Goal: Task Accomplishment & Management: Complete application form

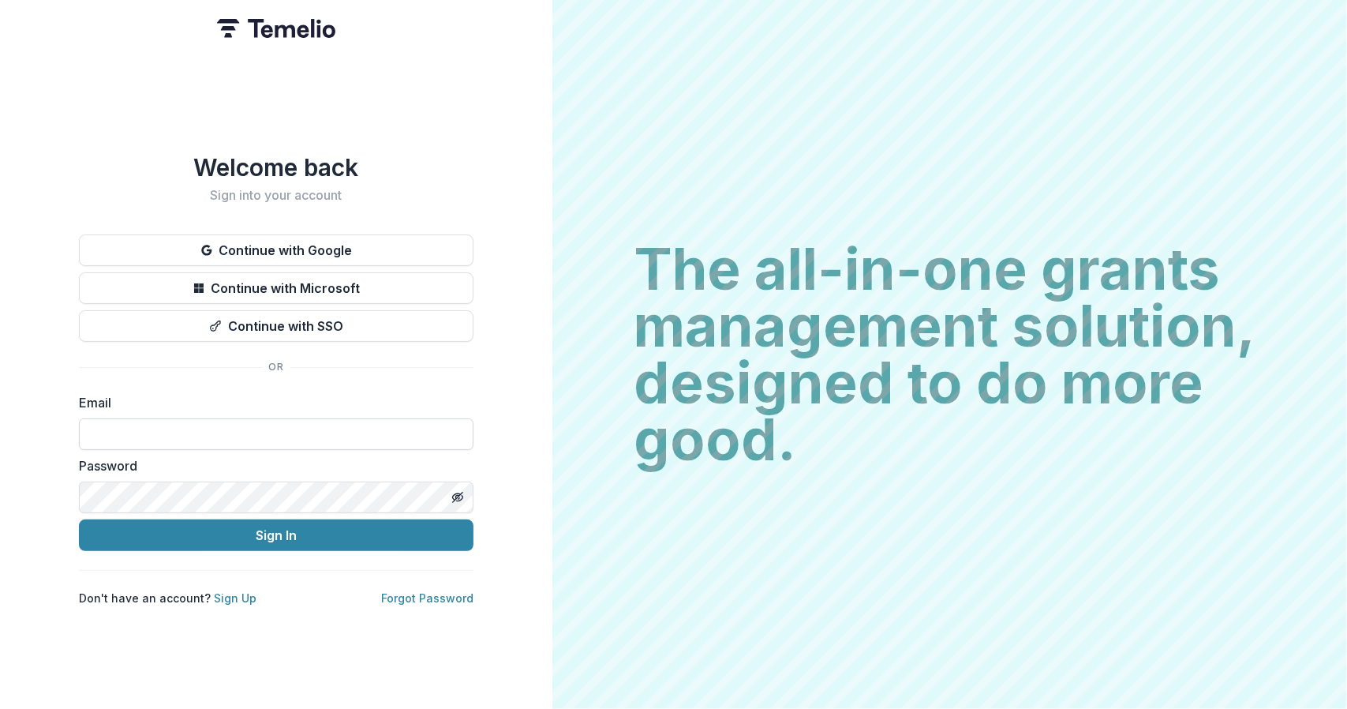
click at [148, 428] on input at bounding box center [276, 434] width 395 height 32
click at [189, 420] on input at bounding box center [276, 434] width 395 height 32
type input "**********"
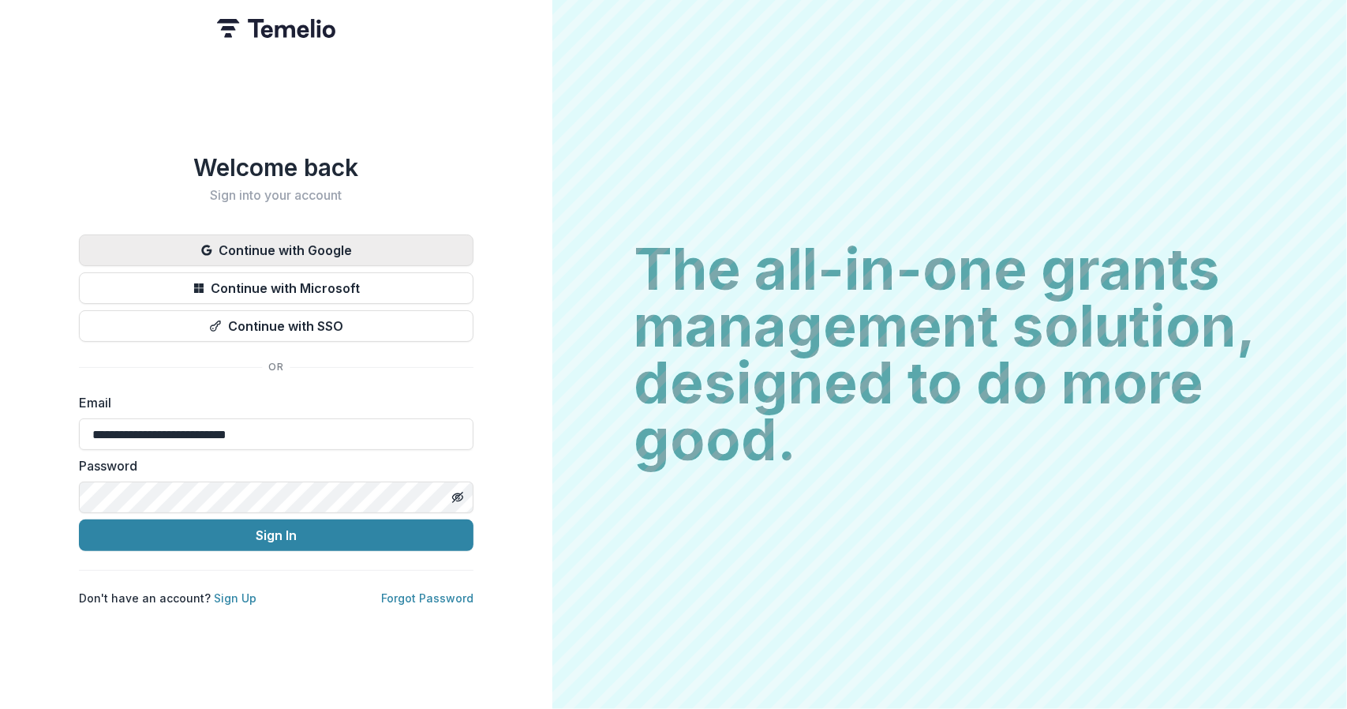
click at [322, 246] on button "Continue with Google" at bounding box center [276, 250] width 395 height 32
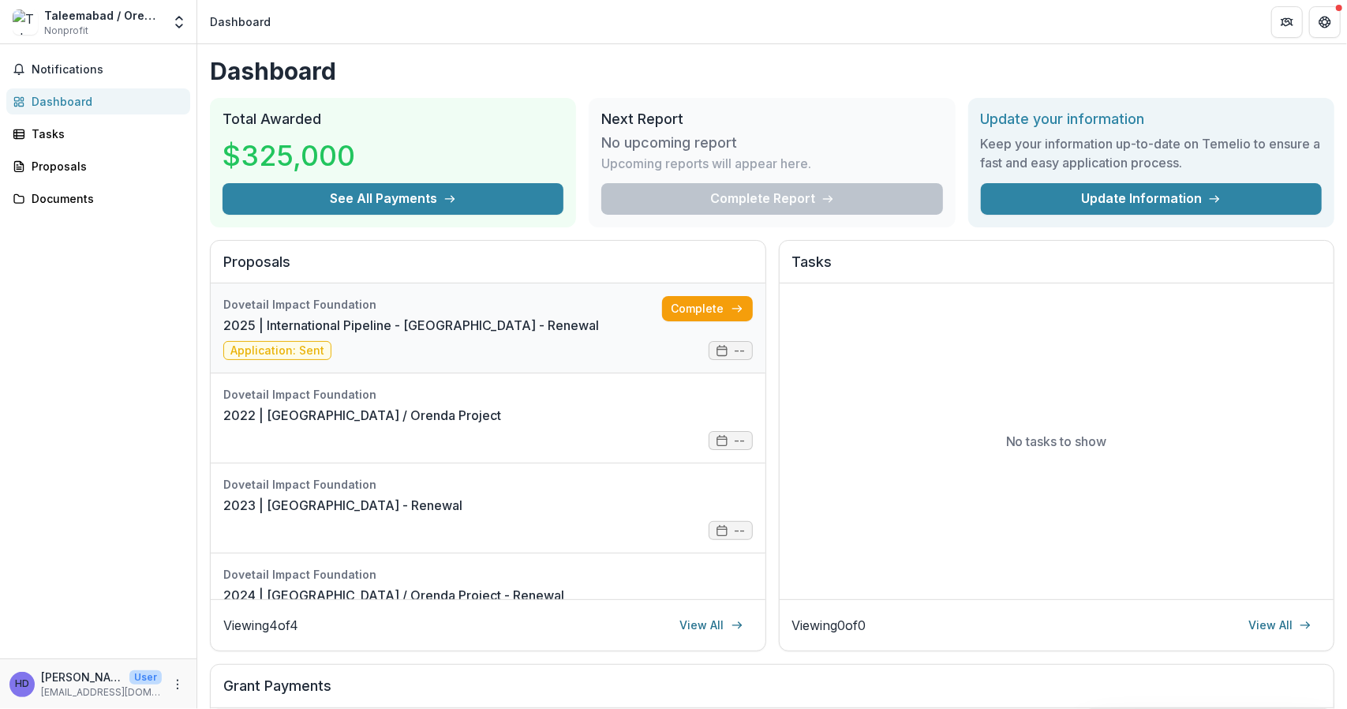
click at [376, 327] on link "2025 | International Pipeline - Taleemabad - Renewal" at bounding box center [411, 325] width 376 height 19
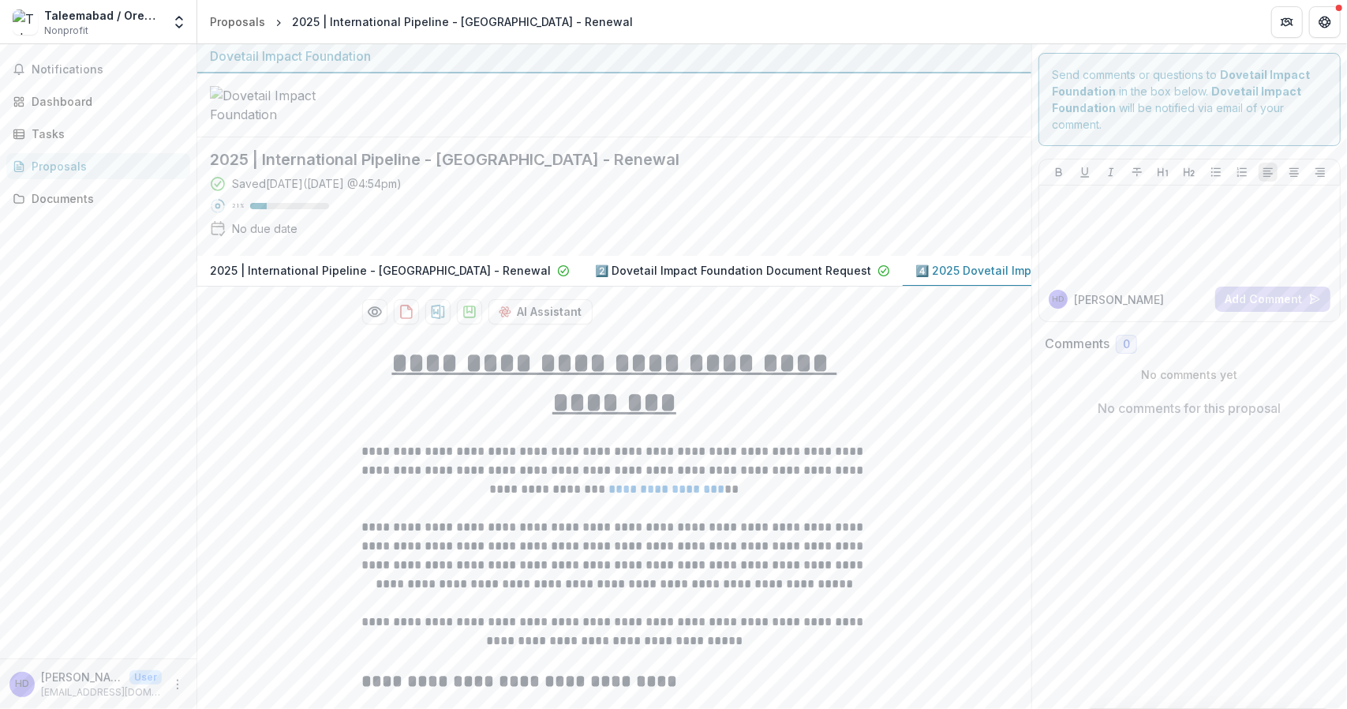
scroll to position [206, 0]
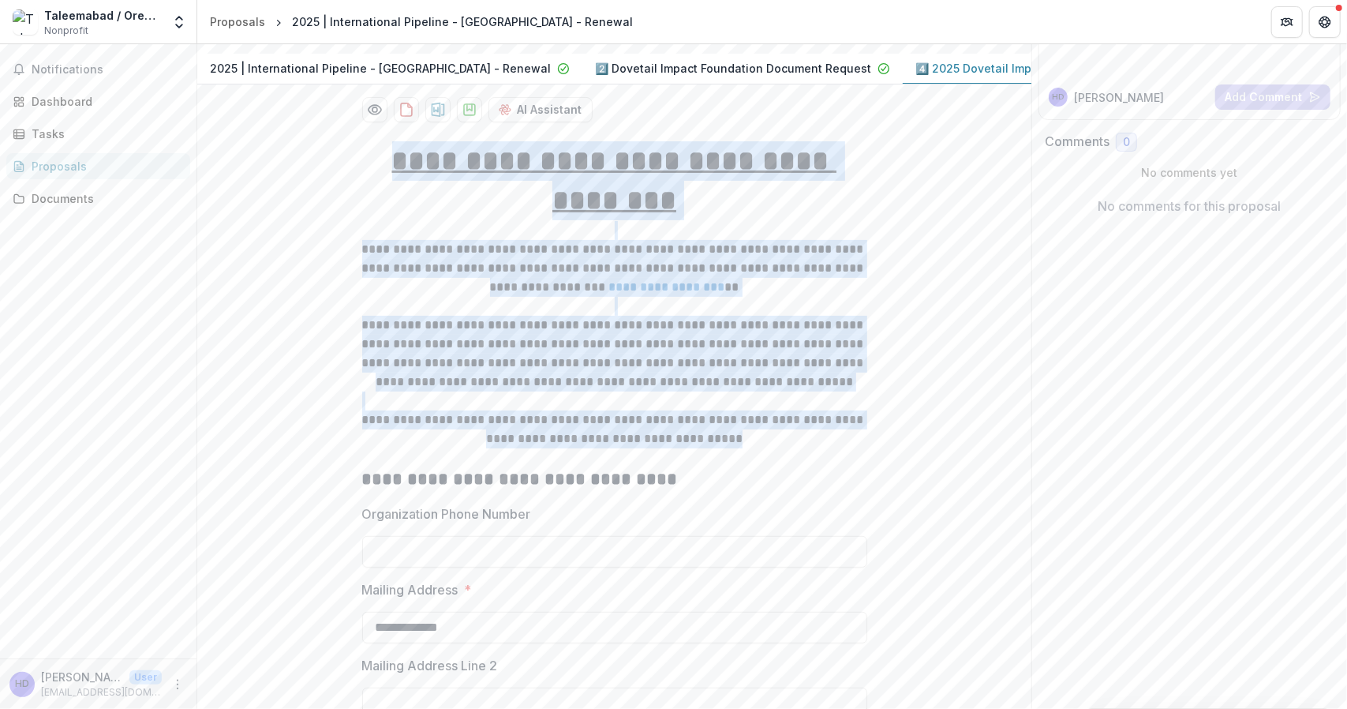
drag, startPoint x: 732, startPoint y: 460, endPoint x: 417, endPoint y: 185, distance: 417.7
click at [417, 185] on div "**********" at bounding box center [614, 316] width 505 height 350
copy div "**********"
click at [585, 428] on p "**********" at bounding box center [614, 429] width 505 height 38
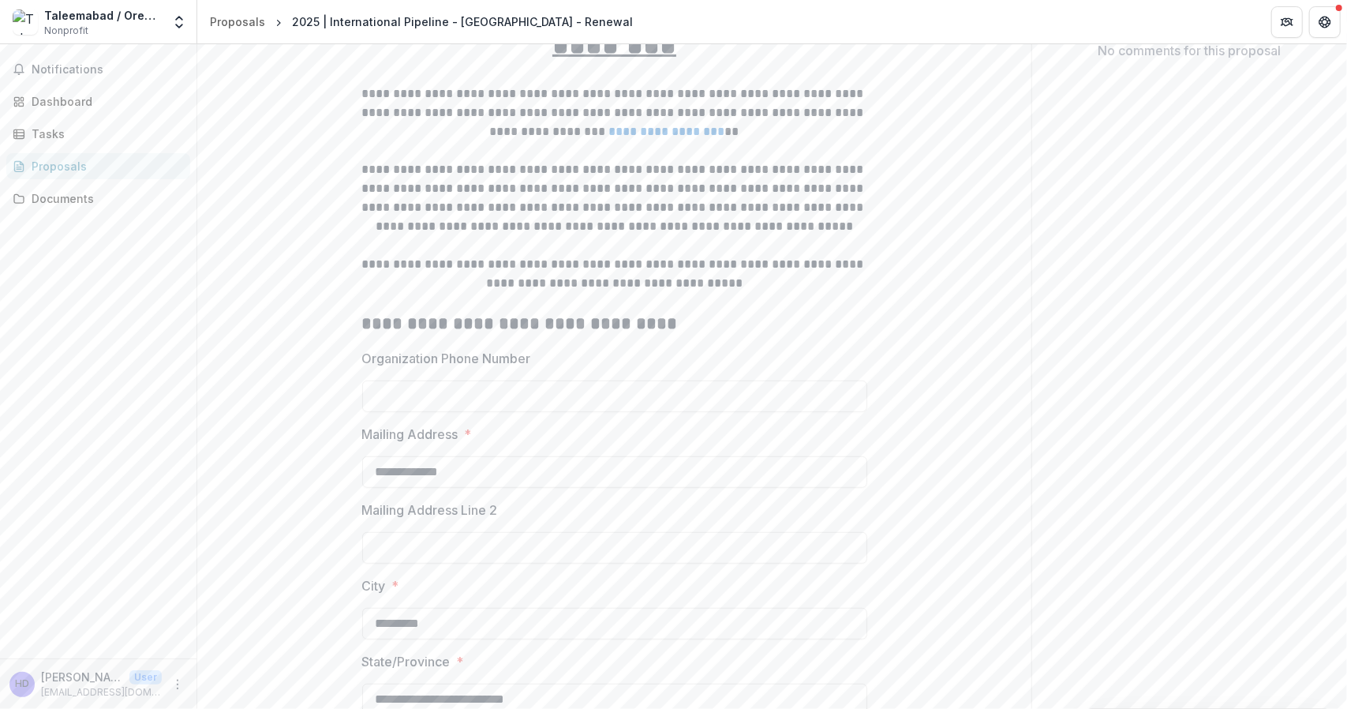
scroll to position [362, 0]
drag, startPoint x: 533, startPoint y: 375, endPoint x: 356, endPoint y: 346, distance: 179.9
copy div "**********"
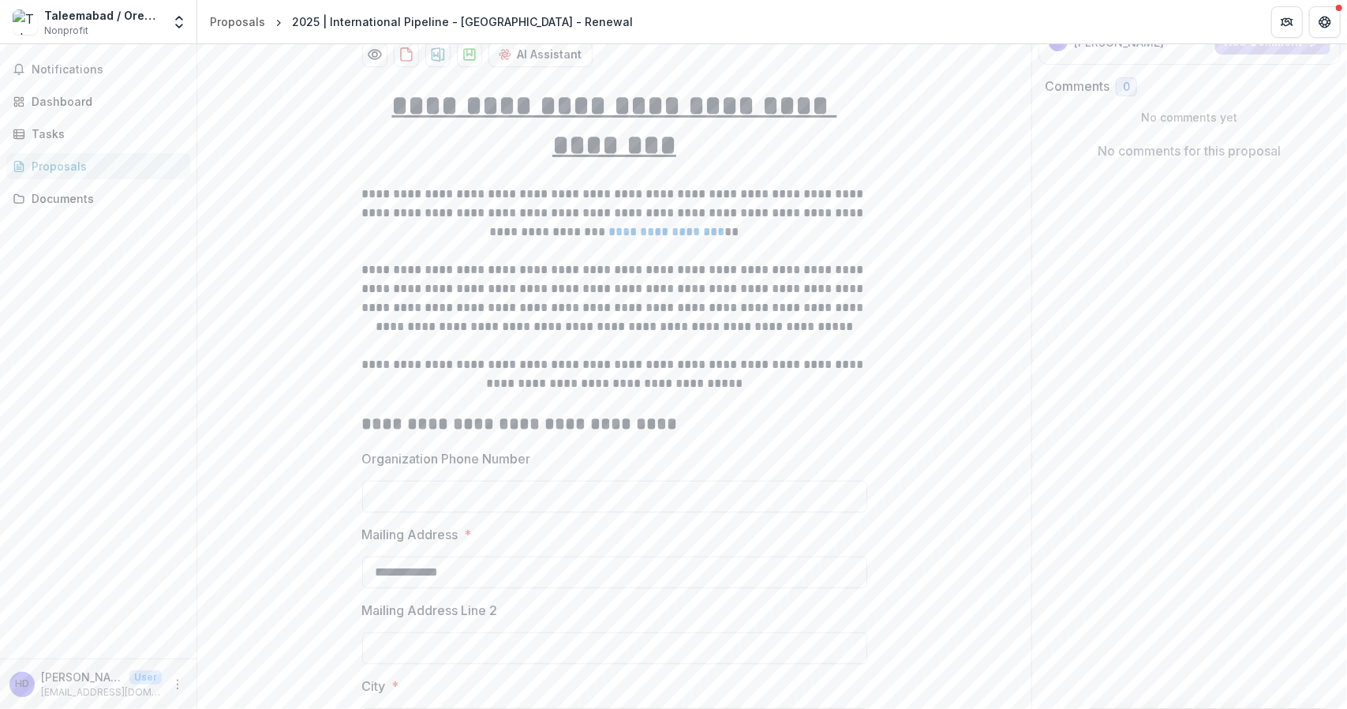
scroll to position [263, 0]
drag, startPoint x: 538, startPoint y: 476, endPoint x: 355, endPoint y: 449, distance: 185.0
copy div "**********"
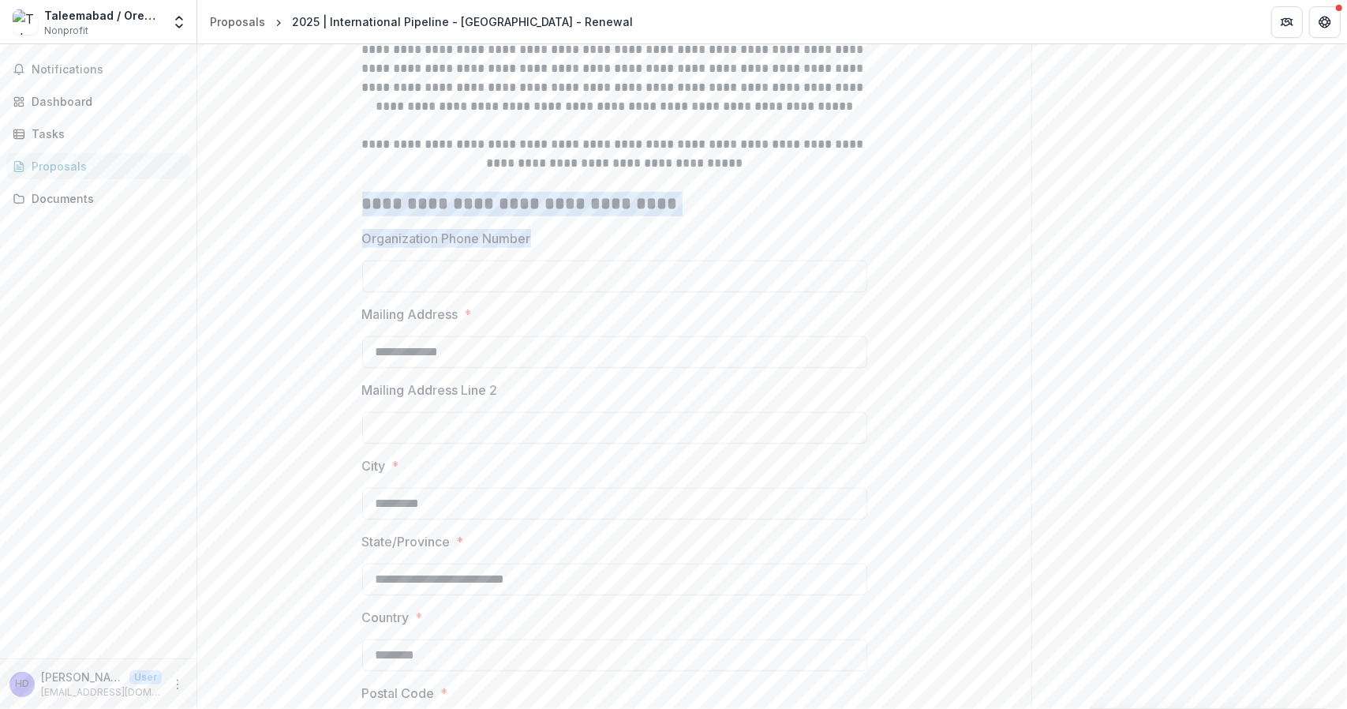
scroll to position [482, 0]
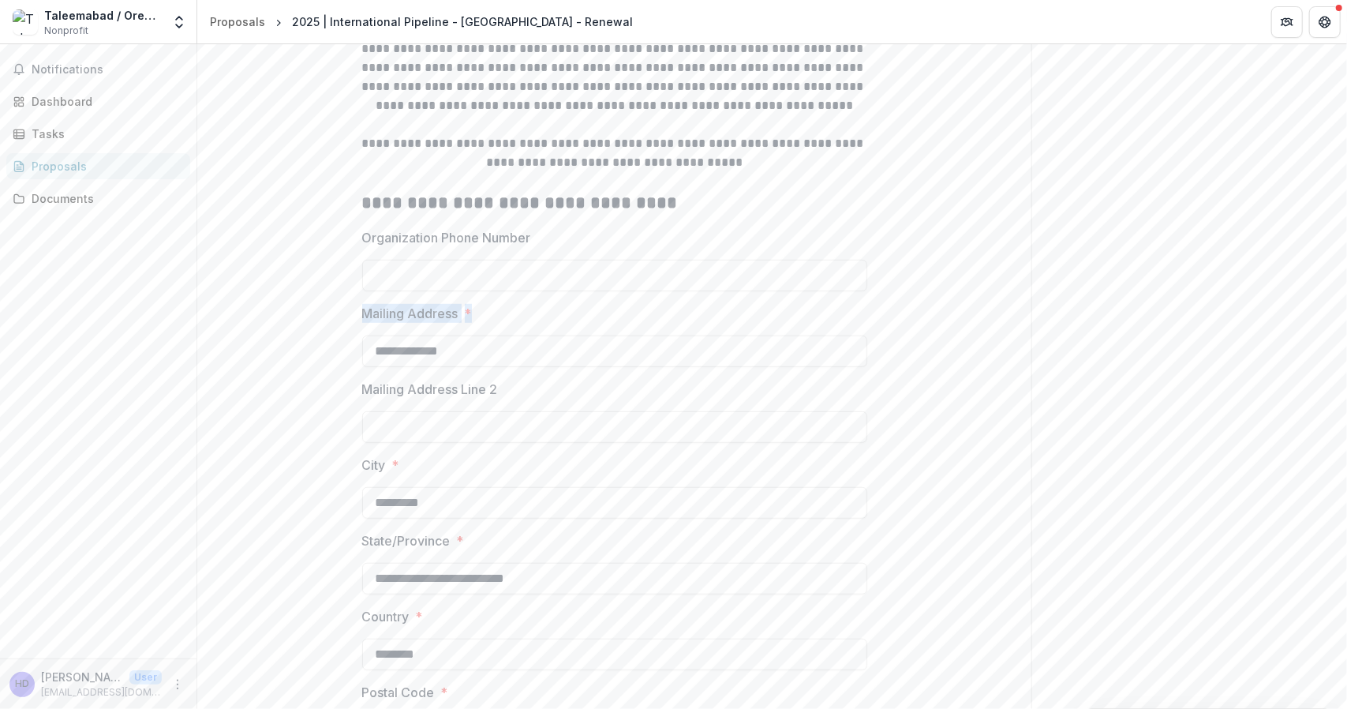
drag, startPoint x: 470, startPoint y: 334, endPoint x: 357, endPoint y: 338, distance: 112.9
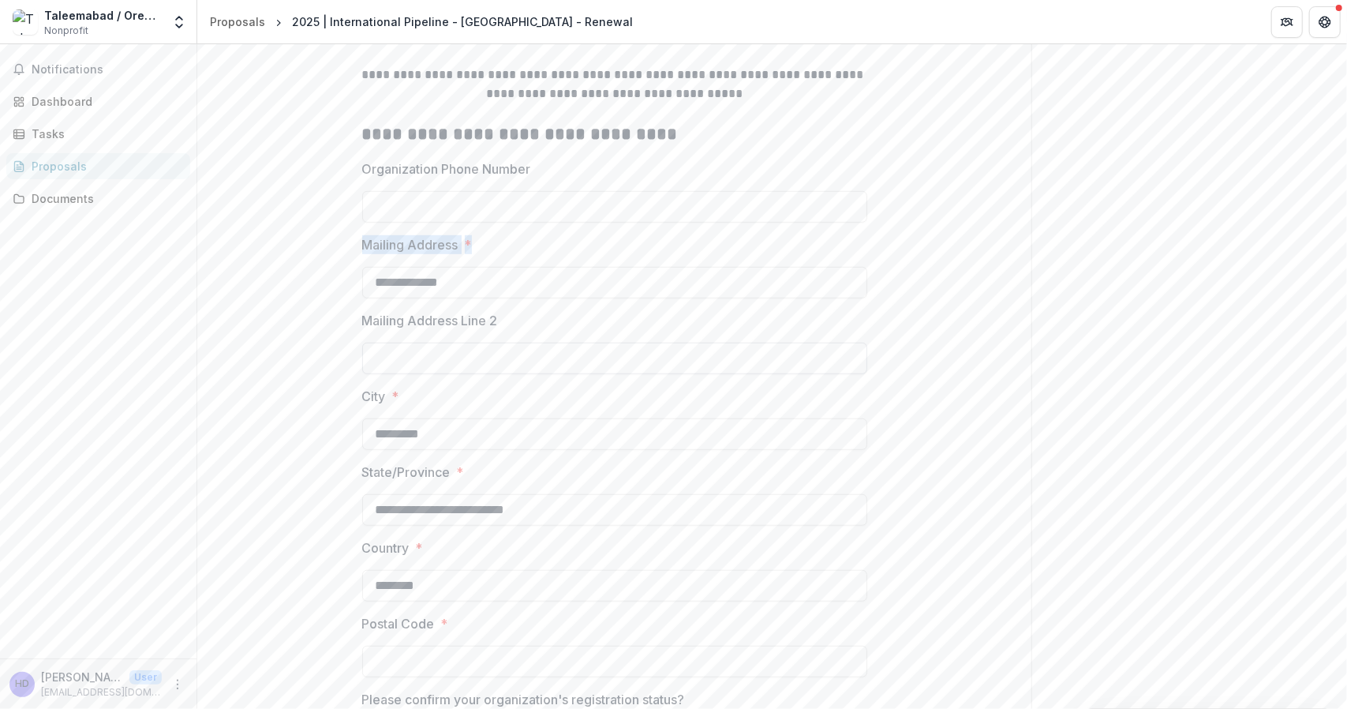
scroll to position [568, 0]
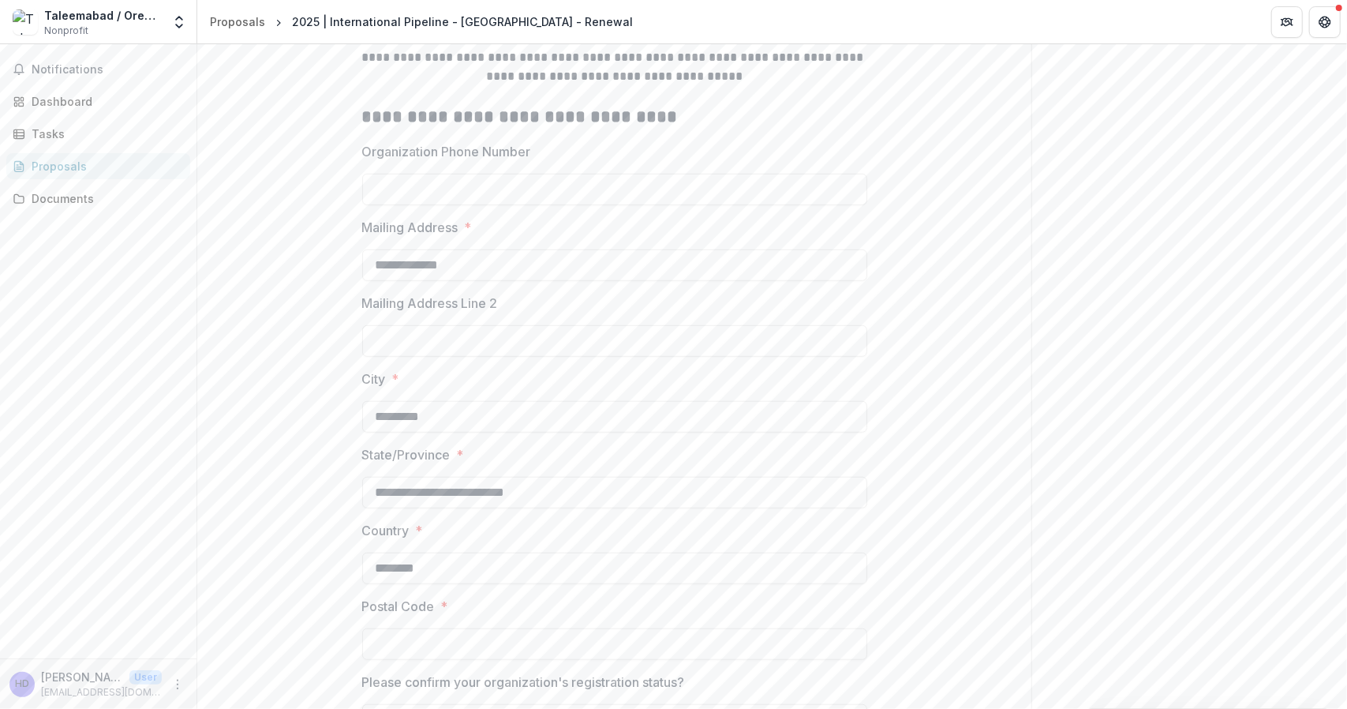
drag, startPoint x: 360, startPoint y: 245, endPoint x: 455, endPoint y: 254, distance: 95.9
click at [455, 237] on p "Mailing Address" at bounding box center [410, 227] width 96 height 19
copy p "Mailing Address"
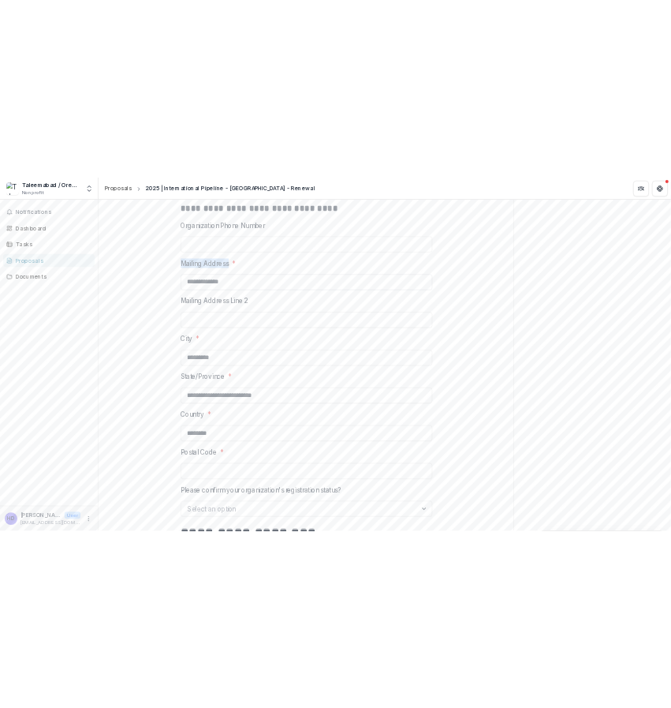
scroll to position [628, 0]
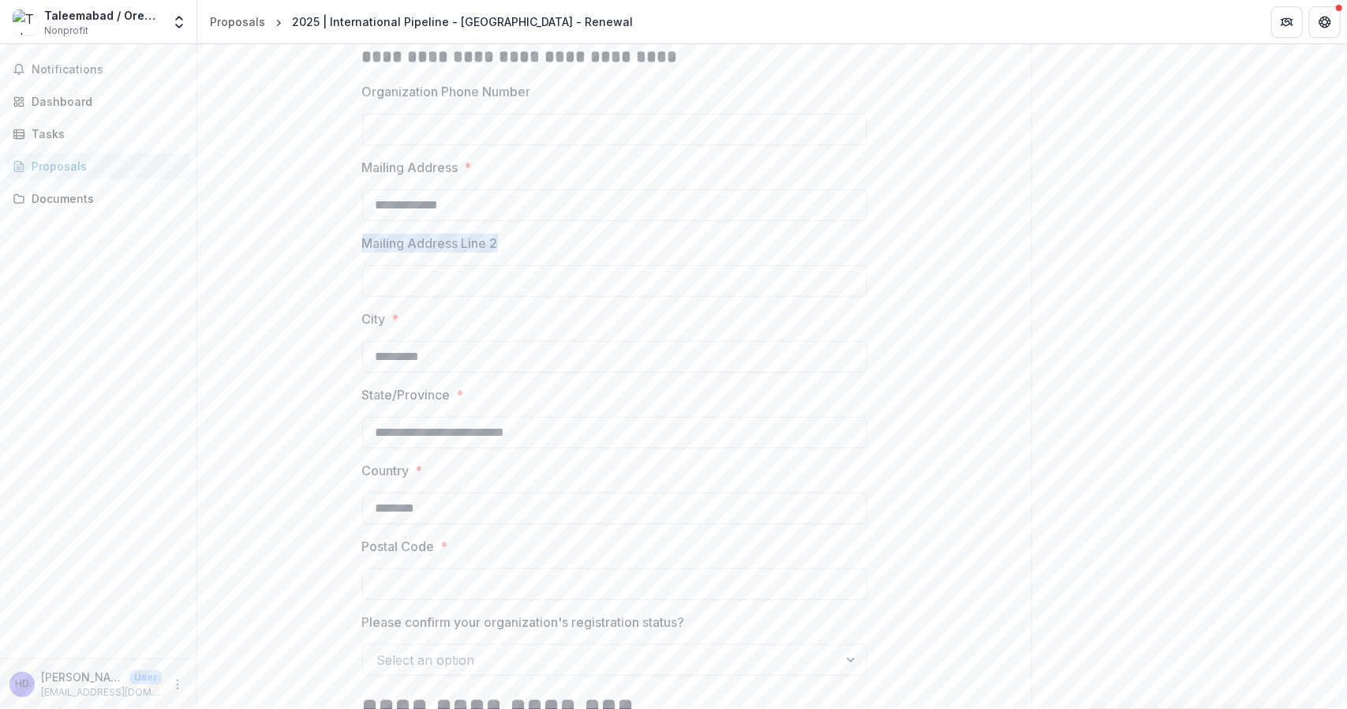
drag, startPoint x: 360, startPoint y: 262, endPoint x: 492, endPoint y: 277, distance: 133.4
click at [492, 277] on div "Mailing Address Line 2" at bounding box center [614, 265] width 505 height 63
copy p "Mailing Address Line 2"
drag, startPoint x: 361, startPoint y: 338, endPoint x: 393, endPoint y: 341, distance: 32.5
click at [393, 328] on label "City *" at bounding box center [610, 318] width 496 height 19
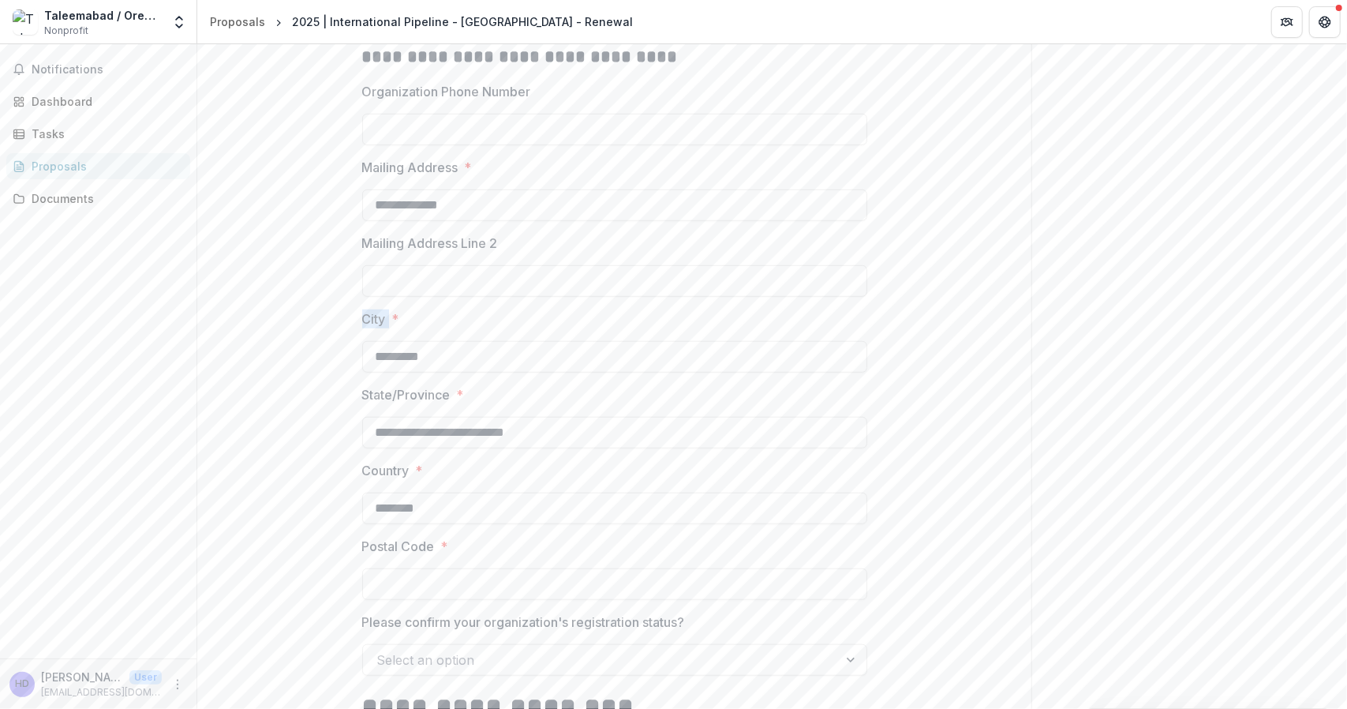
copy p "City"
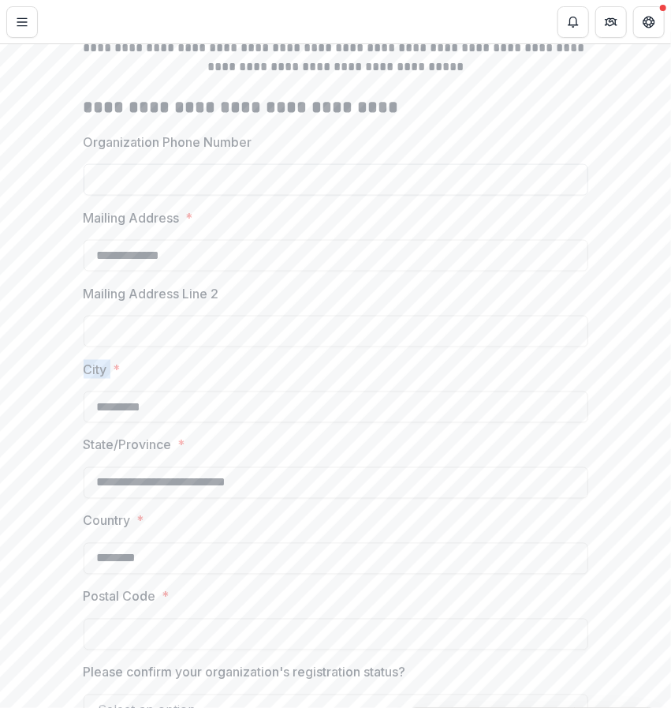
scroll to position [679, 0]
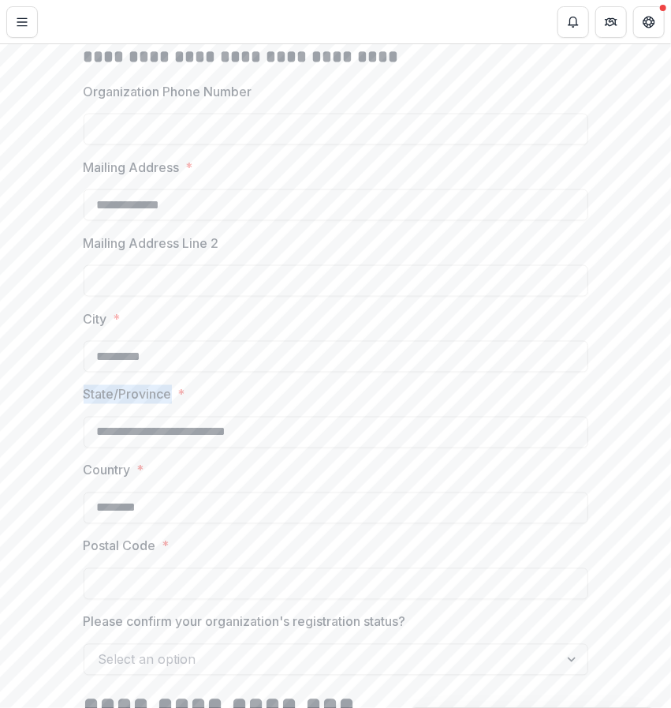
drag, startPoint x: 75, startPoint y: 410, endPoint x: 166, endPoint y: 418, distance: 91.2
copy p "State/Province"
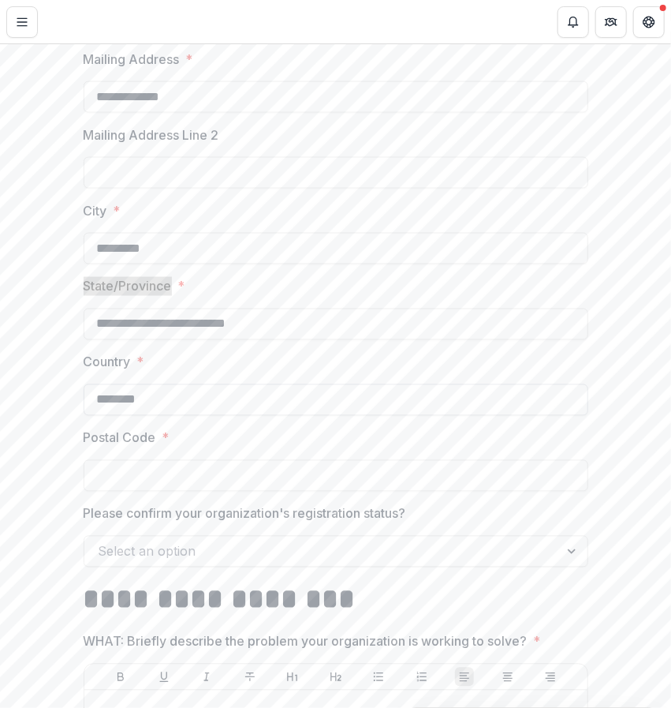
scroll to position [795, 0]
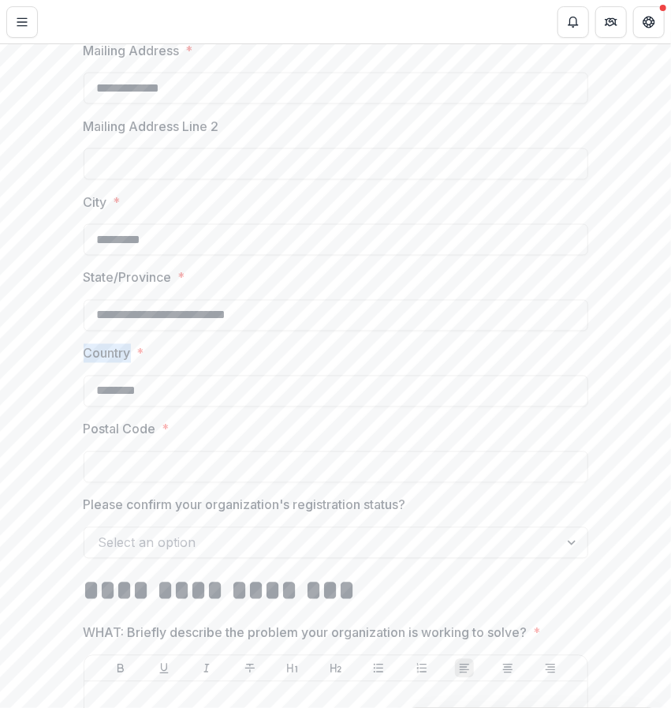
drag, startPoint x: 78, startPoint y: 373, endPoint x: 130, endPoint y: 377, distance: 52.2
copy p "Country"
drag, startPoint x: 79, startPoint y: 451, endPoint x: 151, endPoint y: 455, distance: 72.7
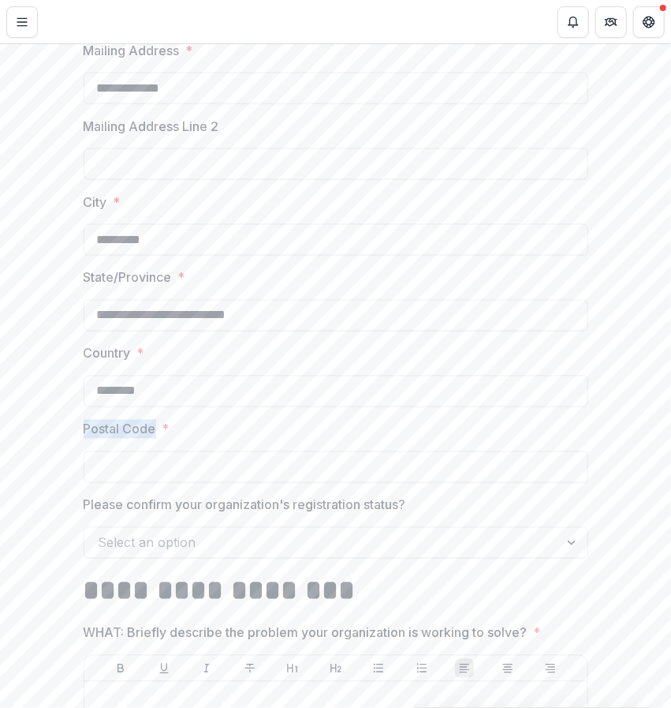
copy p "Postal Code"
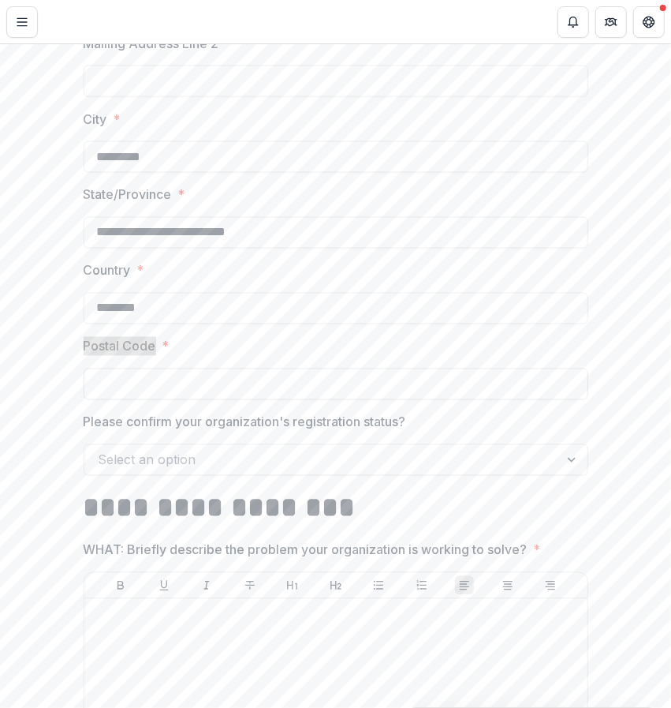
scroll to position [927, 0]
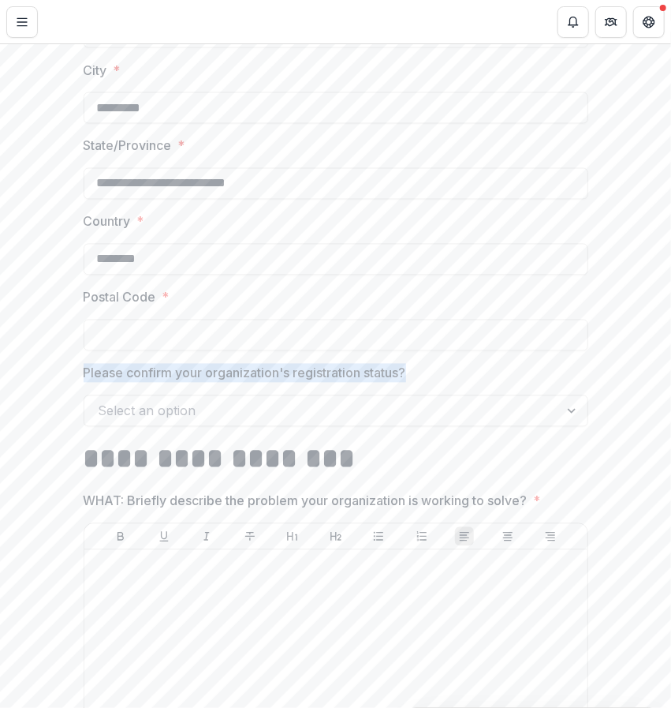
drag, startPoint x: 74, startPoint y: 392, endPoint x: 413, endPoint y: 399, distance: 339.4
copy p "Please confirm your organization's registration status?"
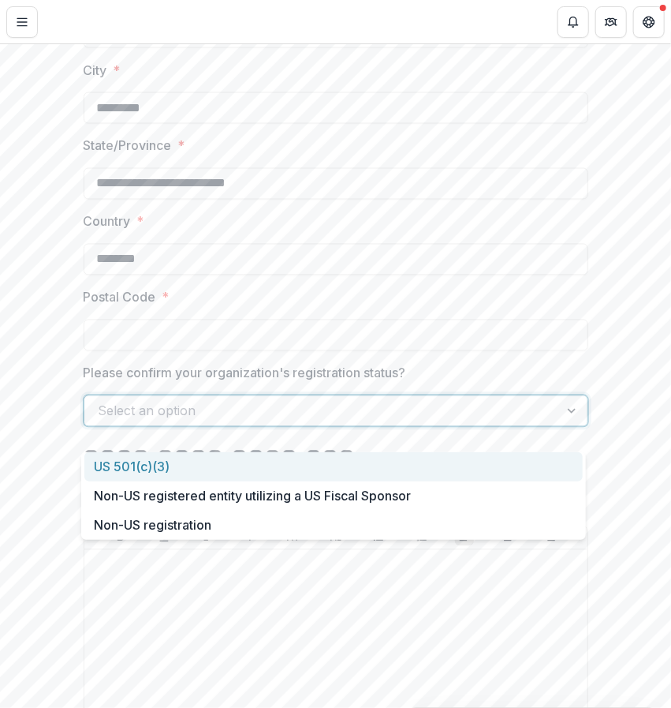
click at [559, 426] on div at bounding box center [573, 411] width 28 height 30
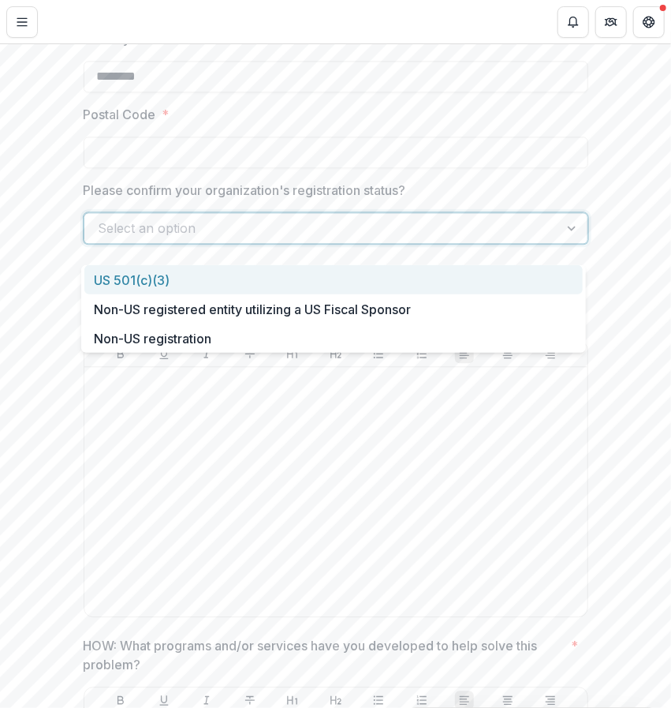
scroll to position [1114, 0]
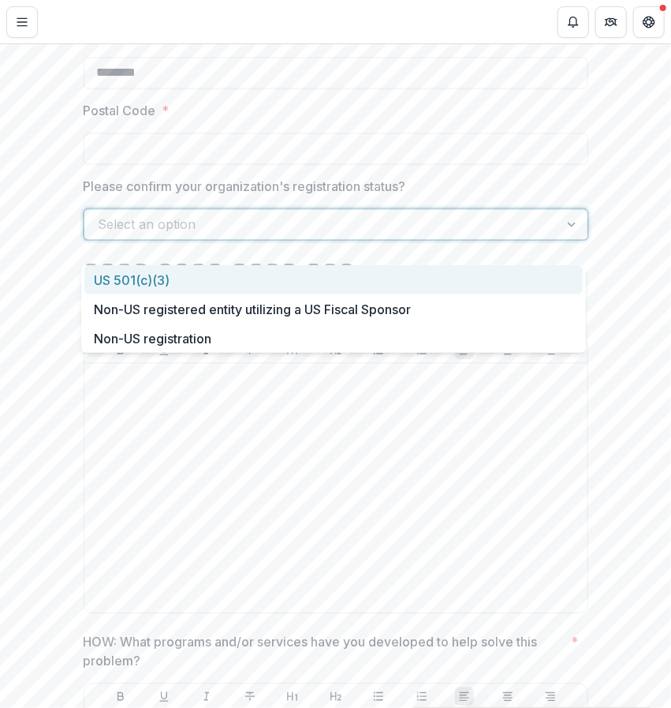
click at [584, 130] on div "Postal Code *" at bounding box center [336, 132] width 505 height 63
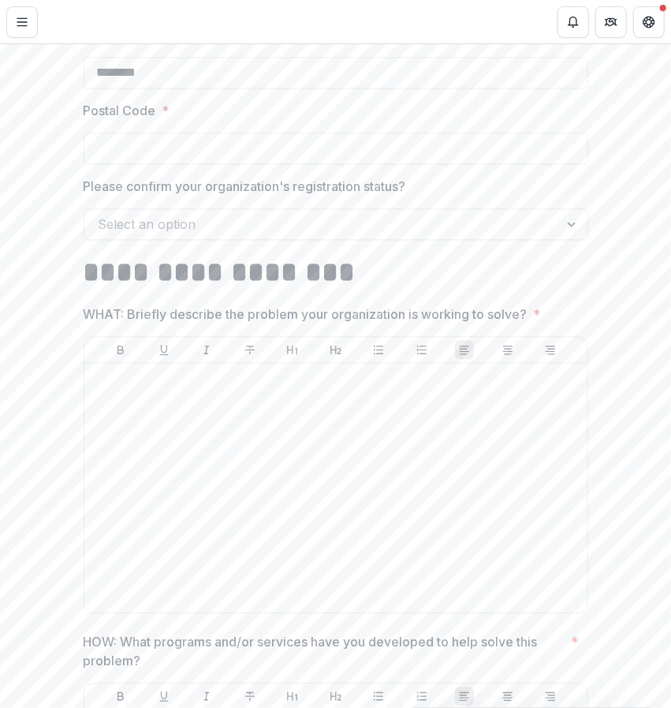
scroll to position [1302, 0]
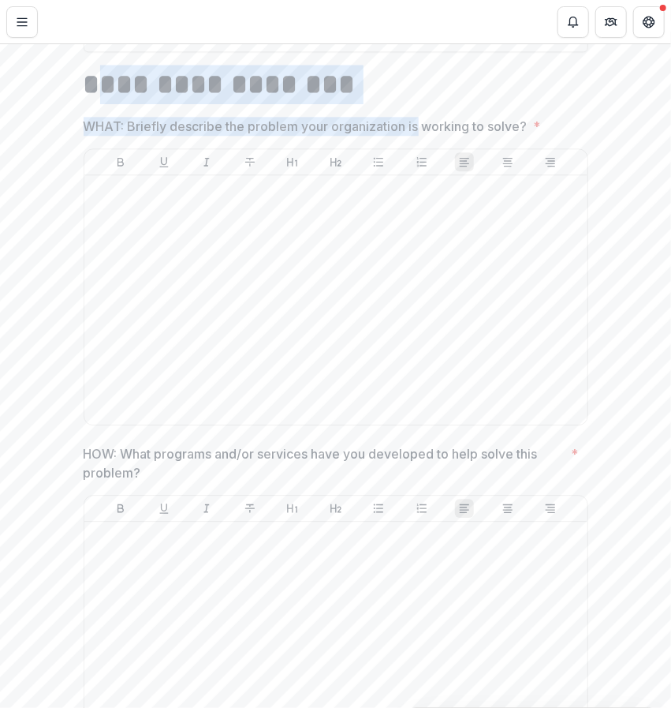
drag, startPoint x: 93, startPoint y: 101, endPoint x: 418, endPoint y: 151, distance: 328.9
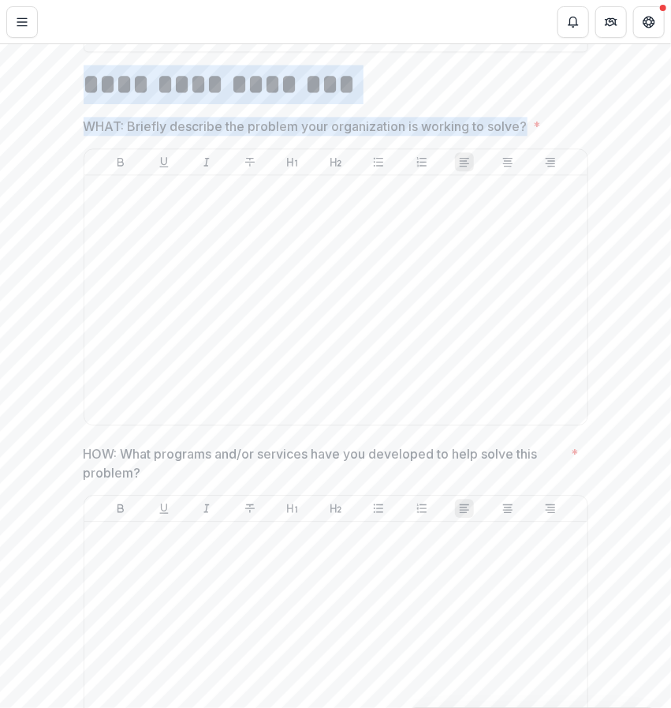
drag, startPoint x: 78, startPoint y: 101, endPoint x: 522, endPoint y: 150, distance: 446.9
copy div "**********"
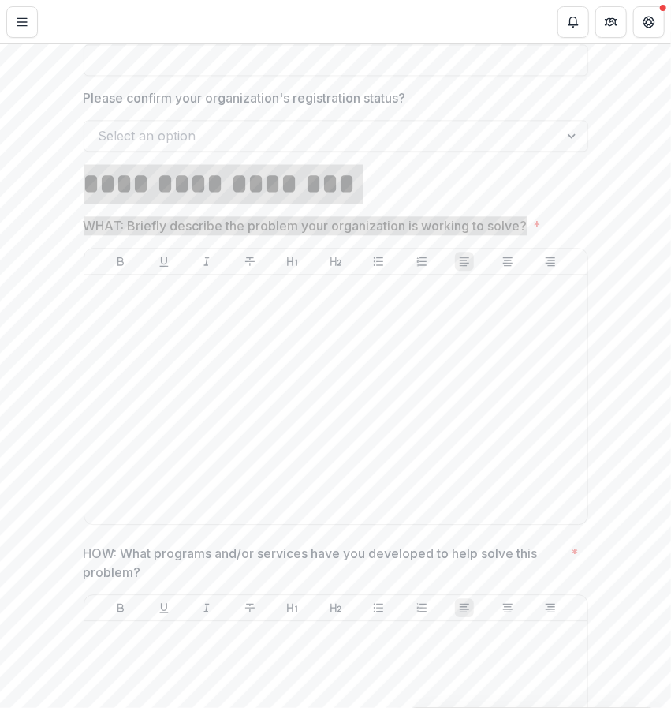
scroll to position [1201, 0]
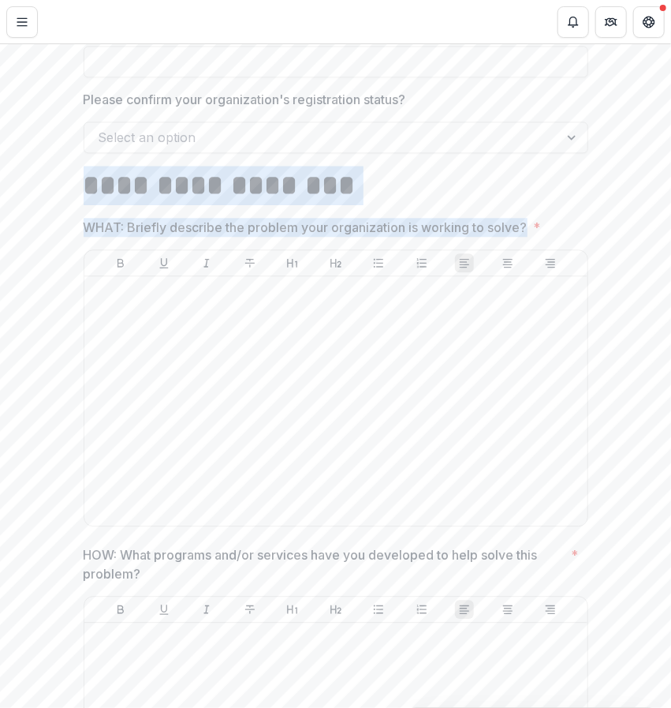
click at [520, 205] on h1 "**********" at bounding box center [336, 185] width 505 height 39
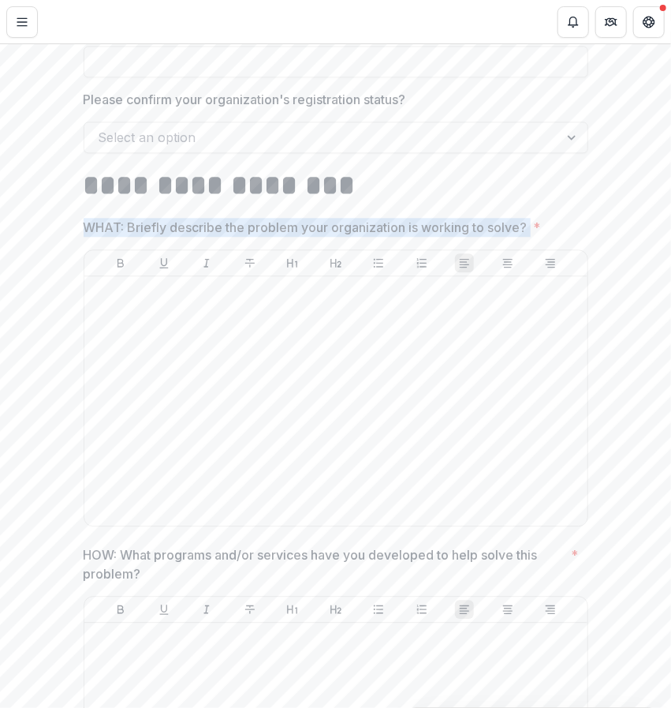
drag, startPoint x: 531, startPoint y: 245, endPoint x: 82, endPoint y: 250, distance: 449.0
click at [84, 237] on span "WHAT: Briefly describe the problem your organization is working to solve? *" at bounding box center [332, 227] width 496 height 19
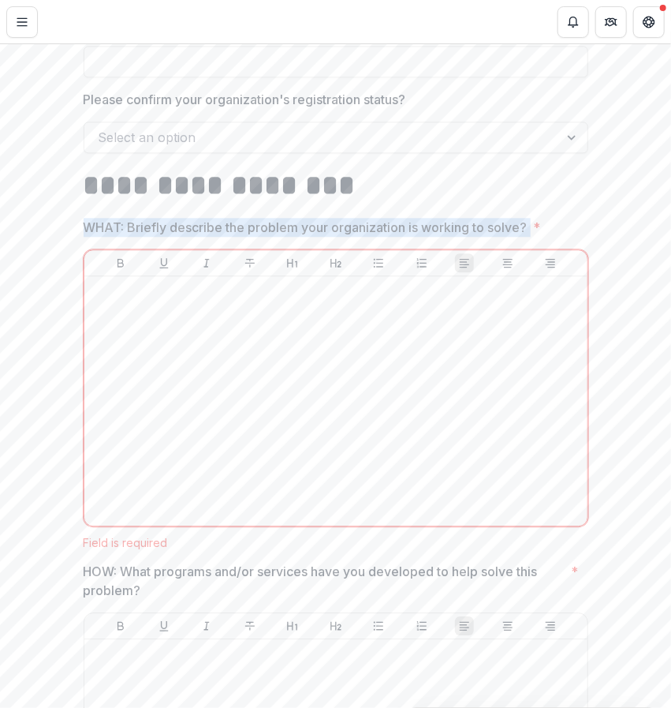
drag, startPoint x: 532, startPoint y: 250, endPoint x: 77, endPoint y: 249, distance: 455.3
copy p "WHAT: Briefly describe the problem your organization is working to solve?"
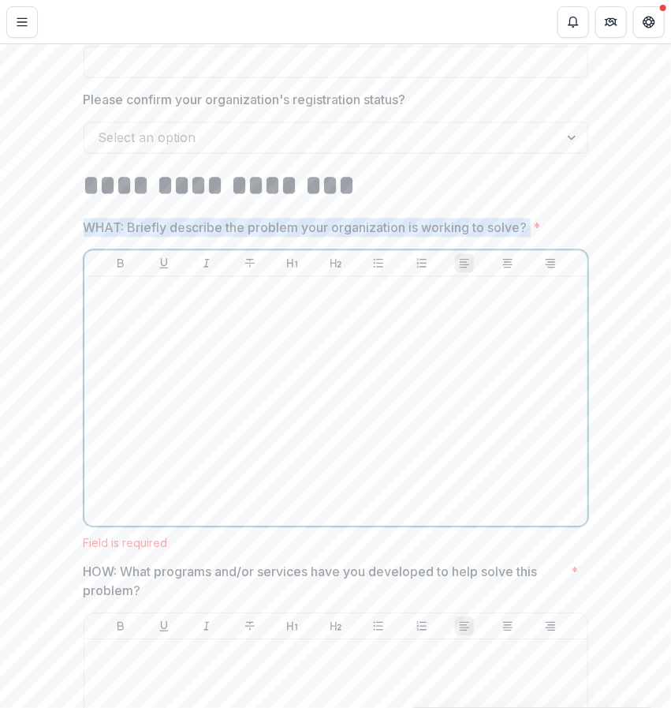
click at [434, 380] on div at bounding box center [336, 400] width 491 height 237
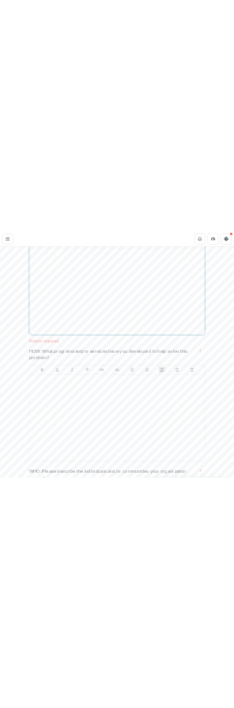
scroll to position [1433, 0]
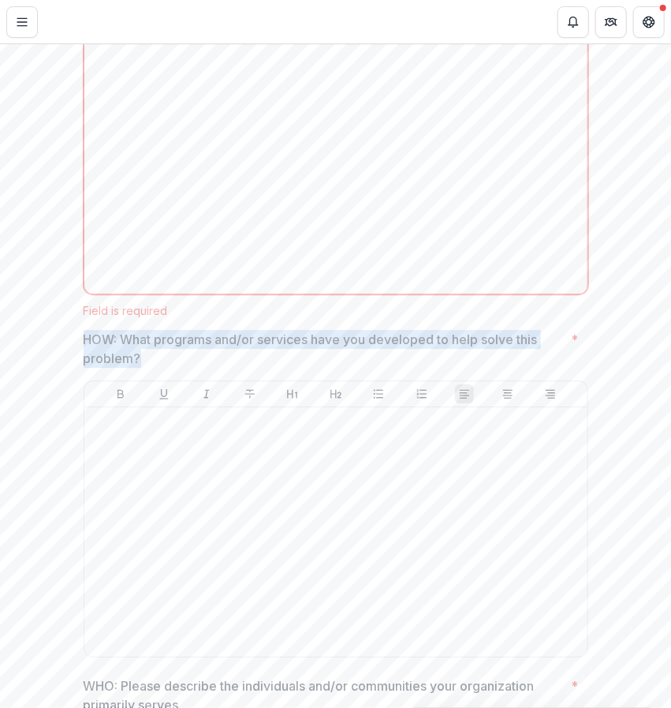
drag, startPoint x: 122, startPoint y: 370, endPoint x: 84, endPoint y: 360, distance: 39.2
click at [84, 360] on p "HOW: What programs and/or services have you developed to help solve this proble…" at bounding box center [325, 349] width 482 height 38
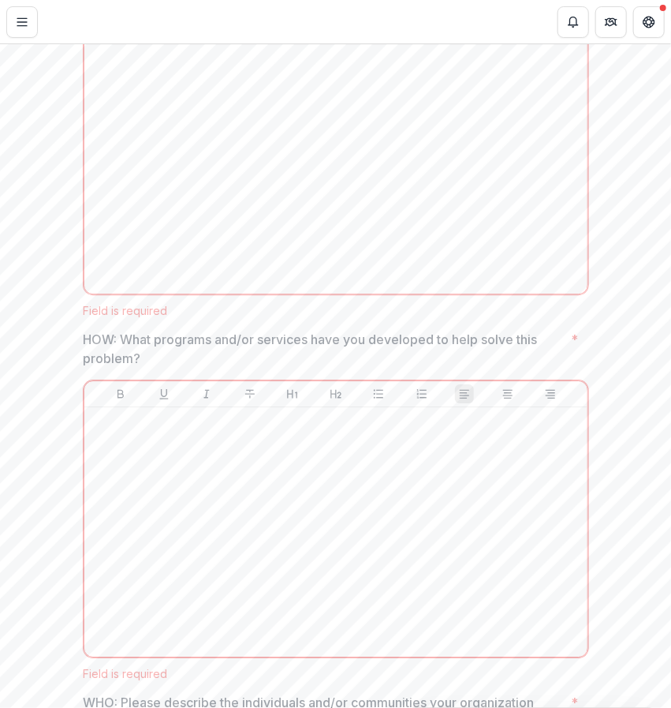
click at [132, 368] on p "HOW: What programs and/or services have you developed to help solve this proble…" at bounding box center [325, 349] width 482 height 38
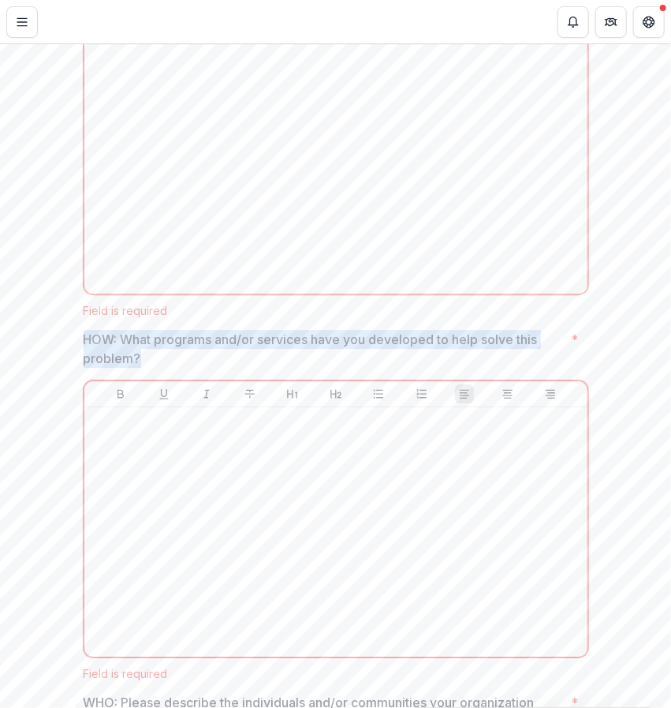
drag, startPoint x: 139, startPoint y: 376, endPoint x: 83, endPoint y: 362, distance: 57.6
click at [84, 362] on p "HOW: What programs and/or services have you developed to help solve this proble…" at bounding box center [325, 349] width 482 height 38
drag, startPoint x: 142, startPoint y: 376, endPoint x: 84, endPoint y: 365, distance: 59.4
click at [84, 365] on p "HOW: What programs and/or services have you developed to help solve this proble…" at bounding box center [325, 349] width 482 height 38
drag, startPoint x: 81, startPoint y: 360, endPoint x: 134, endPoint y: 373, distance: 54.5
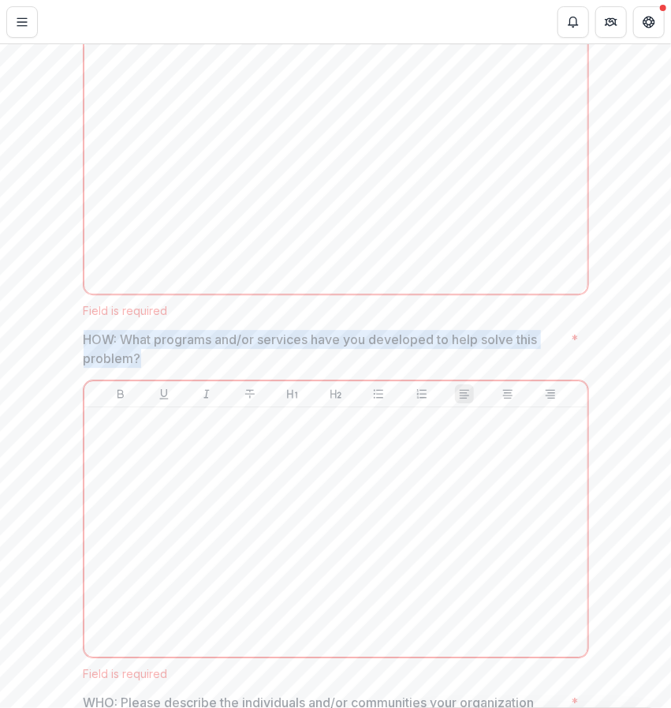
click at [134, 368] on p "HOW: What programs and/or services have you developed to help solve this proble…" at bounding box center [325, 349] width 482 height 38
drag, startPoint x: 83, startPoint y: 357, endPoint x: 152, endPoint y: 380, distance: 72.9
click at [152, 368] on p "HOW: What programs and/or services have you developed to help solve this proble…" at bounding box center [325, 349] width 482 height 38
drag, startPoint x: 140, startPoint y: 371, endPoint x: 83, endPoint y: 360, distance: 58.6
click at [84, 360] on p "HOW: What programs and/or services have you developed to help solve this proble…" at bounding box center [325, 349] width 482 height 38
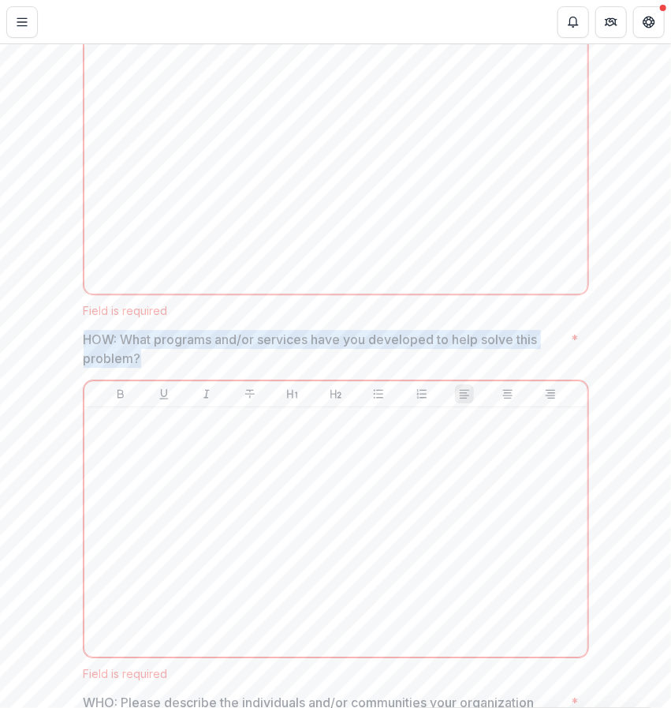
drag, startPoint x: 83, startPoint y: 360, endPoint x: 141, endPoint y: 384, distance: 63.3
click at [141, 368] on p "HOW: What programs and/or services have you developed to help solve this proble…" at bounding box center [325, 349] width 482 height 38
drag, startPoint x: 139, startPoint y: 373, endPoint x: 82, endPoint y: 361, distance: 58.0
click at [84, 361] on p "HOW: What programs and/or services have you developed to help solve this proble…" at bounding box center [325, 349] width 482 height 38
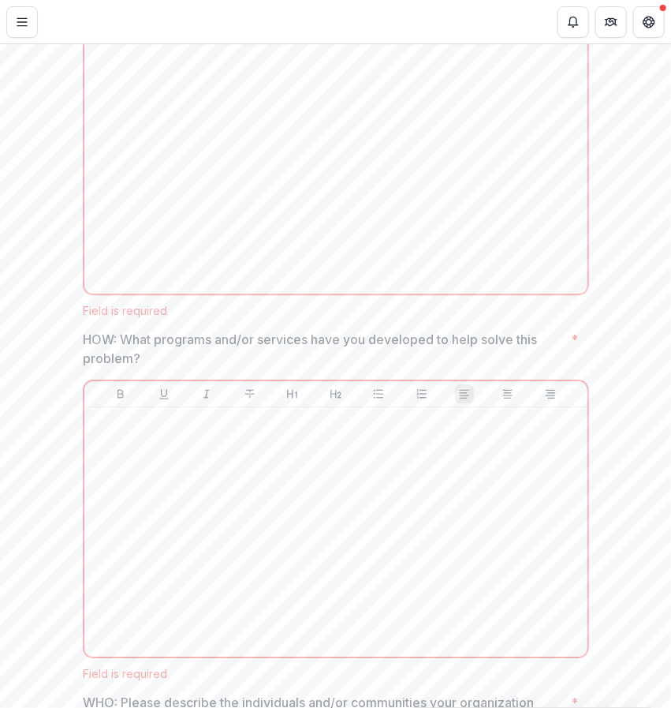
drag, startPoint x: 82, startPoint y: 361, endPoint x: 118, endPoint y: 373, distance: 37.4
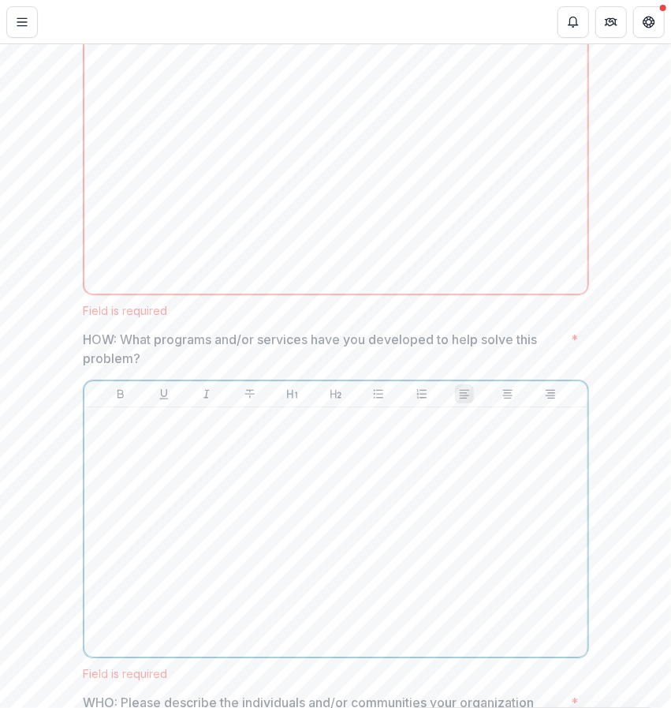
click at [191, 431] on p at bounding box center [336, 421] width 491 height 17
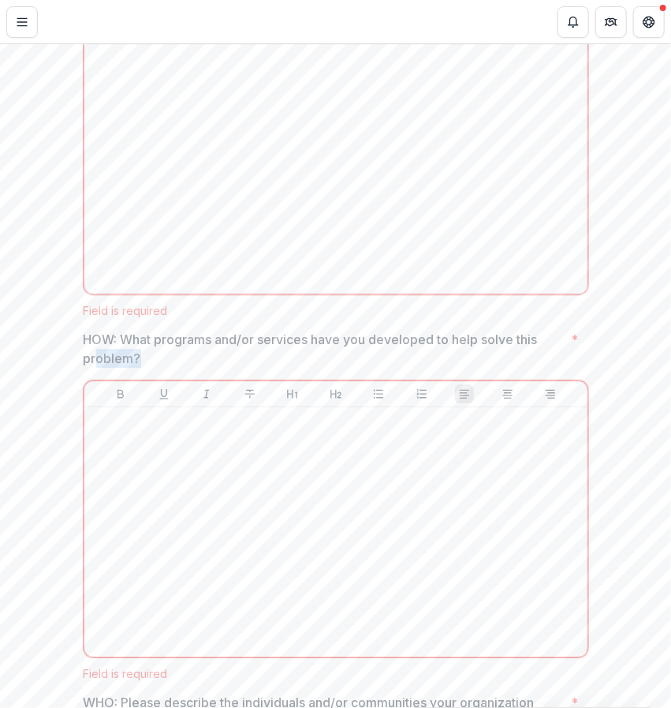
drag, startPoint x: 137, startPoint y: 378, endPoint x: 92, endPoint y: 367, distance: 46.3
click at [92, 367] on p "HOW: What programs and/or services have you developed to help solve this proble…" at bounding box center [325, 349] width 482 height 38
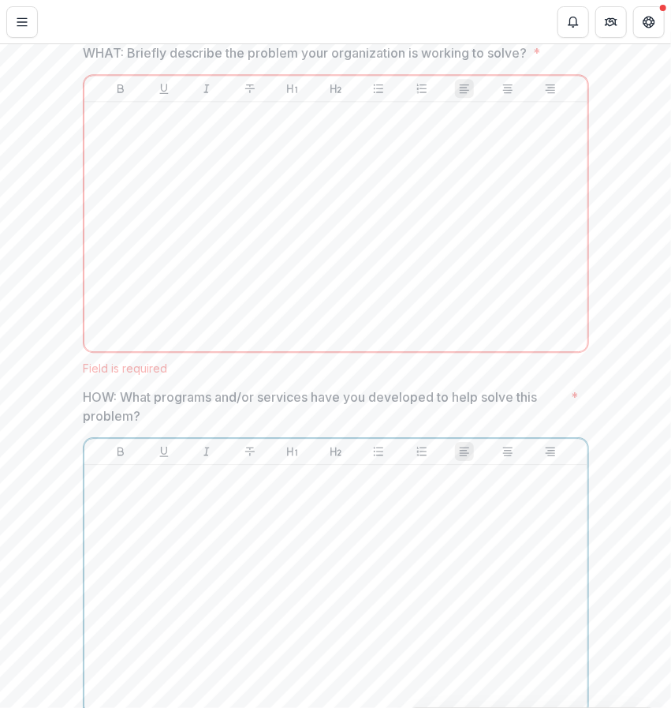
scroll to position [1367, 0]
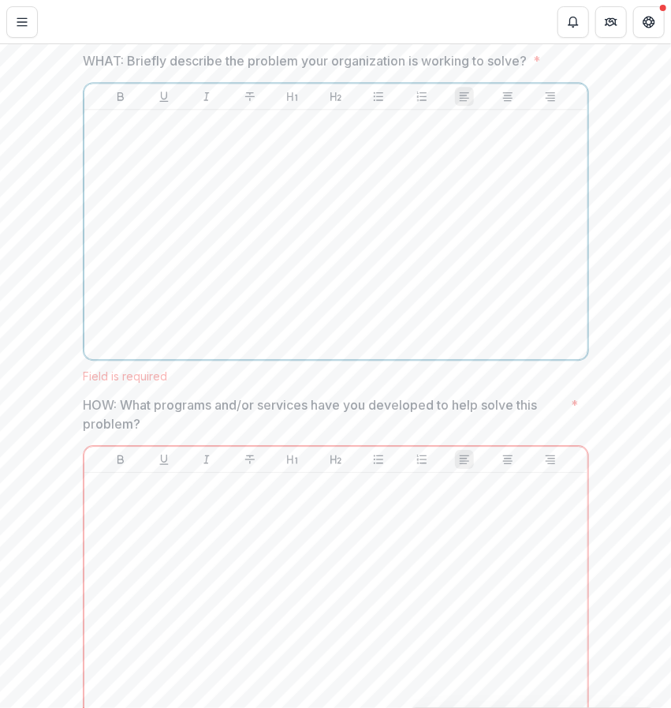
click at [133, 269] on div at bounding box center [336, 234] width 491 height 237
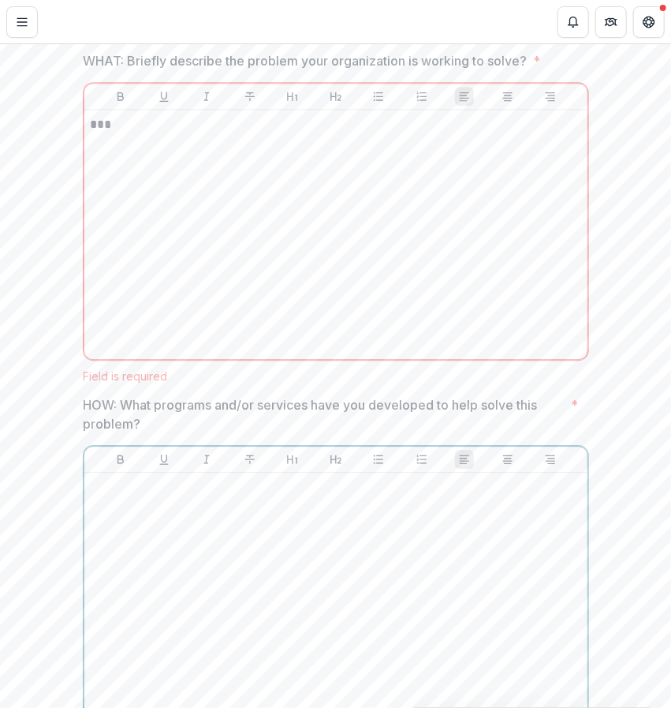
click at [153, 522] on div at bounding box center [336, 597] width 491 height 237
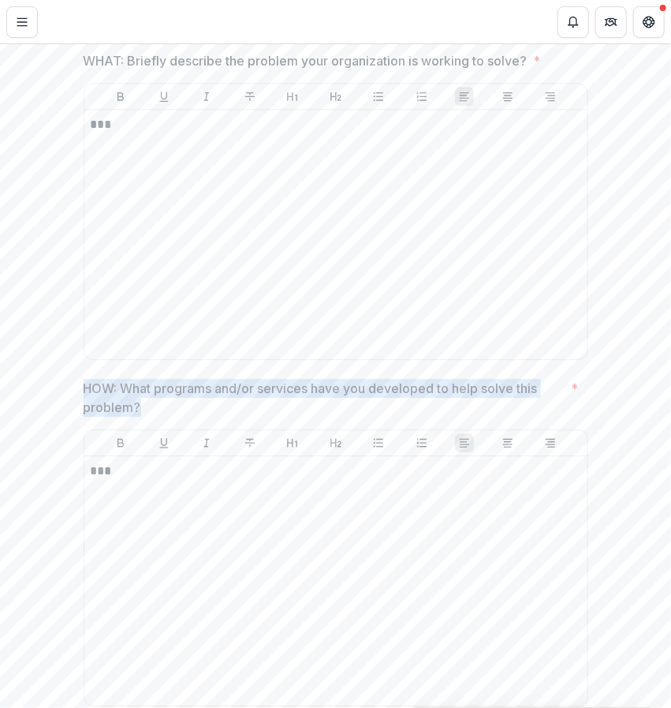
drag, startPoint x: 145, startPoint y: 424, endPoint x: 84, endPoint y: 412, distance: 61.9
click at [84, 412] on p "HOW: What programs and/or services have you developed to help solve this proble…" at bounding box center [325, 398] width 482 height 38
drag, startPoint x: 84, startPoint y: 407, endPoint x: 140, endPoint y: 420, distance: 57.4
click at [140, 417] on p "HOW: What programs and/or services have you developed to help solve this proble…" at bounding box center [325, 398] width 482 height 38
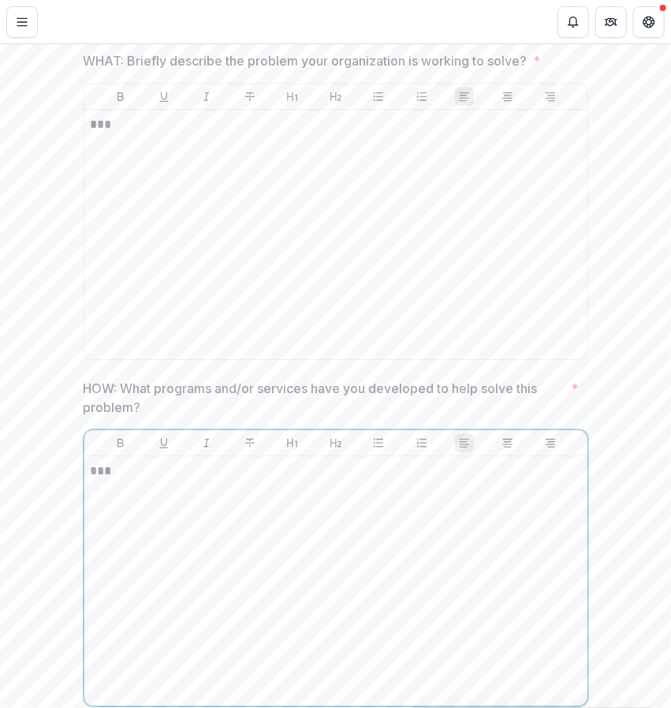
click at [219, 480] on p "***" at bounding box center [337, 470] width 492 height 17
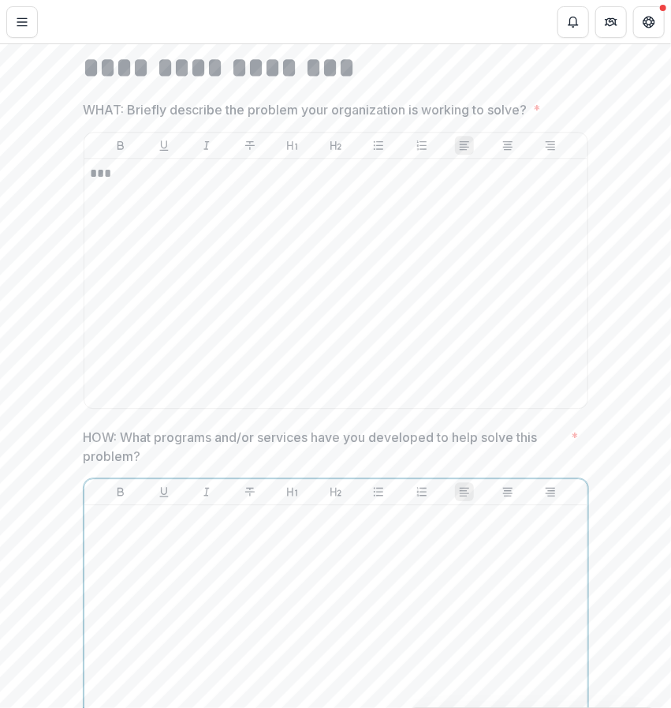
scroll to position [1314, 0]
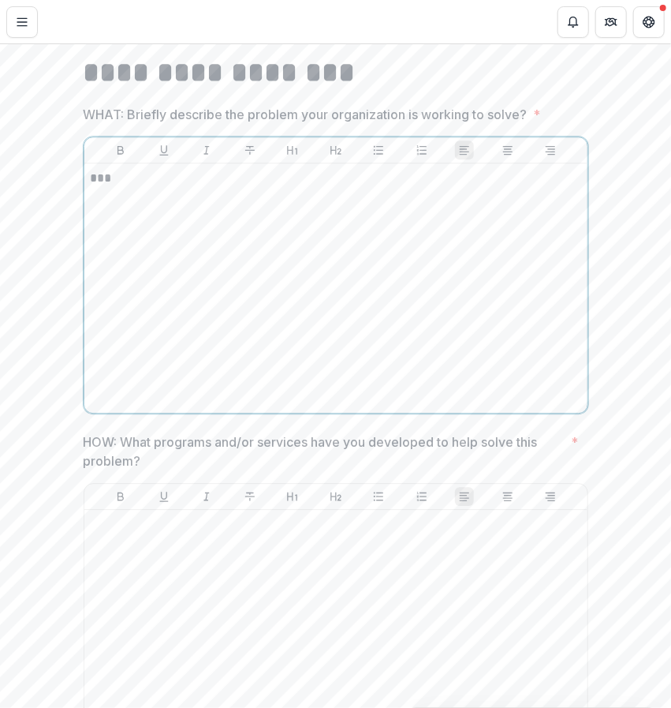
click at [143, 187] on p "***" at bounding box center [337, 178] width 492 height 17
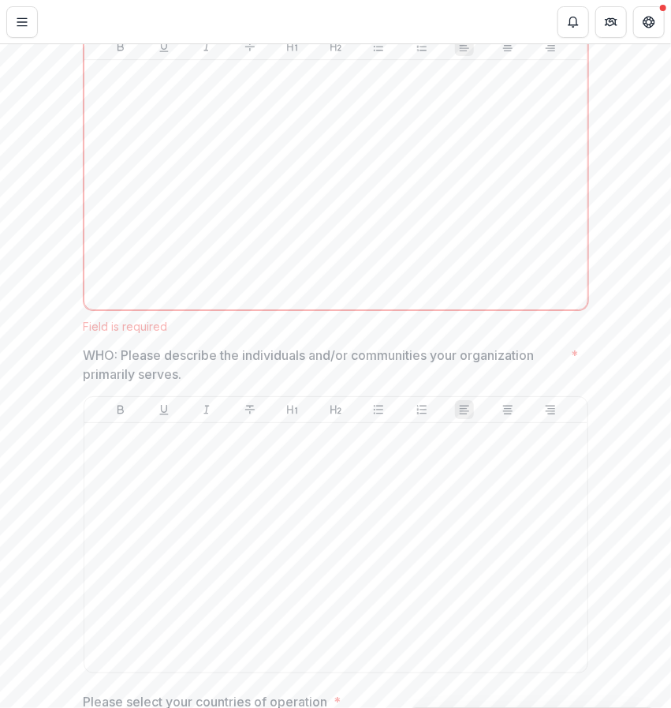
scroll to position [1796, 0]
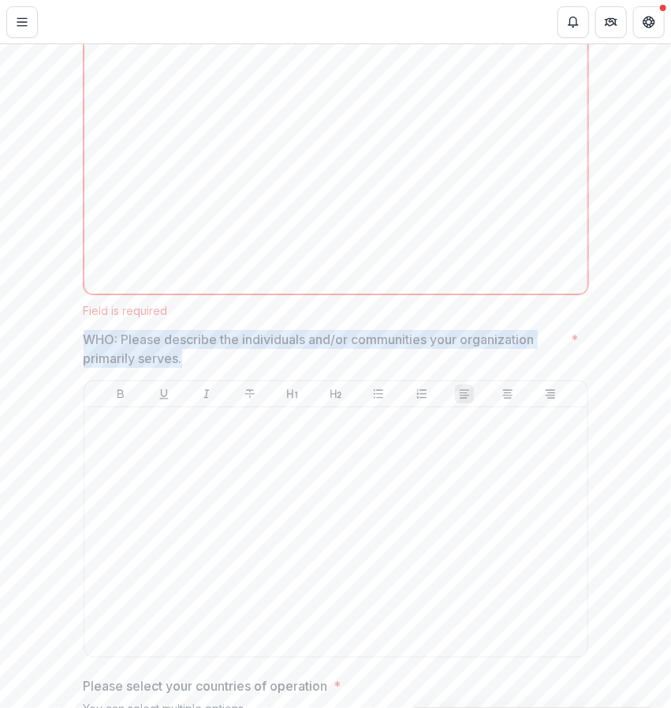
drag, startPoint x: 114, startPoint y: 364, endPoint x: 80, endPoint y: 359, distance: 33.5
click at [84, 359] on p "WHO: Please describe the individuals and/or communities your organization prima…" at bounding box center [325, 349] width 482 height 38
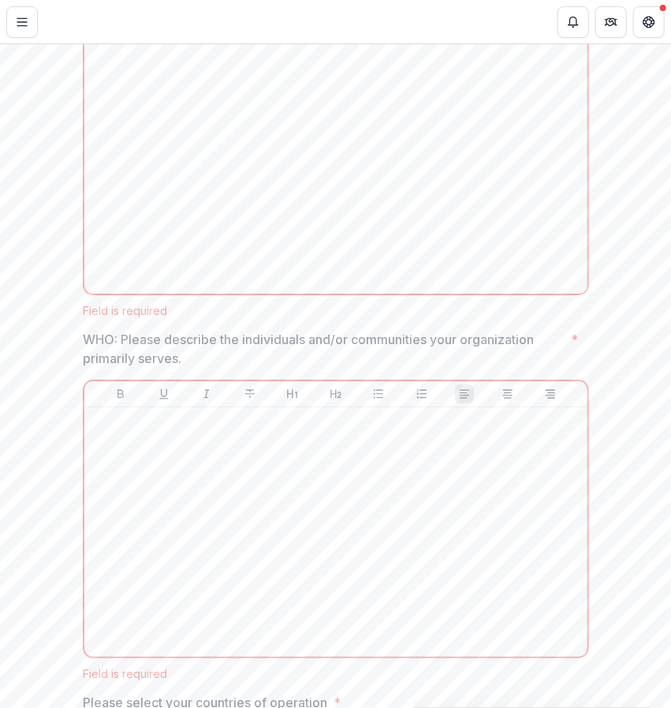
click at [338, 353] on p "WHO: Please describe the individuals and/or communities your organization prima…" at bounding box center [325, 349] width 482 height 38
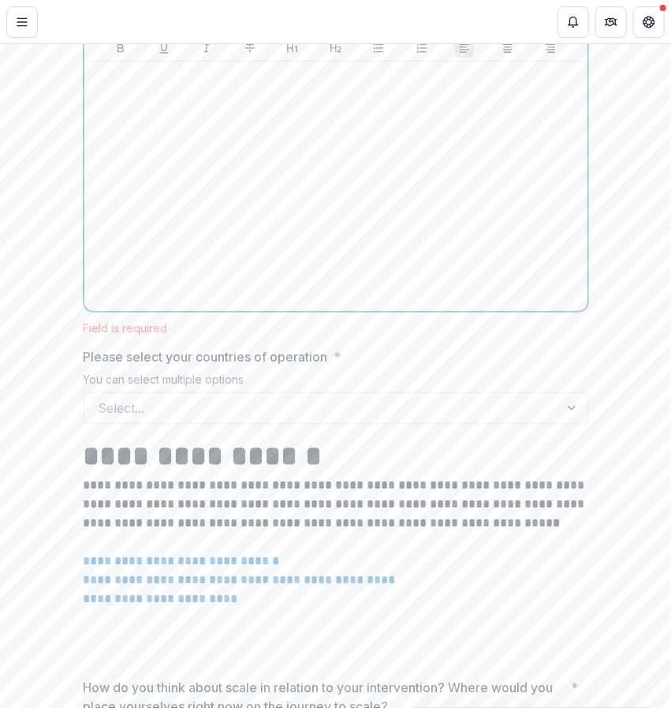
scroll to position [2143, 0]
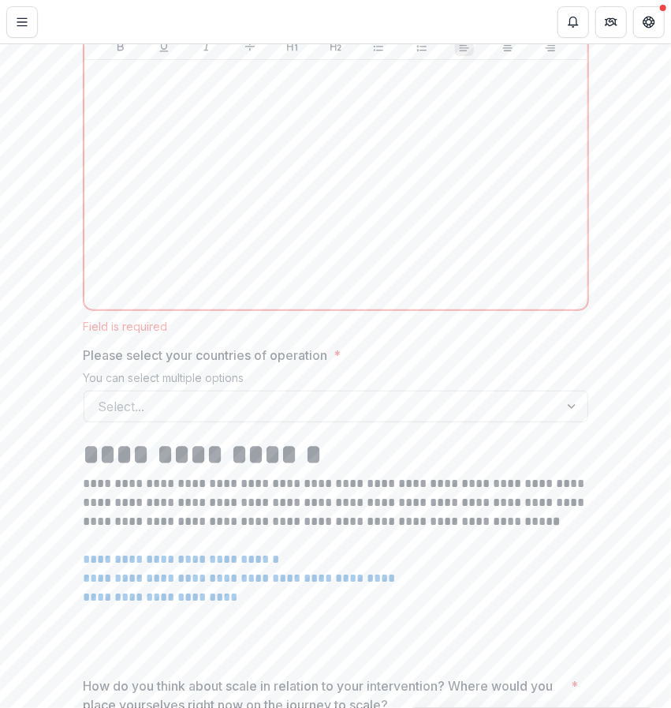
click at [294, 417] on div at bounding box center [322, 406] width 447 height 22
drag, startPoint x: 77, startPoint y: 372, endPoint x: 329, endPoint y: 369, distance: 252.5
click at [370, 416] on div at bounding box center [322, 406] width 447 height 22
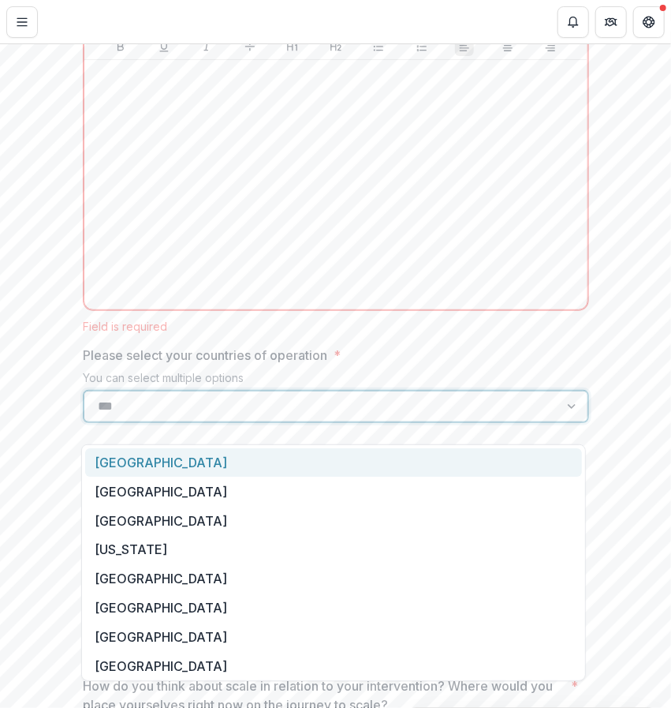
type input "****"
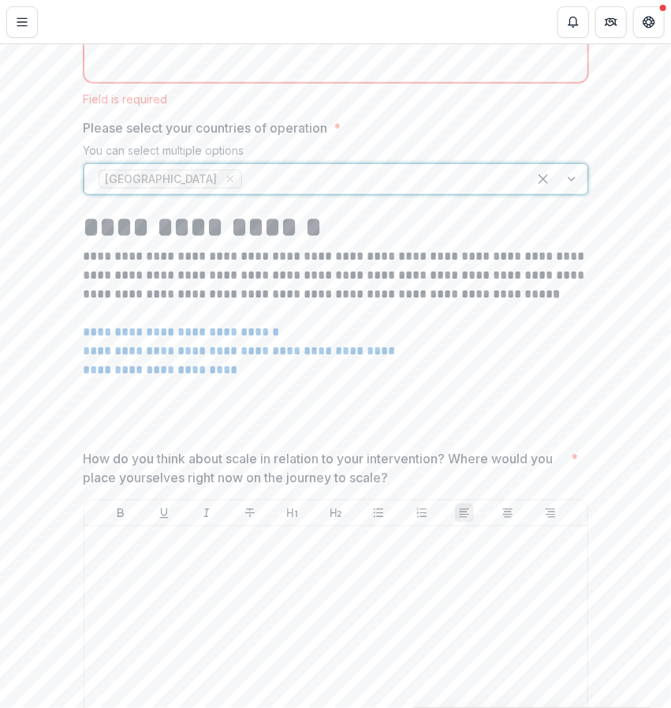
scroll to position [2394, 0]
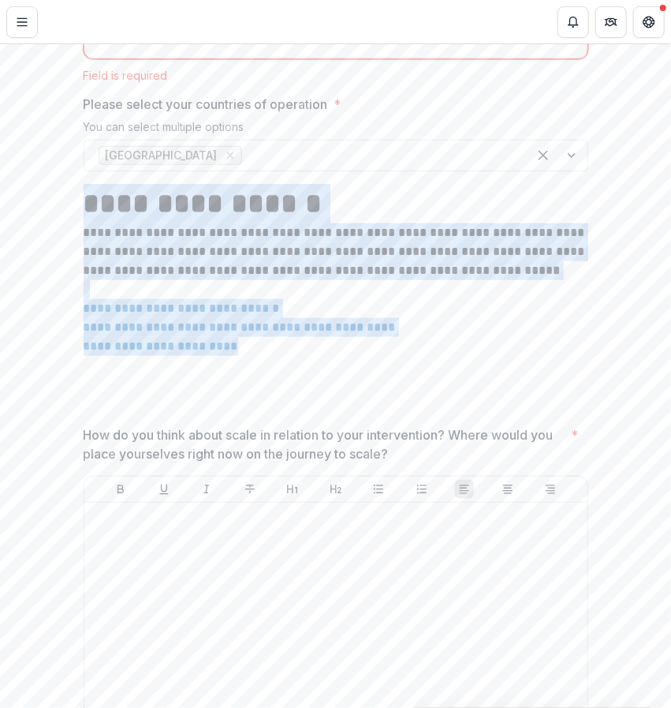
drag, startPoint x: 82, startPoint y: 217, endPoint x: 262, endPoint y: 365, distance: 233.2
click at [262, 365] on div "**********" at bounding box center [336, 298] width 505 height 229
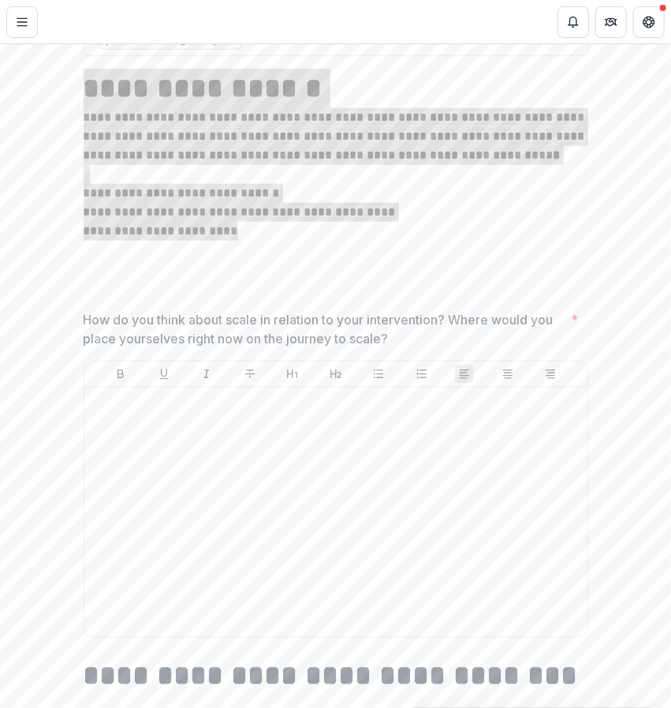
scroll to position [2512, 0]
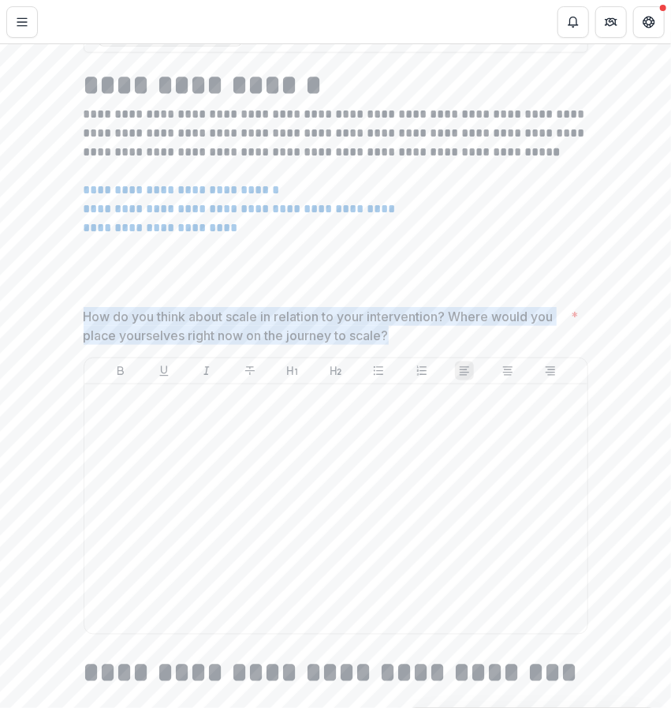
drag, startPoint x: 396, startPoint y: 352, endPoint x: 82, endPoint y: 337, distance: 314.4
click at [84, 337] on p "How do you think about scale in relation to your intervention? Where would you …" at bounding box center [325, 326] width 482 height 38
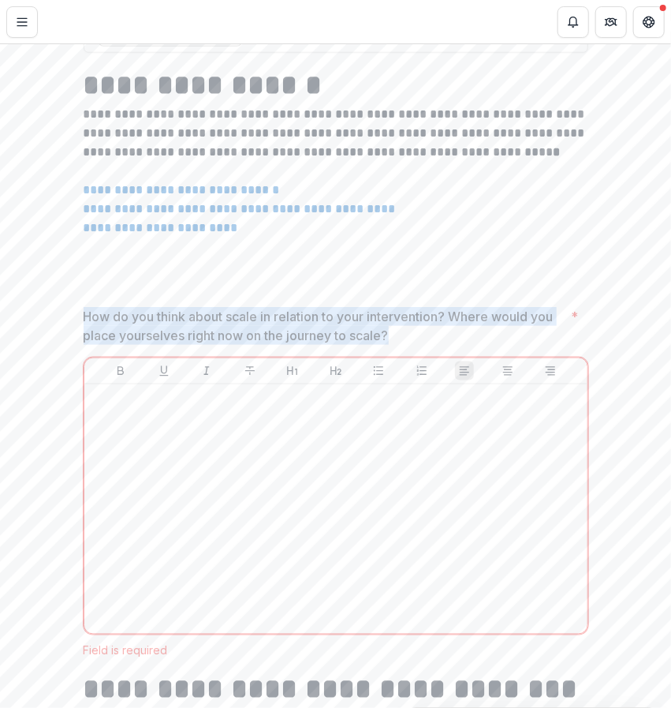
drag, startPoint x: 82, startPoint y: 335, endPoint x: 408, endPoint y: 358, distance: 326.7
click at [408, 345] on p "How do you think about scale in relation to your intervention? Where would you …" at bounding box center [325, 326] width 482 height 38
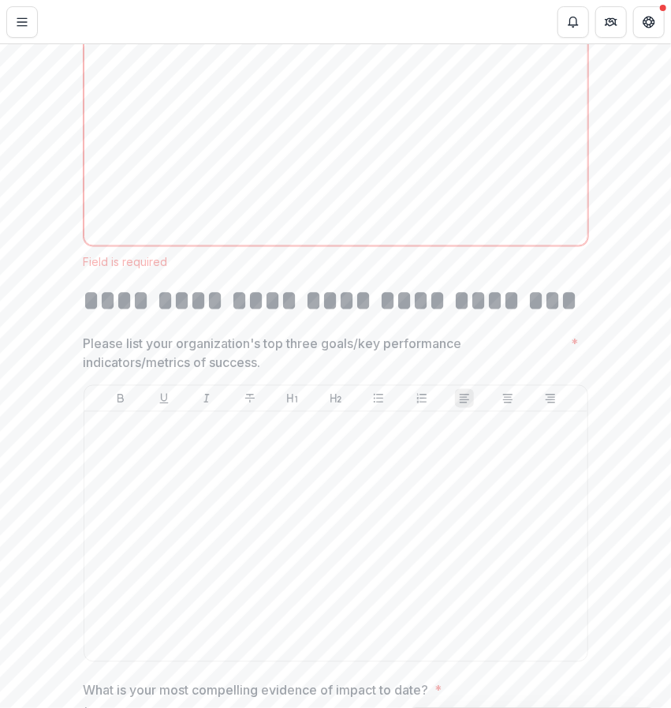
scroll to position [2900, 0]
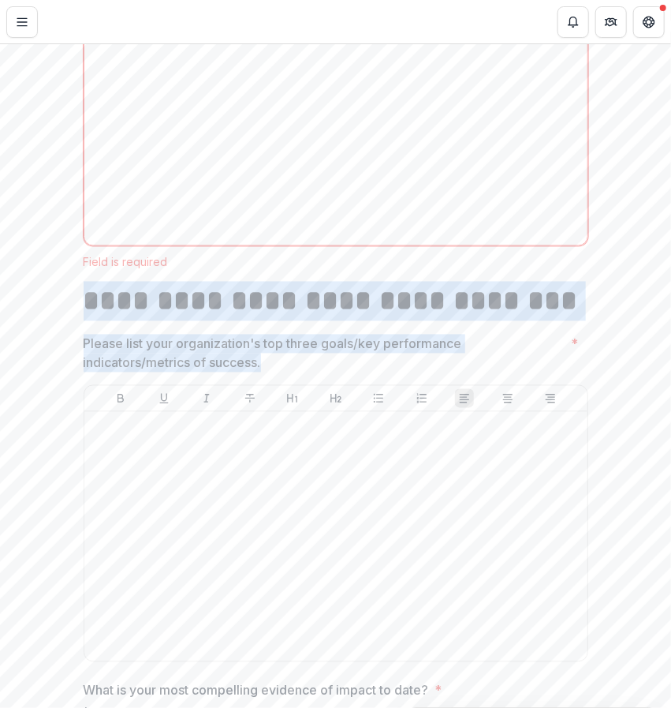
drag, startPoint x: 79, startPoint y: 316, endPoint x: 274, endPoint y: 372, distance: 202.6
click at [280, 372] on p "Please list your organization's top three goals/key performance indicators/metr…" at bounding box center [325, 354] width 482 height 38
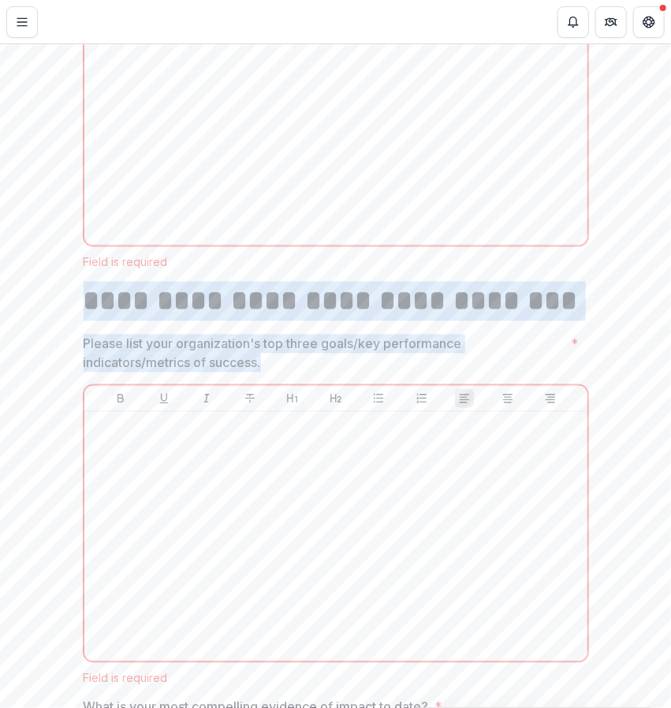
drag, startPoint x: 227, startPoint y: 361, endPoint x: 82, endPoint y: 321, distance: 150.7
click at [216, 372] on p "Please list your organization's top three goals/key performance indicators/metr…" at bounding box center [325, 354] width 482 height 38
drag, startPoint x: 203, startPoint y: 361, endPoint x: 85, endPoint y: 322, distance: 123.8
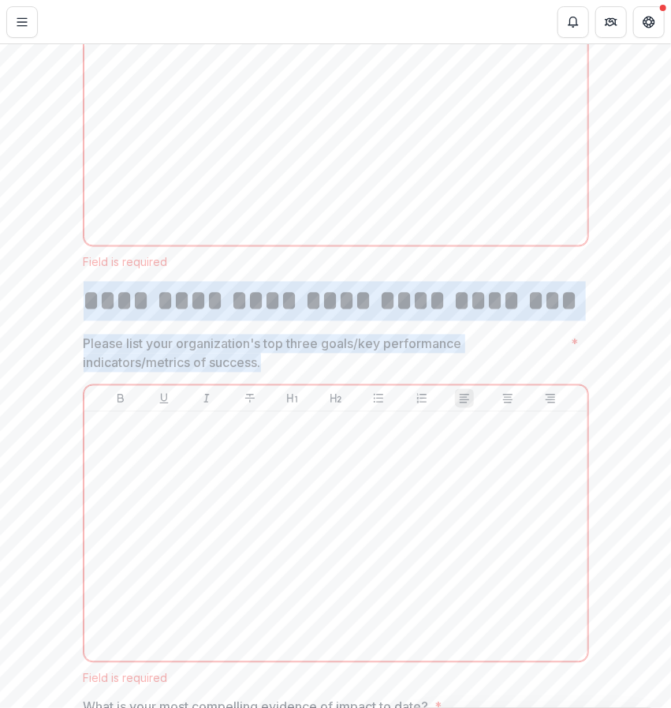
click at [252, 356] on p "Please list your organization's top three goals/key performance indicators/metr…" at bounding box center [325, 354] width 482 height 38
drag, startPoint x: 269, startPoint y: 378, endPoint x: 223, endPoint y: 327, distance: 68.7
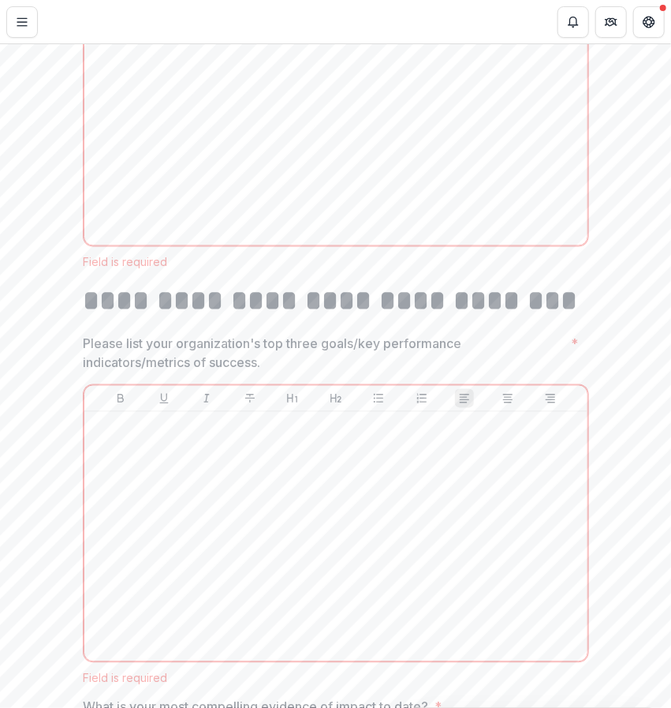
click at [268, 372] on p "Please list your organization's top three goals/key performance indicators/metr…" at bounding box center [325, 354] width 482 height 38
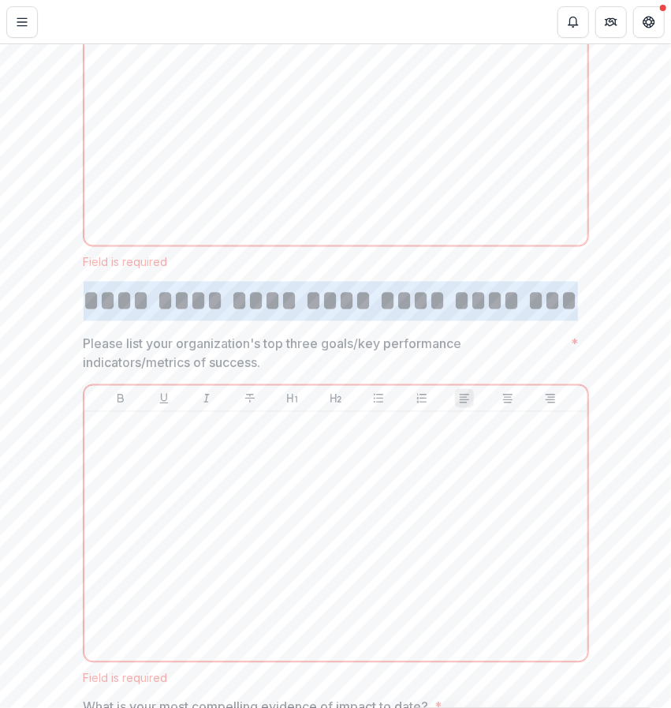
drag, startPoint x: 81, startPoint y: 314, endPoint x: 542, endPoint y: 301, distance: 461.0
click at [542, 301] on h1 "**********" at bounding box center [336, 301] width 505 height 39
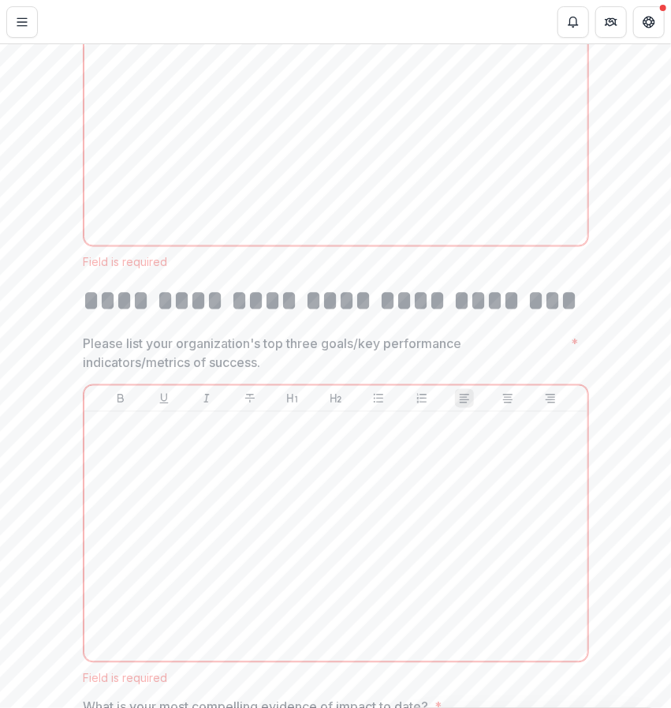
click at [266, 372] on p "Please list your organization's top three goals/key performance indicators/metr…" at bounding box center [325, 354] width 482 height 38
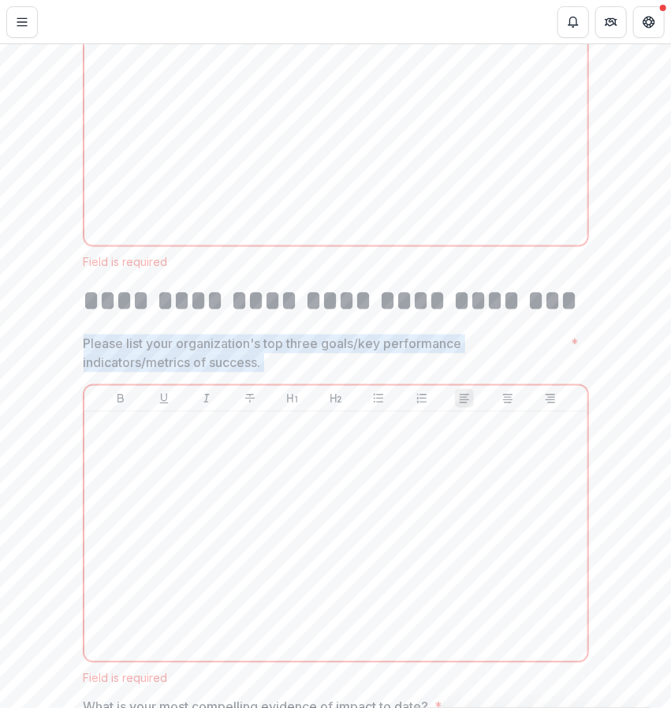
drag, startPoint x: 266, startPoint y: 383, endPoint x: 87, endPoint y: 361, distance: 180.6
click at [87, 361] on p "Please list your organization's top three goals/key performance indicators/metr…" at bounding box center [325, 354] width 482 height 38
drag, startPoint x: 82, startPoint y: 357, endPoint x: 270, endPoint y: 376, distance: 188.7
click at [270, 372] on p "Please list your organization's top three goals/key performance indicators/metr…" at bounding box center [325, 354] width 482 height 38
drag, startPoint x: 240, startPoint y: 378, endPoint x: 80, endPoint y: 363, distance: 160.1
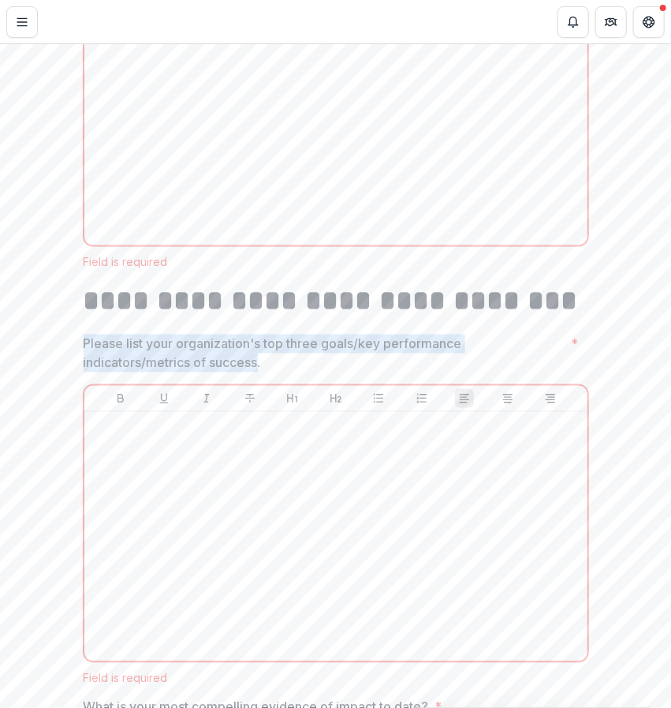
click at [84, 363] on p "Please list your organization's top three goals/key performance indicators/metr…" at bounding box center [325, 354] width 482 height 38
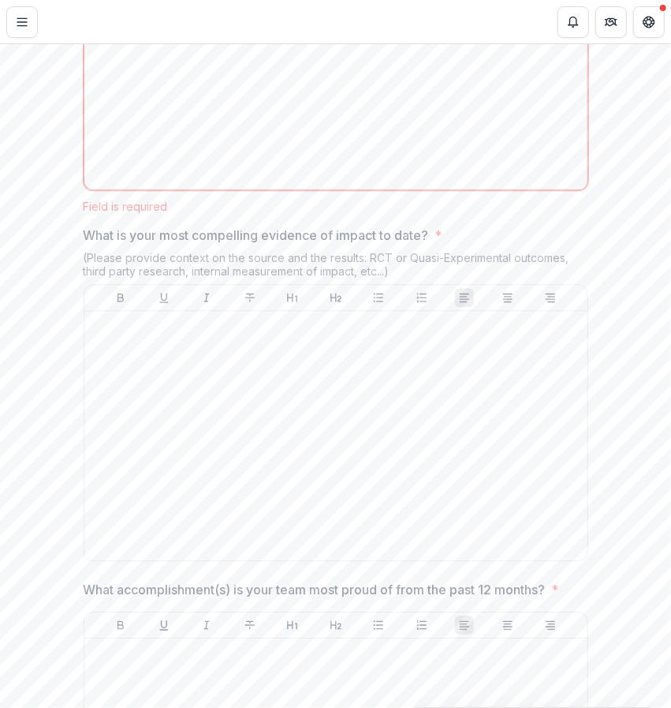
scroll to position [3385, 0]
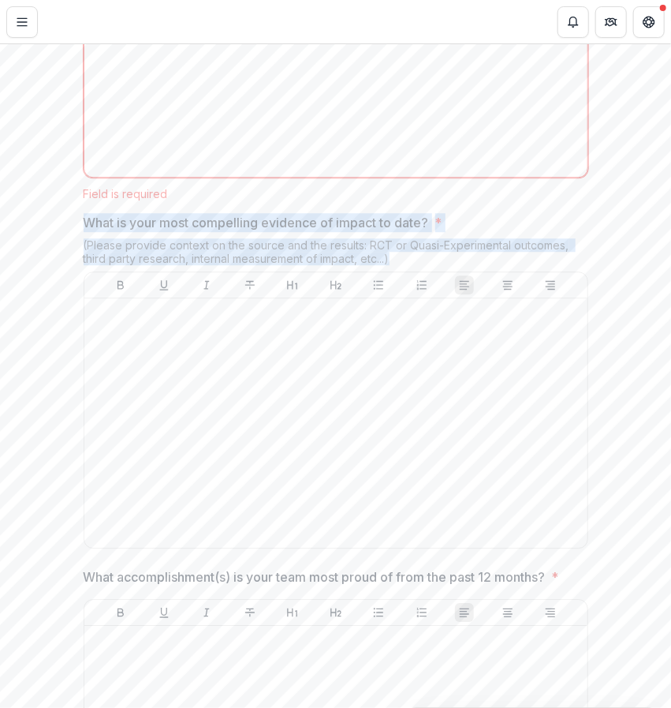
drag, startPoint x: 401, startPoint y: 267, endPoint x: 69, endPoint y: 238, distance: 332.7
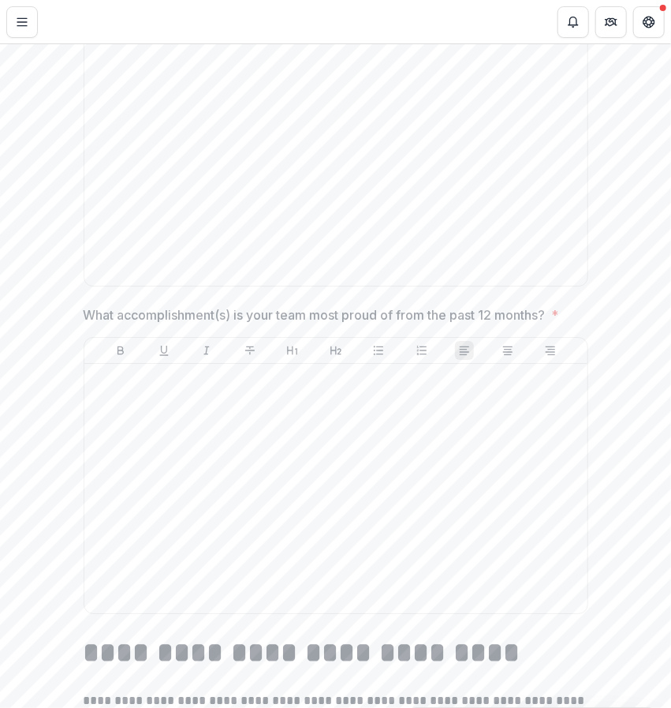
scroll to position [3660, 0]
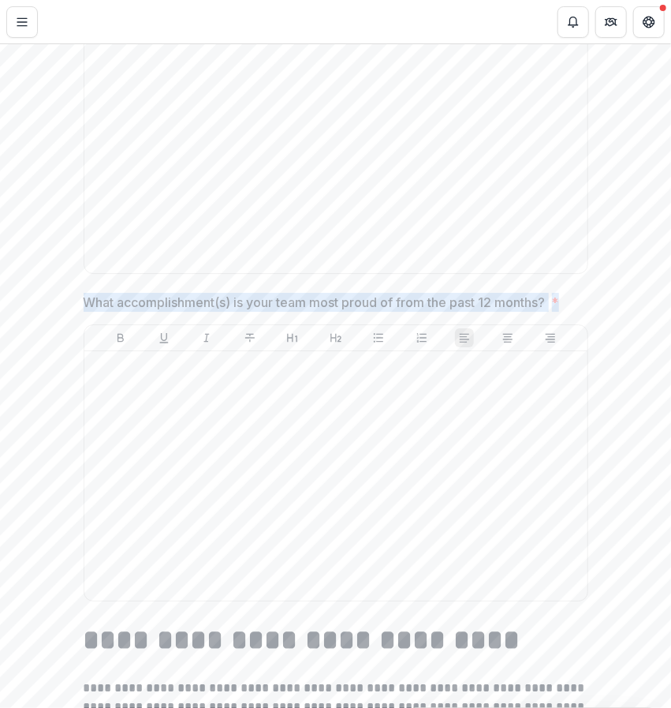
drag, startPoint x: 572, startPoint y: 312, endPoint x: 84, endPoint y: 301, distance: 488.5
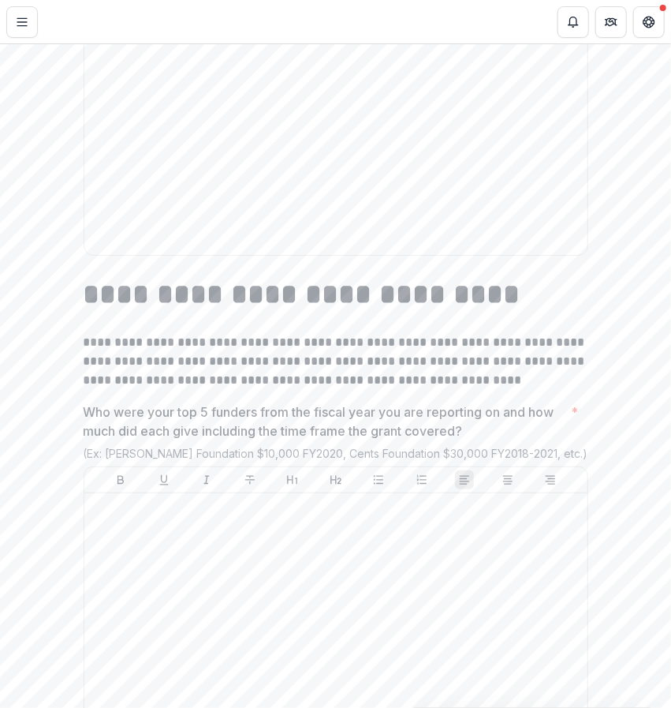
scroll to position [4008, 0]
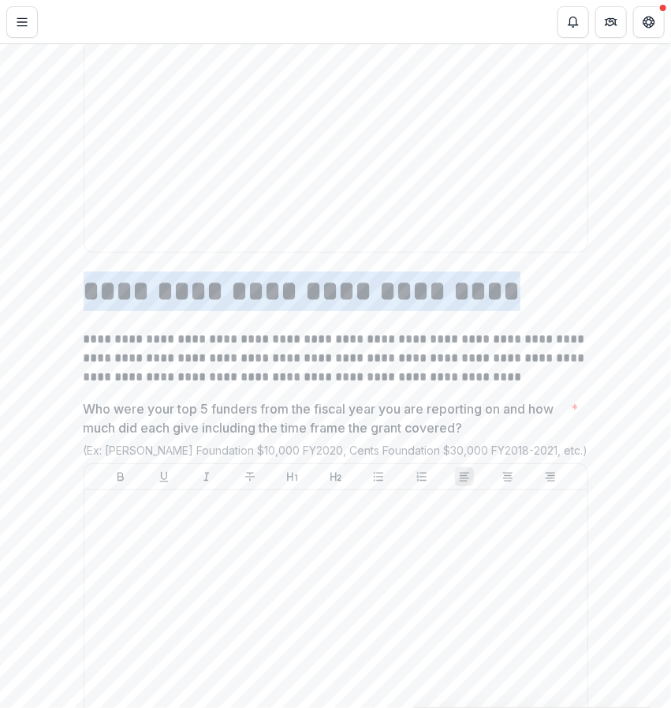
drag, startPoint x: 77, startPoint y: 294, endPoint x: 468, endPoint y: 312, distance: 391.0
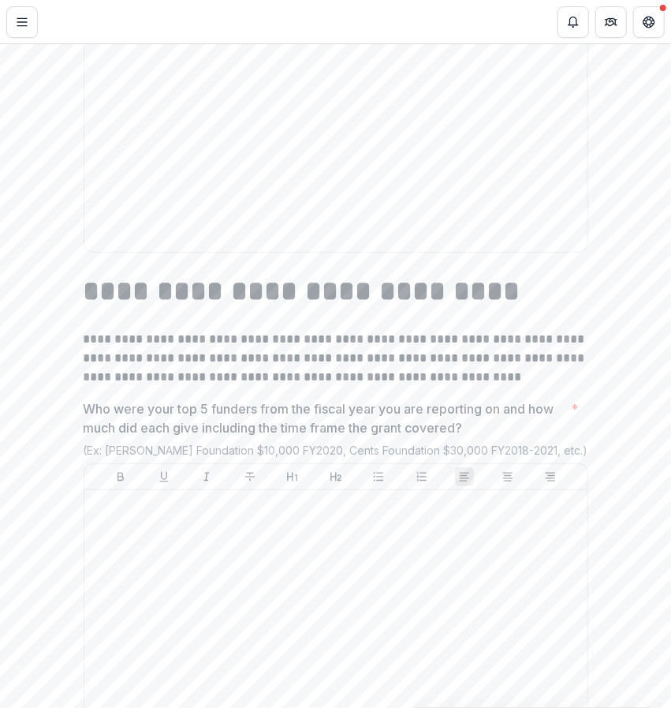
click at [465, 363] on p "**********" at bounding box center [336, 358] width 505 height 57
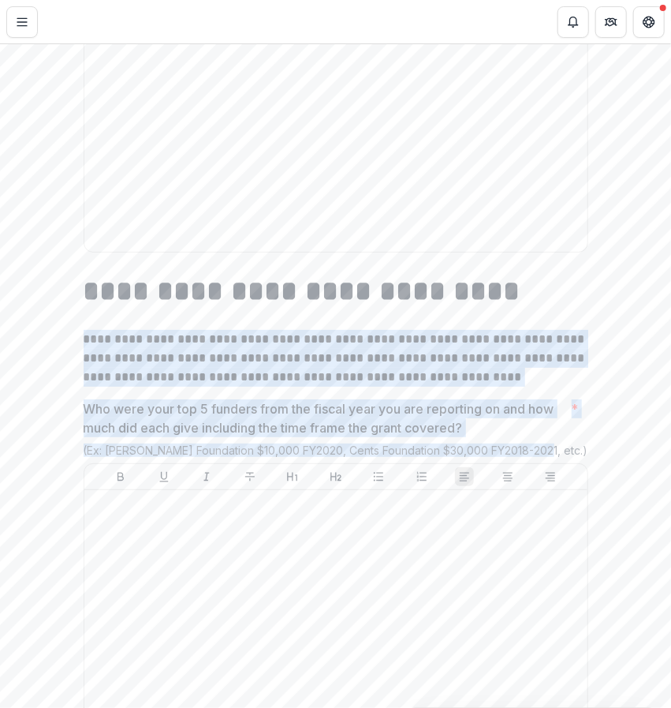
drag, startPoint x: 540, startPoint y: 463, endPoint x: 80, endPoint y: 356, distance: 472.4
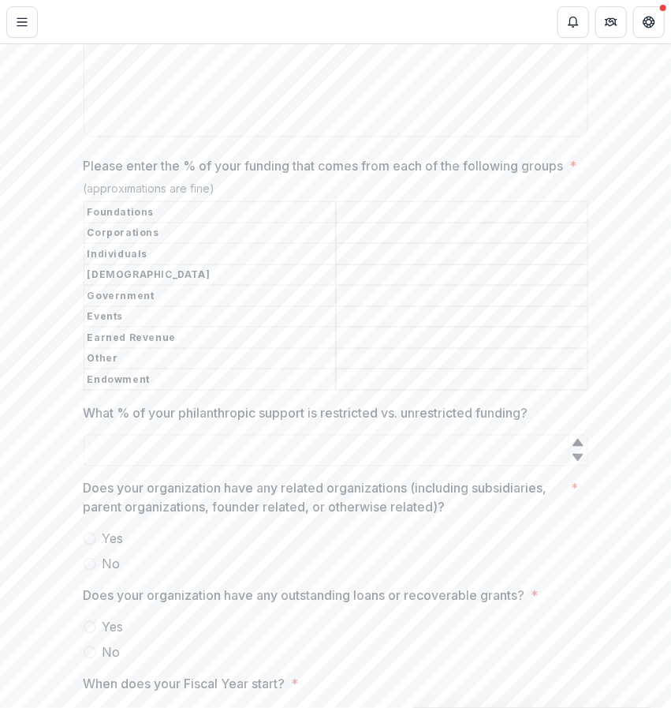
scroll to position [4584, 0]
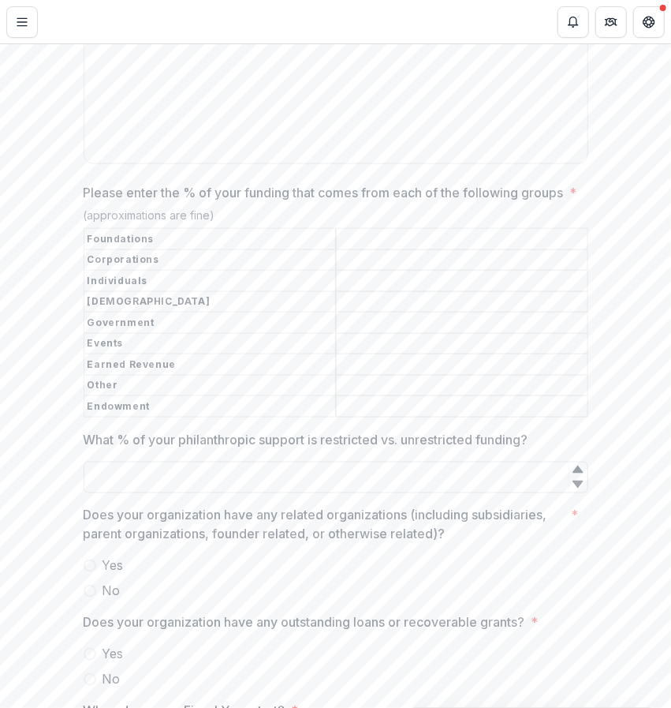
click at [439, 492] on input "What % of your philanthropic support is restricted vs. unrestricted funding?" at bounding box center [336, 478] width 505 height 32
click at [574, 473] on icon at bounding box center [578, 469] width 10 height 7
type input "*"
click at [578, 491] on icon at bounding box center [578, 484] width 13 height 13
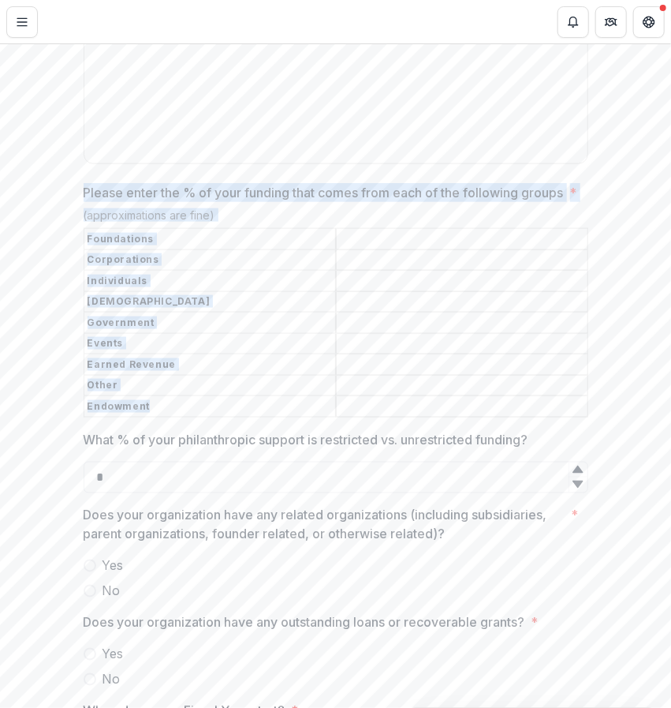
drag, startPoint x: 80, startPoint y: 197, endPoint x: 559, endPoint y: 425, distance: 530.5
click at [559, 425] on div "**********" at bounding box center [336, 150] width 530 height 8698
click at [455, 249] on input "Please enter the % of your funding that comes from each of the following groups…" at bounding box center [462, 239] width 251 height 19
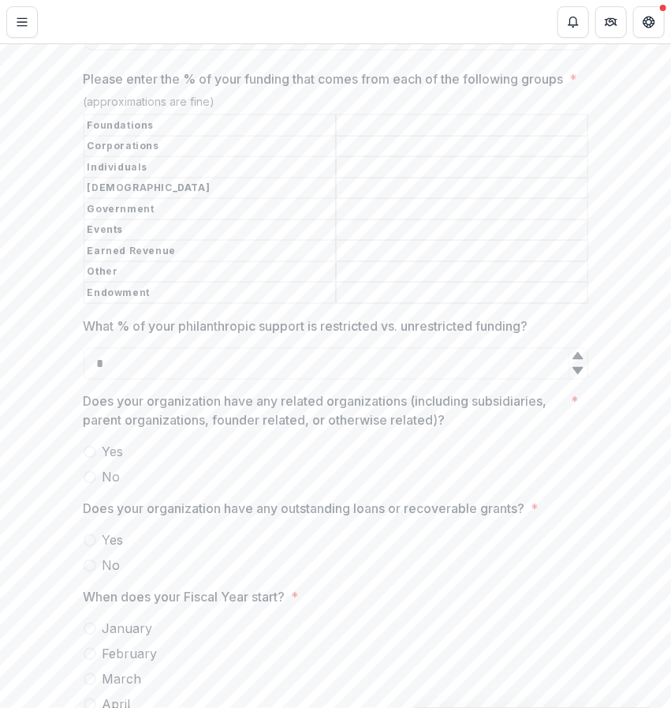
scroll to position [4745, 0]
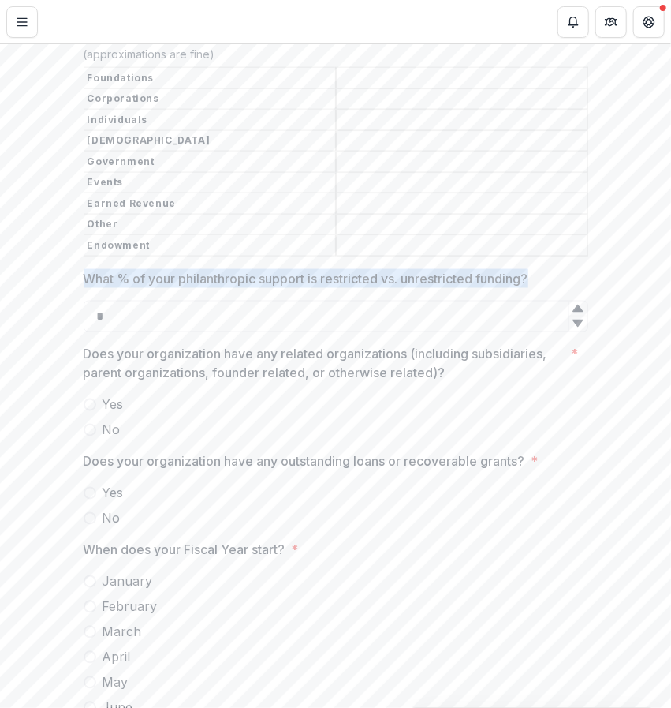
drag, startPoint x: 544, startPoint y: 296, endPoint x: 62, endPoint y: 299, distance: 482.1
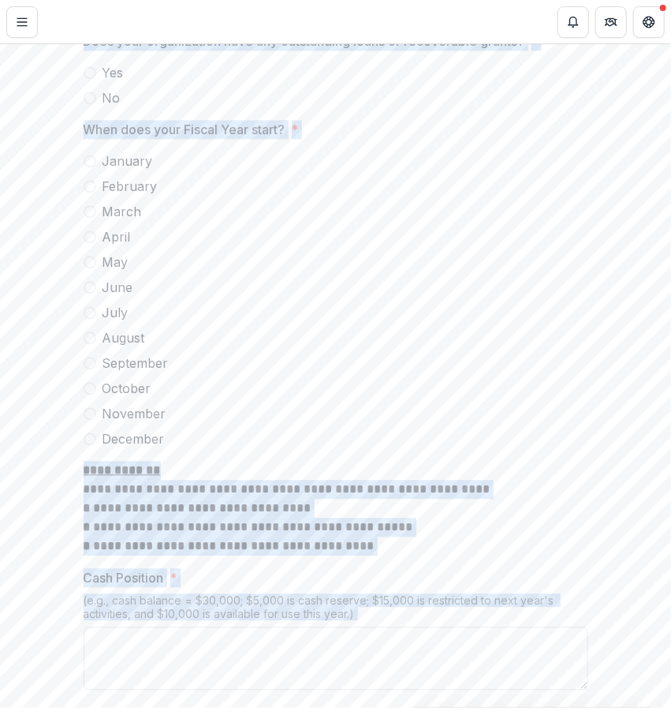
scroll to position [5242, 0]
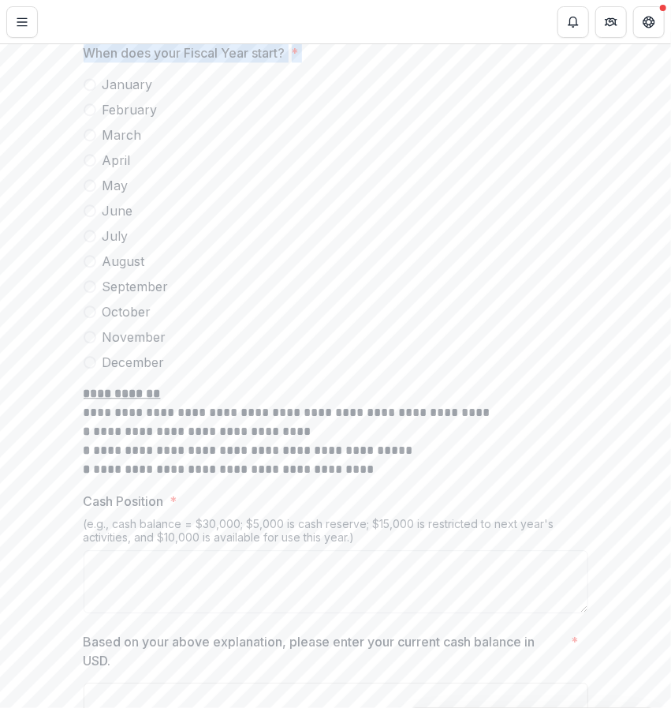
drag, startPoint x: 82, startPoint y: 140, endPoint x: 211, endPoint y: 194, distance: 139.7
click at [319, 170] on label "April" at bounding box center [336, 160] width 505 height 19
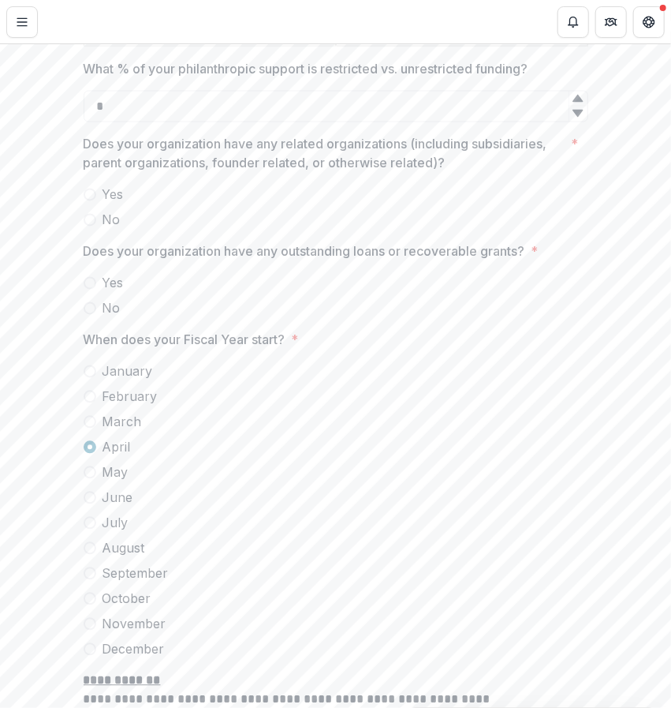
scroll to position [4857, 0]
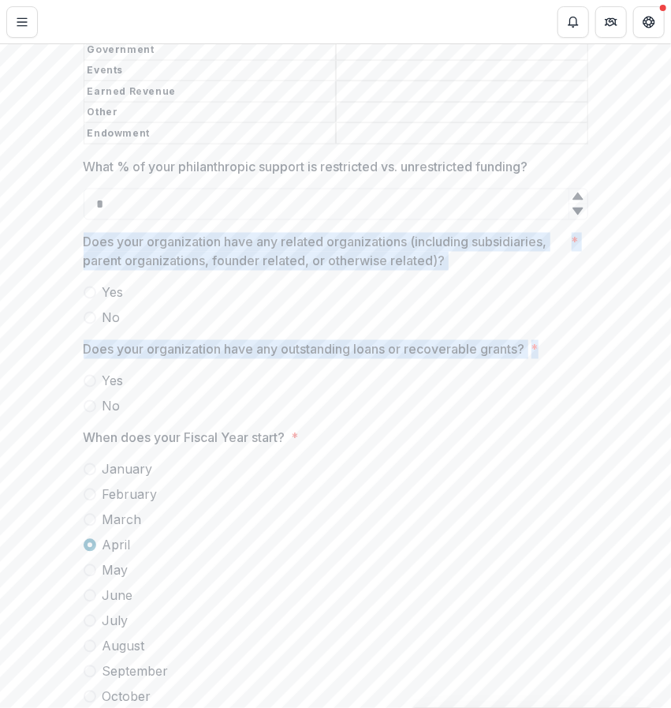
drag, startPoint x: 80, startPoint y: 258, endPoint x: 540, endPoint y: 370, distance: 474.2
click at [482, 283] on div at bounding box center [336, 280] width 505 height 6
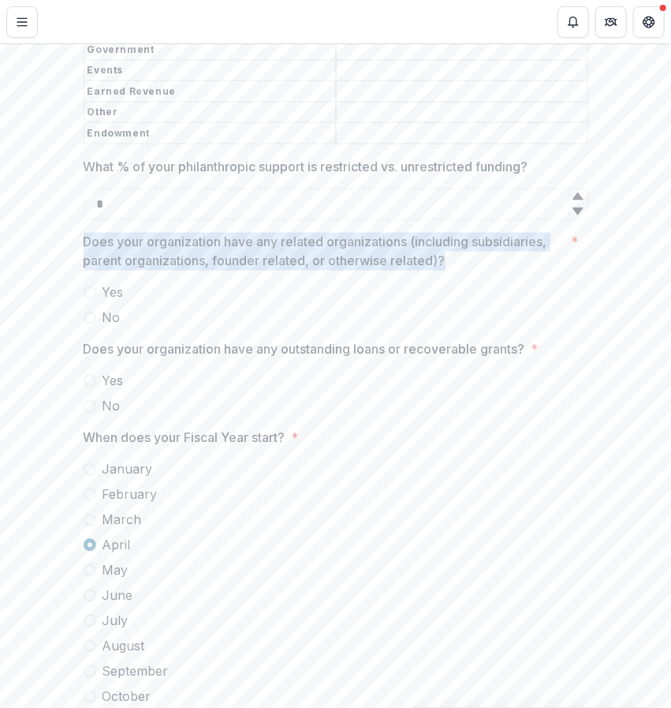
drag, startPoint x: 462, startPoint y: 276, endPoint x: 60, endPoint y: 266, distance: 401.7
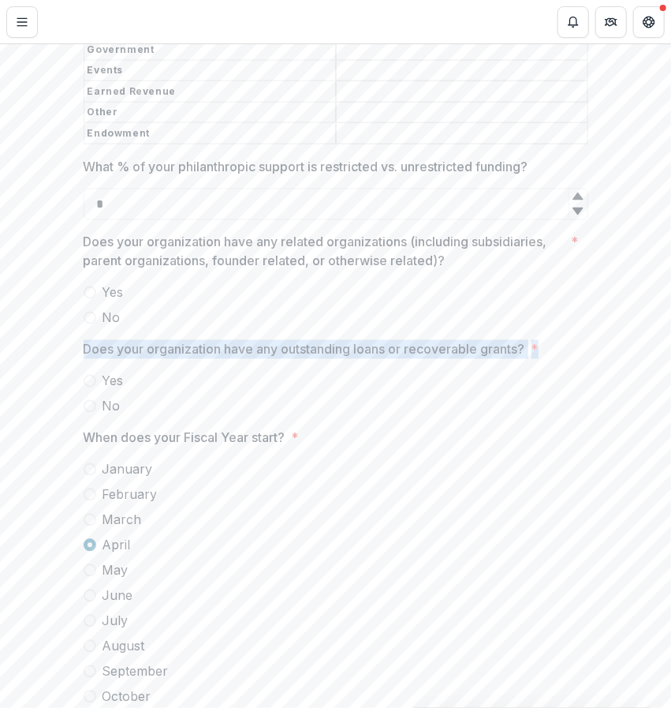
drag, startPoint x: 539, startPoint y: 364, endPoint x: 77, endPoint y: 357, distance: 461.6
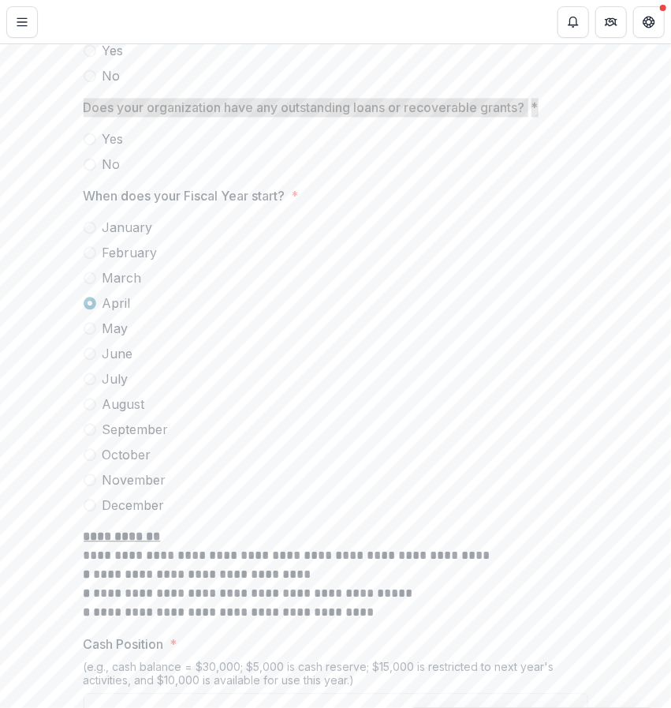
scroll to position [5100, 0]
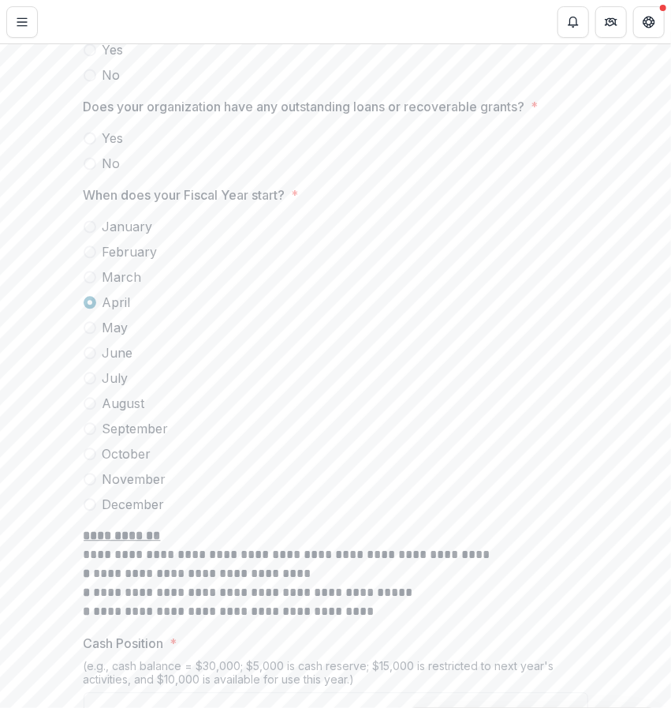
click at [84, 384] on span at bounding box center [90, 378] width 13 height 13
drag, startPoint x: 79, startPoint y: 211, endPoint x: 289, endPoint y: 211, distance: 209.9
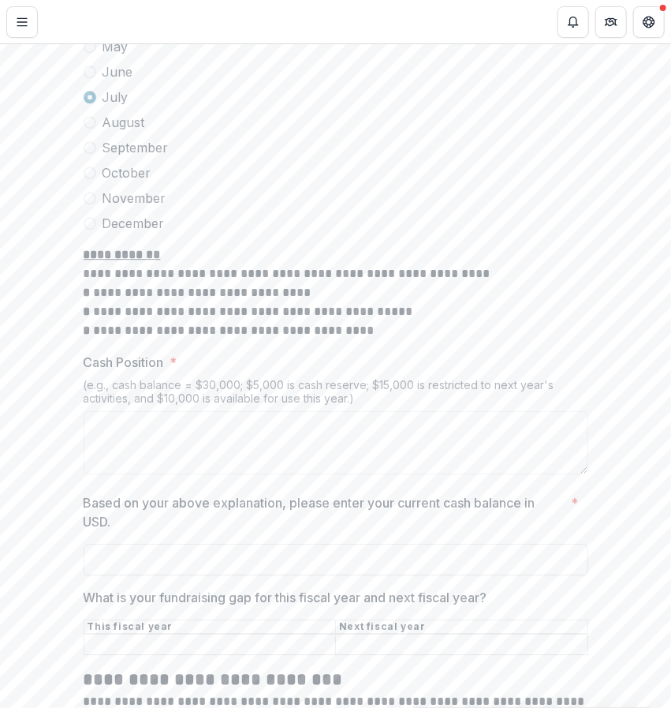
scroll to position [5382, 0]
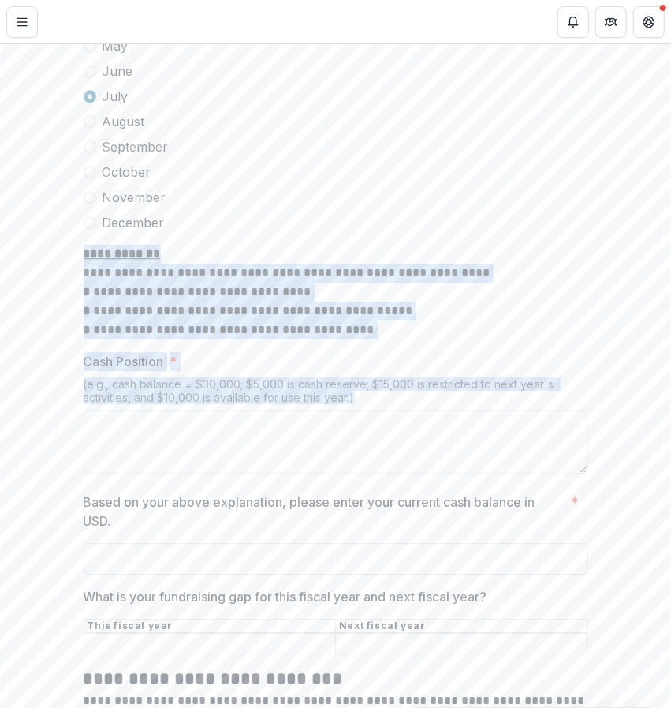
drag, startPoint x: 80, startPoint y: 272, endPoint x: 382, endPoint y: 407, distance: 330.2
click at [391, 339] on p "**********" at bounding box center [336, 292] width 505 height 95
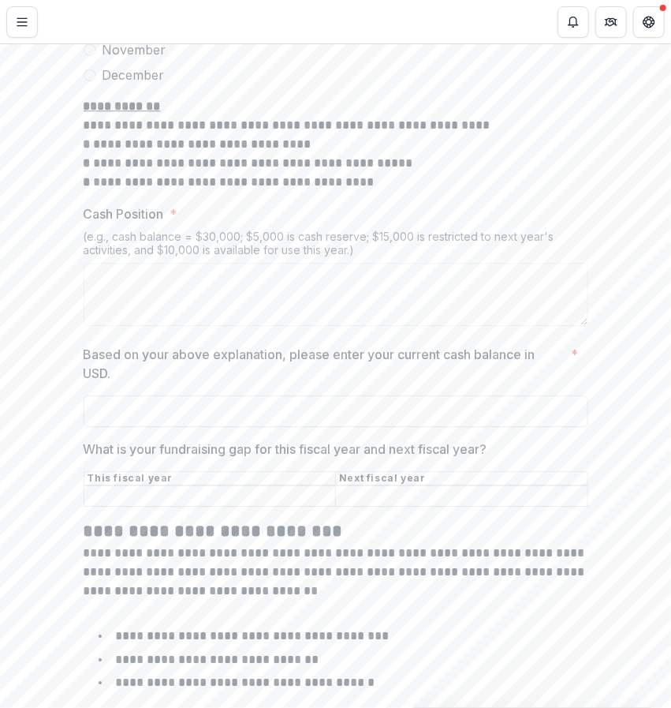
scroll to position [5530, 0]
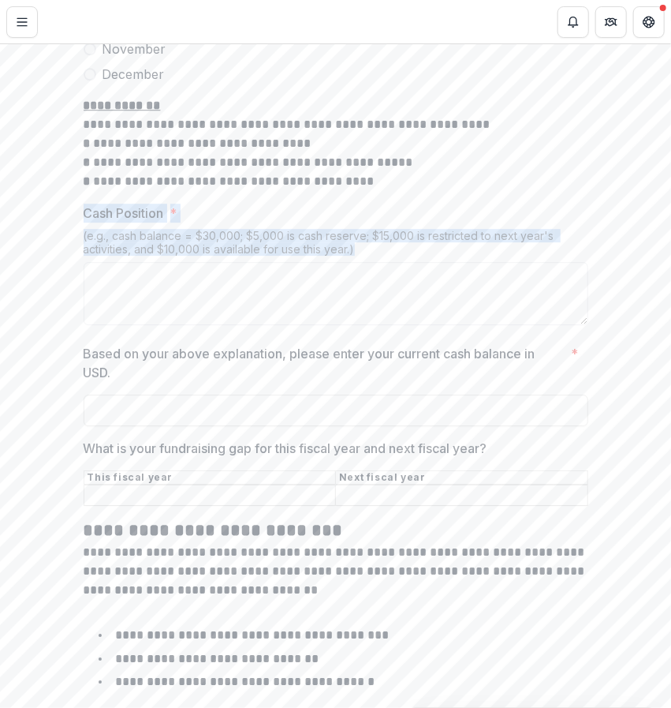
drag, startPoint x: 361, startPoint y: 267, endPoint x: 82, endPoint y: 233, distance: 281.5
click at [84, 233] on div "Cash Position * (e.g., cash balance = $30,000; $5,000 is cash reserve; $15,000 …" at bounding box center [336, 268] width 505 height 128
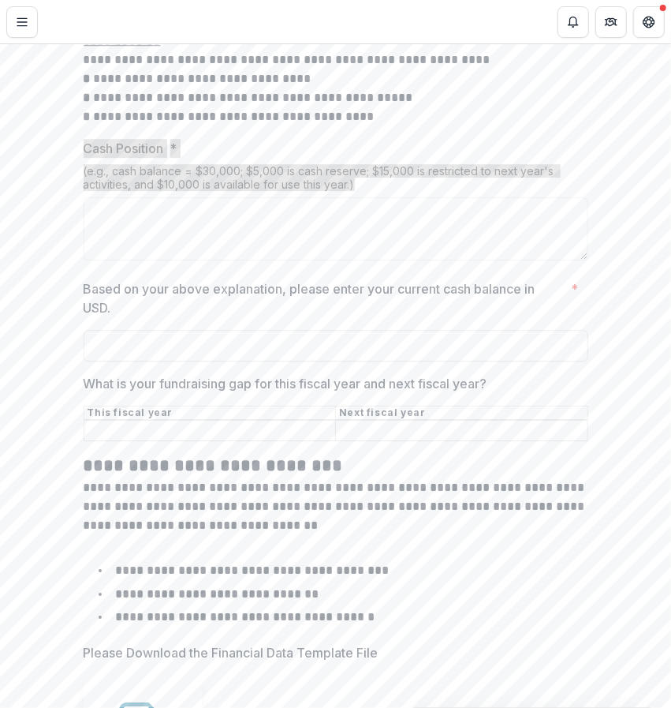
scroll to position [5598, 0]
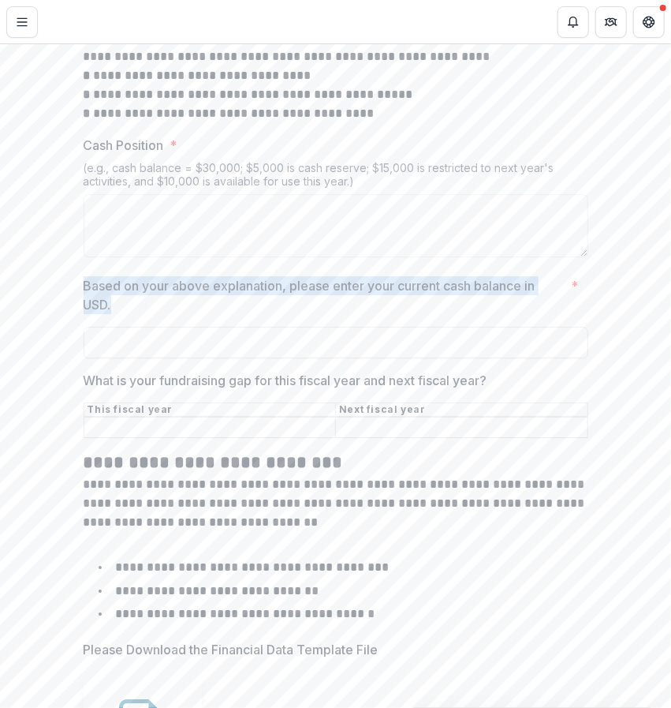
drag, startPoint x: 112, startPoint y: 317, endPoint x: 77, endPoint y: 305, distance: 37.4
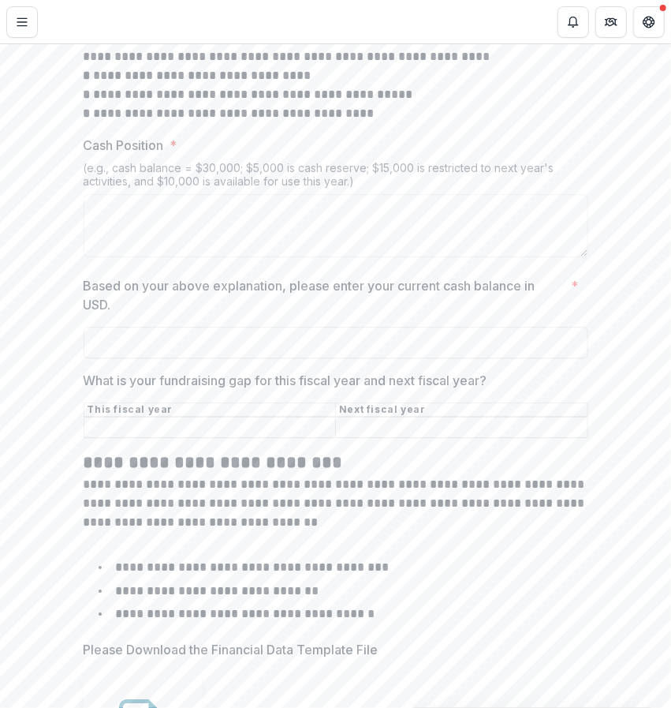
click at [193, 437] on input "What is your fundraising gap for this fiscal year and next fiscal year?" at bounding box center [210, 427] width 252 height 19
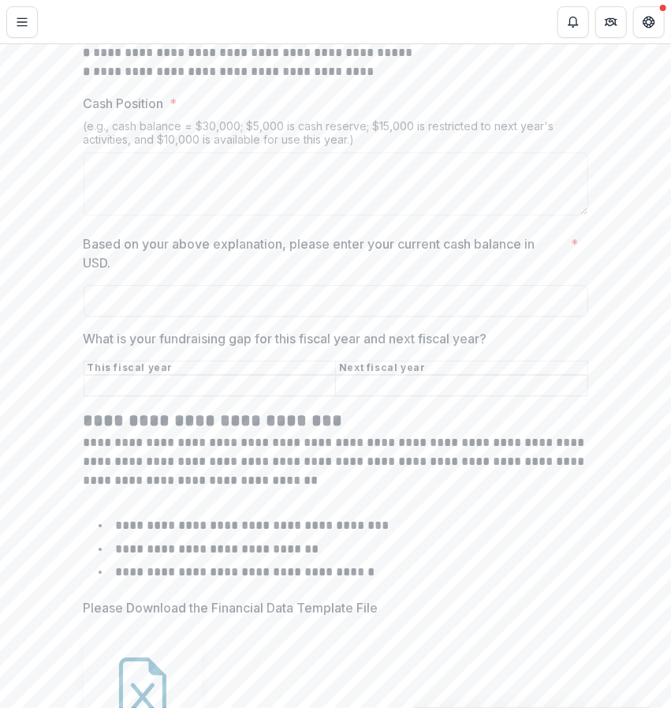
scroll to position [5642, 0]
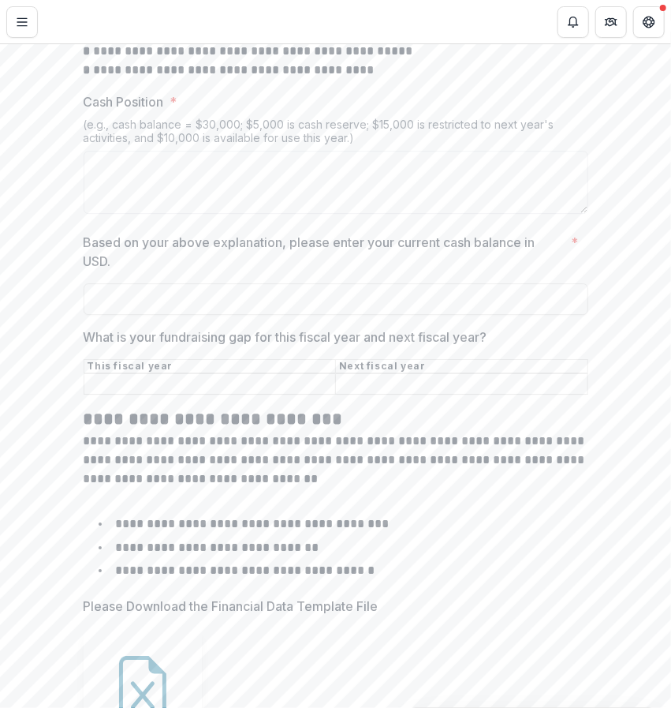
drag, startPoint x: 593, startPoint y: 399, endPoint x: 54, endPoint y: 365, distance: 540.8
click at [120, 359] on div at bounding box center [336, 356] width 505 height 6
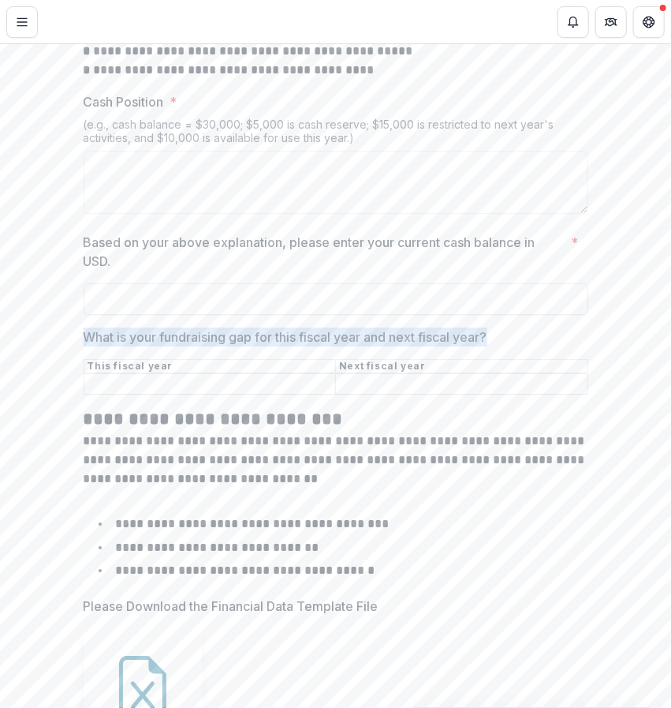
drag, startPoint x: 77, startPoint y: 347, endPoint x: 582, endPoint y: 410, distance: 508.1
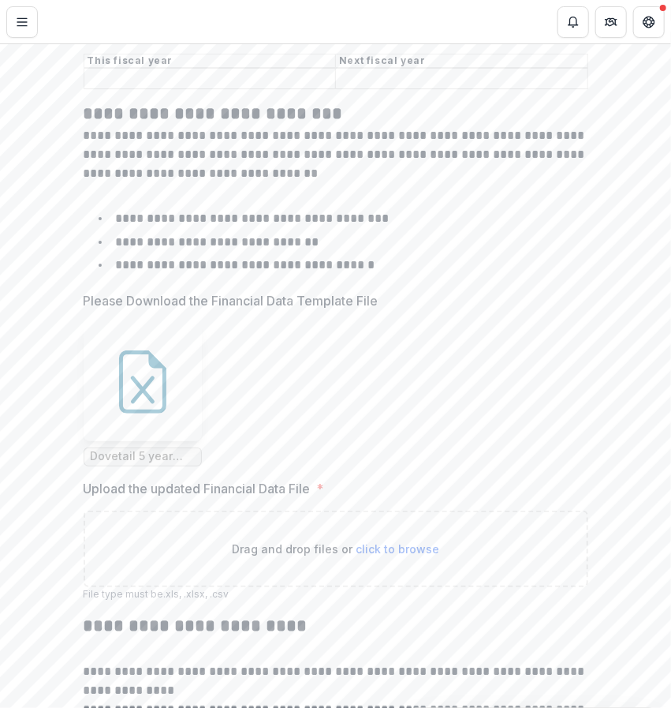
scroll to position [5948, 0]
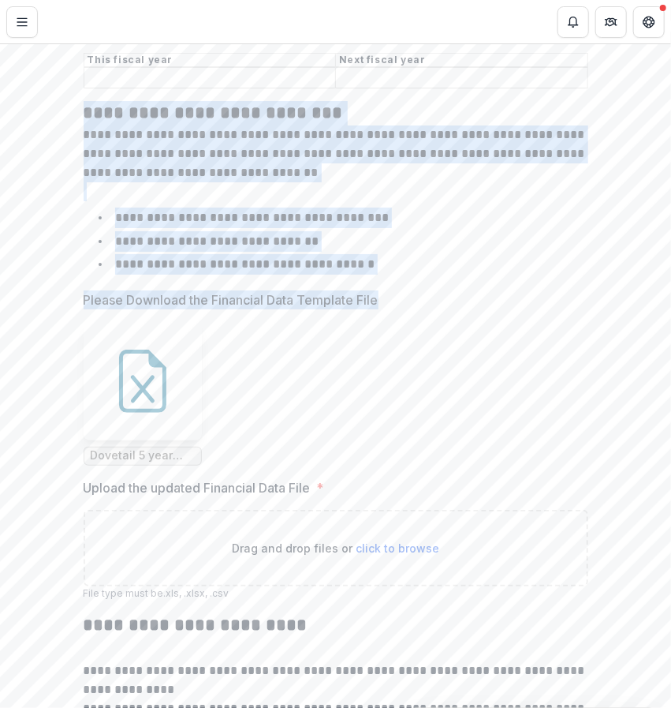
drag, startPoint x: 80, startPoint y: 125, endPoint x: 398, endPoint y: 301, distance: 364.1
click at [352, 252] on li "**********" at bounding box center [346, 241] width 486 height 21
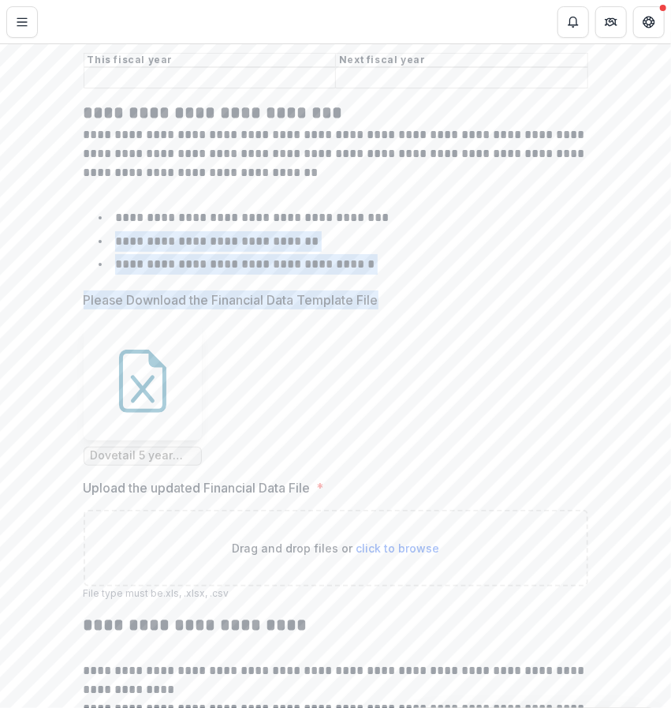
drag, startPoint x: 387, startPoint y: 312, endPoint x: 116, endPoint y: 260, distance: 276.4
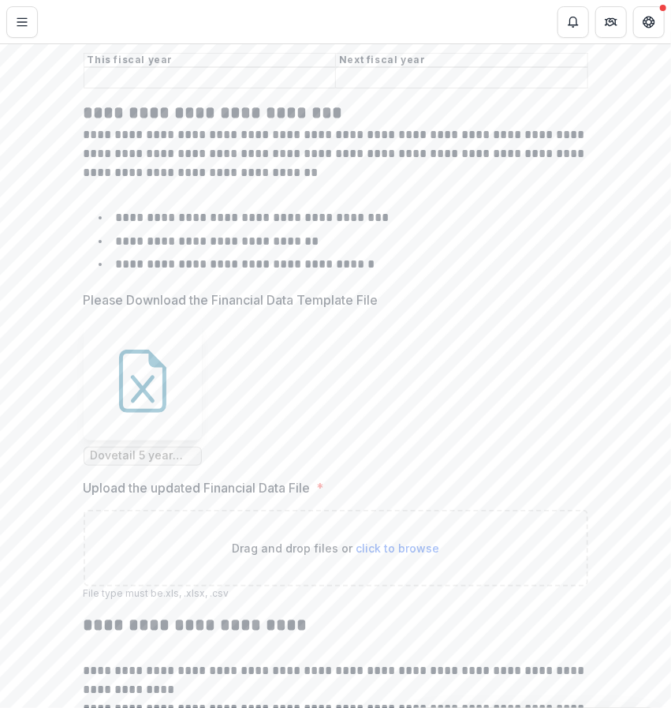
click at [301, 223] on p "**********" at bounding box center [252, 217] width 274 height 12
drag, startPoint x: 300, startPoint y: 257, endPoint x: 172, endPoint y: 262, distance: 127.9
click at [172, 252] on li "**********" at bounding box center [346, 241] width 486 height 21
click at [331, 270] on p "**********" at bounding box center [245, 264] width 260 height 12
drag, startPoint x: 271, startPoint y: 230, endPoint x: 383, endPoint y: 230, distance: 112.0
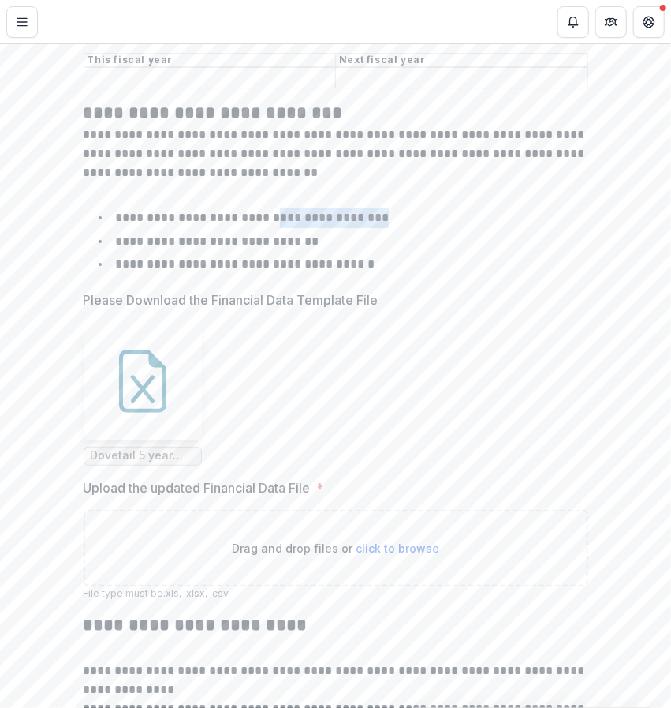
click at [383, 228] on li "**********" at bounding box center [346, 218] width 486 height 21
click at [314, 228] on li "**********" at bounding box center [346, 218] width 486 height 21
drag, startPoint x: 303, startPoint y: 251, endPoint x: 114, endPoint y: 260, distance: 188.8
click at [114, 252] on li "**********" at bounding box center [346, 241] width 486 height 21
click at [358, 275] on li "**********" at bounding box center [346, 264] width 486 height 21
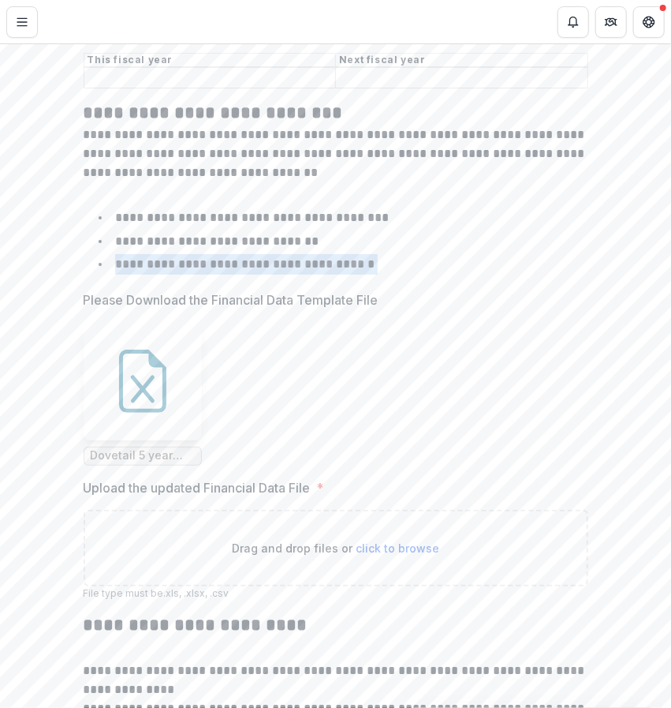
drag, startPoint x: 358, startPoint y: 280, endPoint x: 118, endPoint y: 286, distance: 239.9
click at [118, 275] on li "**********" at bounding box center [346, 264] width 486 height 21
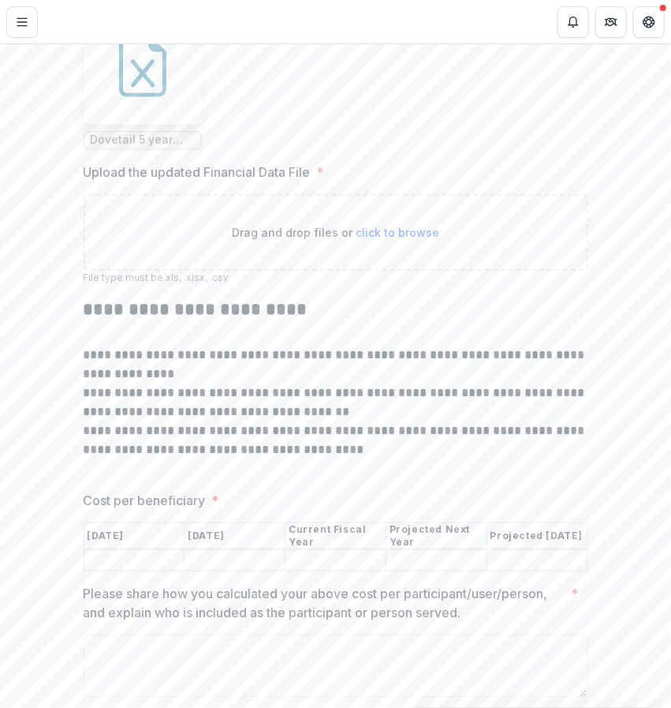
scroll to position [6288, 0]
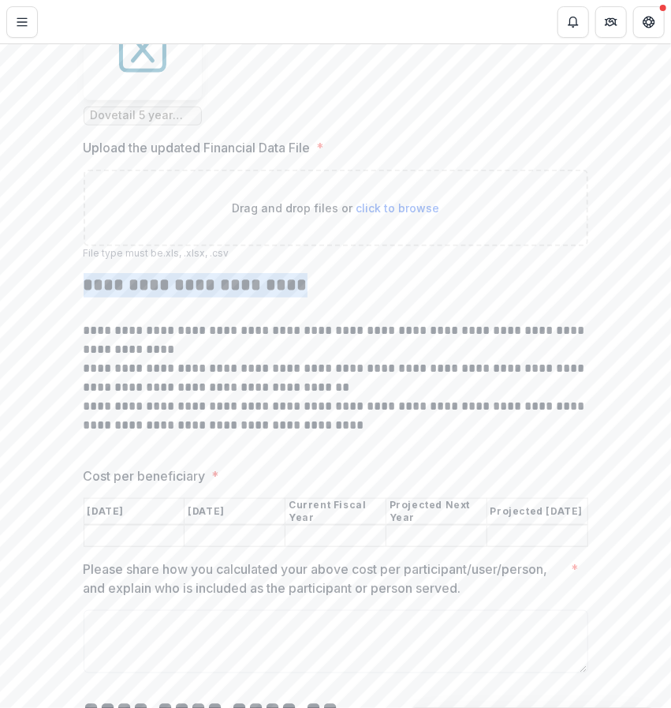
drag, startPoint x: 80, startPoint y: 299, endPoint x: 312, endPoint y: 302, distance: 232.8
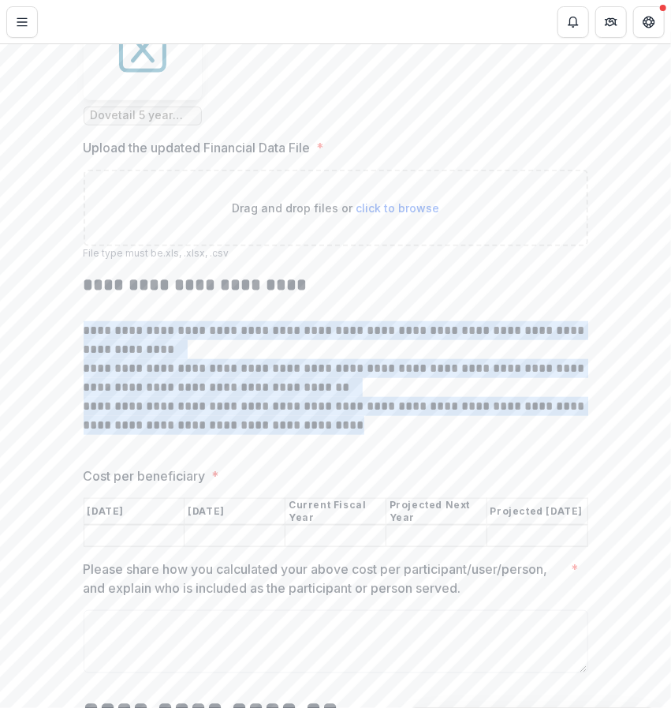
drag, startPoint x: 77, startPoint y: 344, endPoint x: 424, endPoint y: 435, distance: 358.8
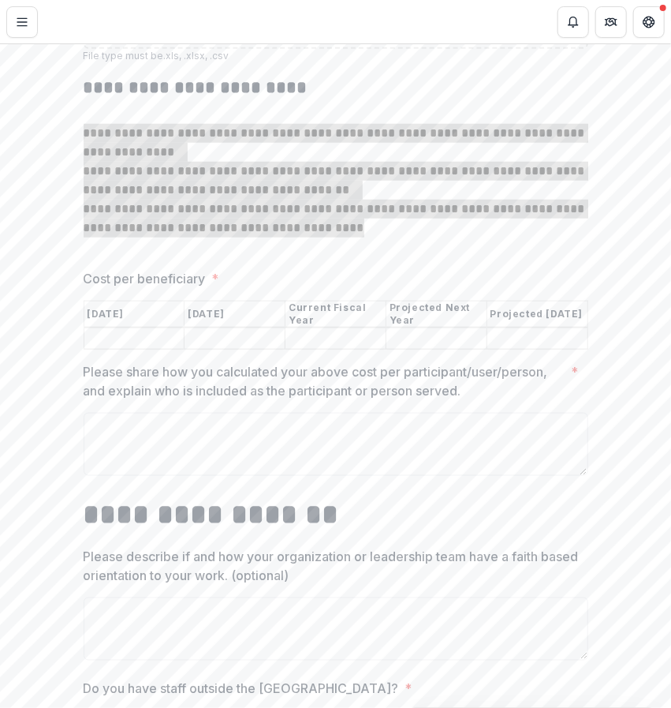
scroll to position [6490, 0]
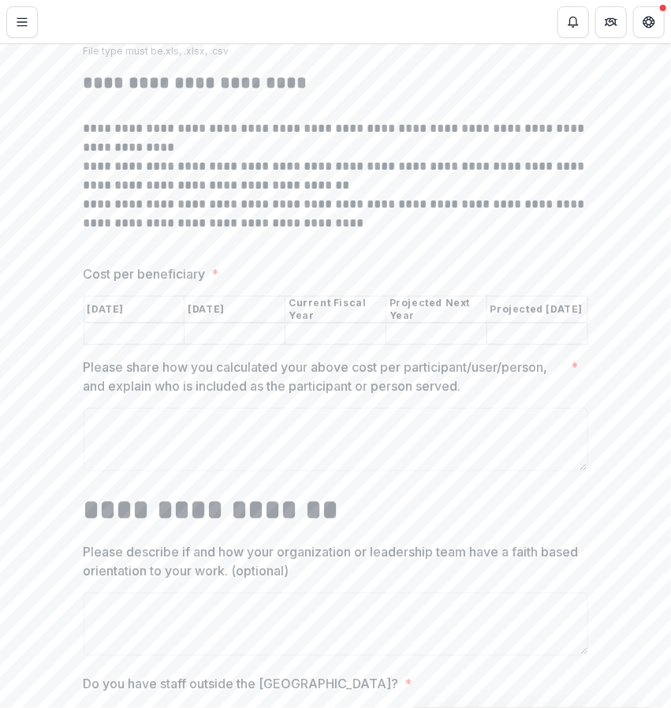
drag, startPoint x: 582, startPoint y: 356, endPoint x: 82, endPoint y: 286, distance: 505.2
drag, startPoint x: 471, startPoint y: 400, endPoint x: 78, endPoint y: 385, distance: 393.2
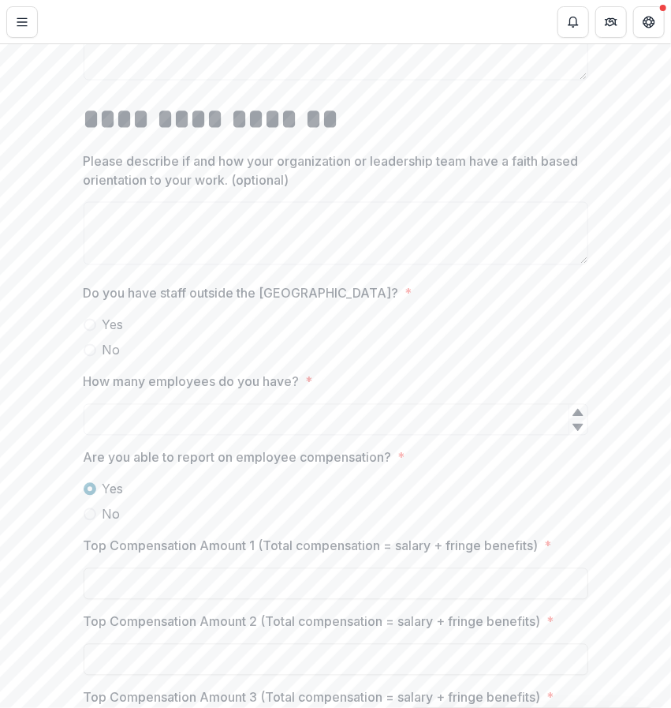
scroll to position [6894, 0]
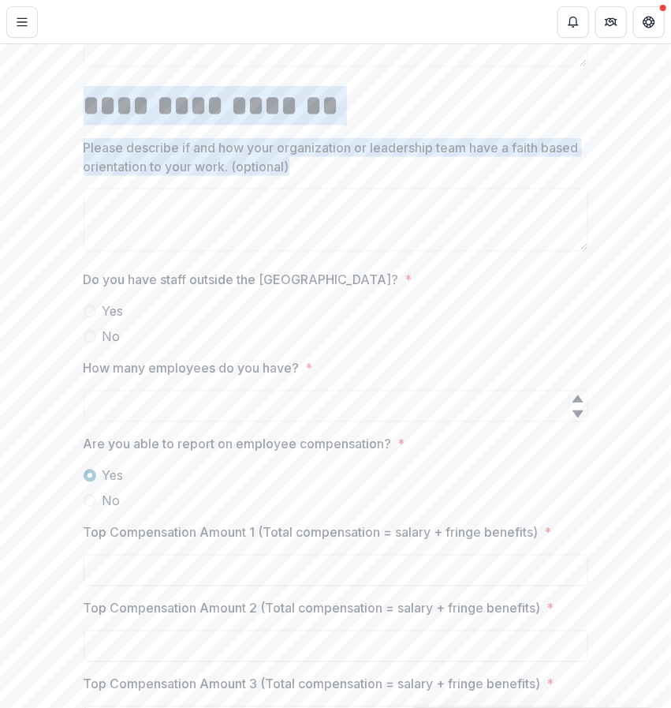
drag, startPoint x: 348, startPoint y: 178, endPoint x: 84, endPoint y: 124, distance: 269.1
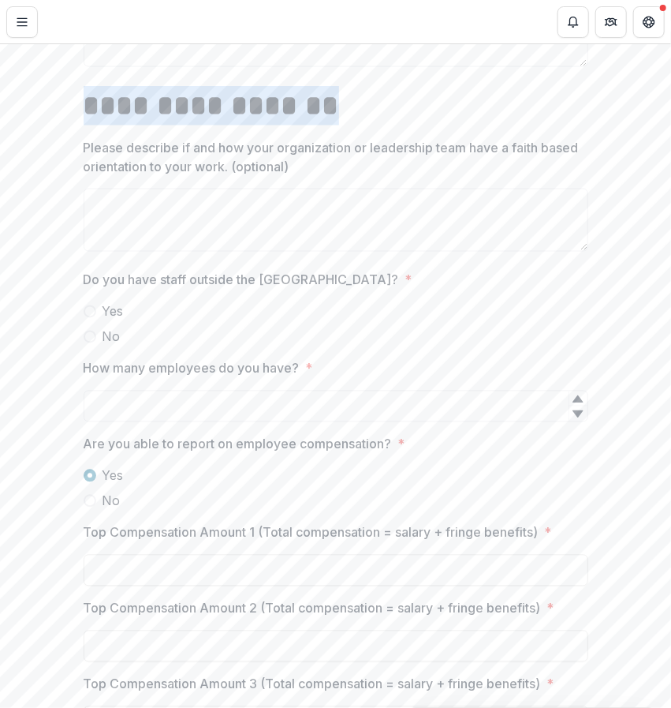
drag, startPoint x: 255, startPoint y: 120, endPoint x: 82, endPoint y: 116, distance: 172.8
click at [84, 116] on h1 "**********" at bounding box center [336, 105] width 505 height 39
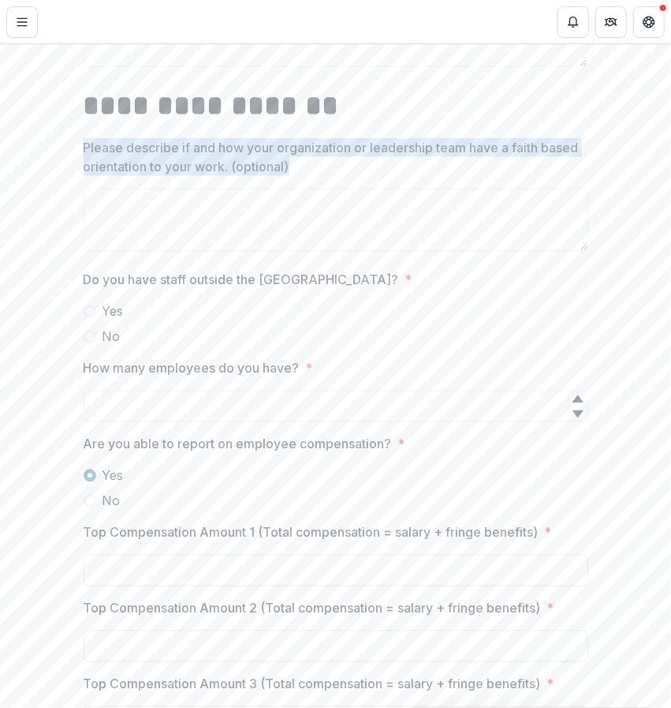
drag, startPoint x: 339, startPoint y: 177, endPoint x: 73, endPoint y: 161, distance: 267.2
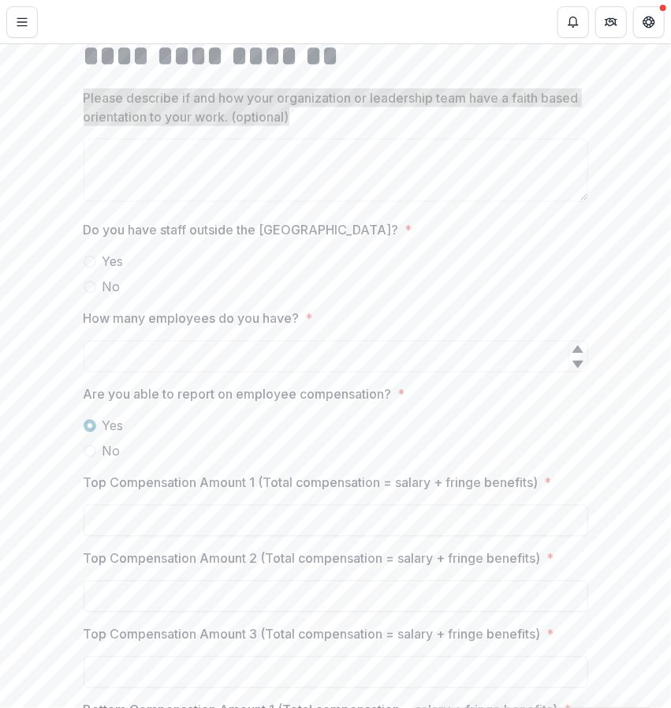
scroll to position [6935, 0]
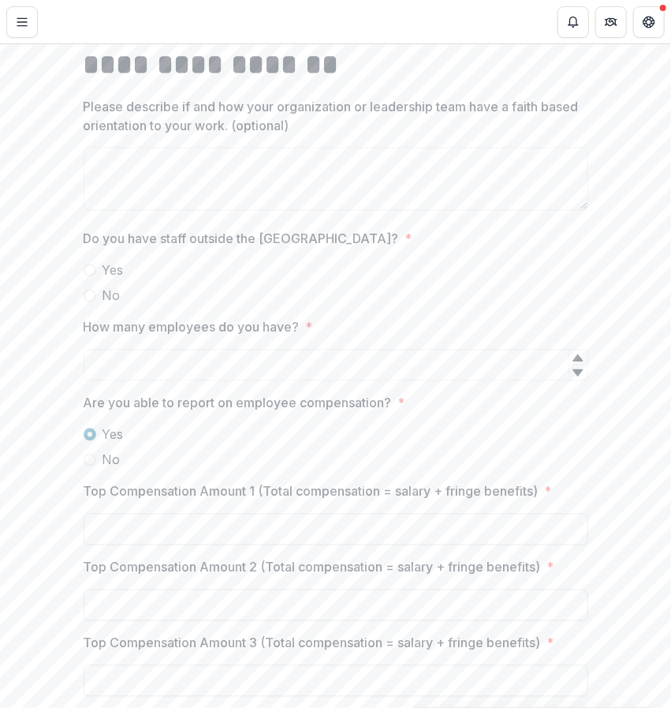
click at [88, 277] on span at bounding box center [90, 270] width 13 height 13
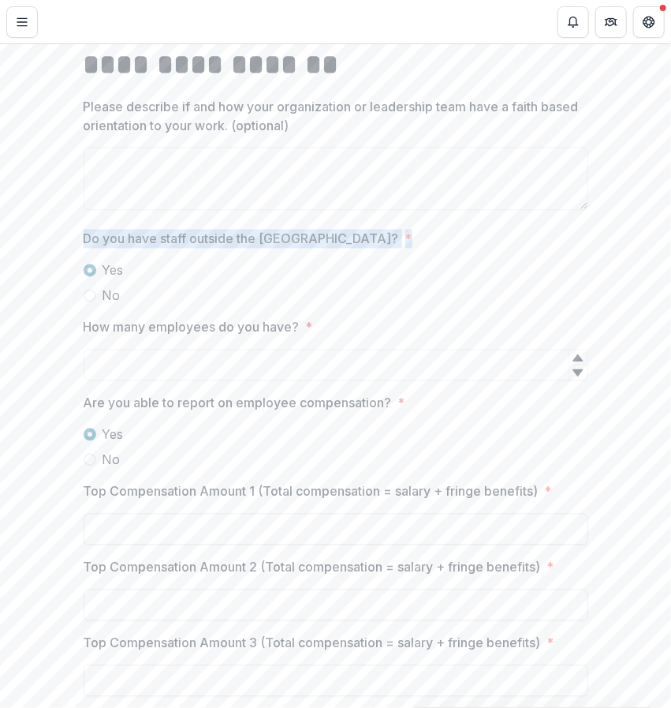
drag, startPoint x: 82, startPoint y: 257, endPoint x: 299, endPoint y: 246, distance: 217.3
click at [299, 246] on span "Do you have staff outside the [GEOGRAPHIC_DATA]? *" at bounding box center [332, 239] width 496 height 19
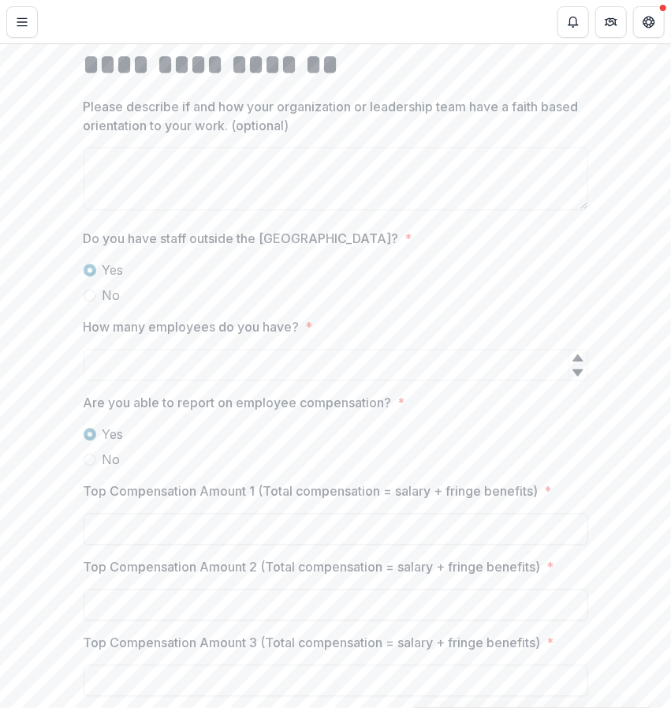
click at [279, 261] on div at bounding box center [336, 258] width 505 height 6
click at [87, 249] on p "Do you have staff outside the [GEOGRAPHIC_DATA]?" at bounding box center [242, 239] width 316 height 19
drag, startPoint x: 81, startPoint y: 253, endPoint x: 282, endPoint y: 237, distance: 201.8
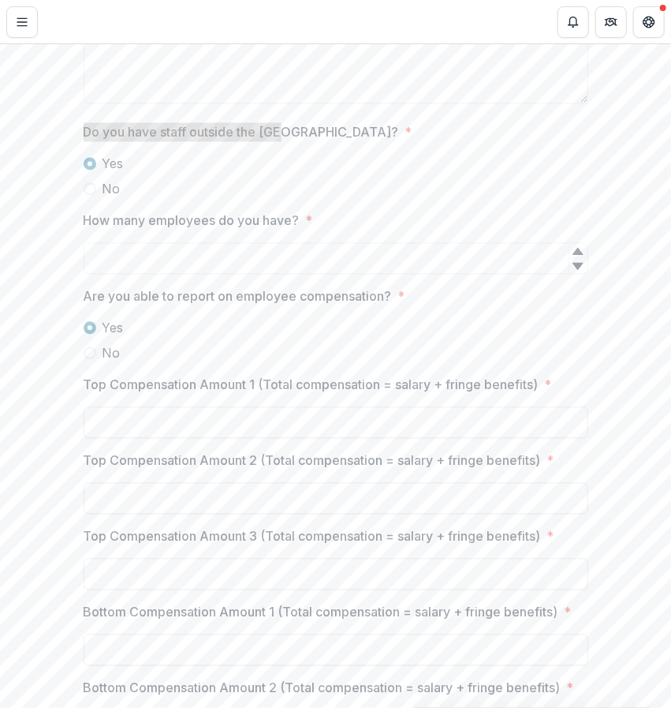
scroll to position [7042, 0]
click at [282, 270] on input "How many employees do you have? *" at bounding box center [336, 258] width 505 height 32
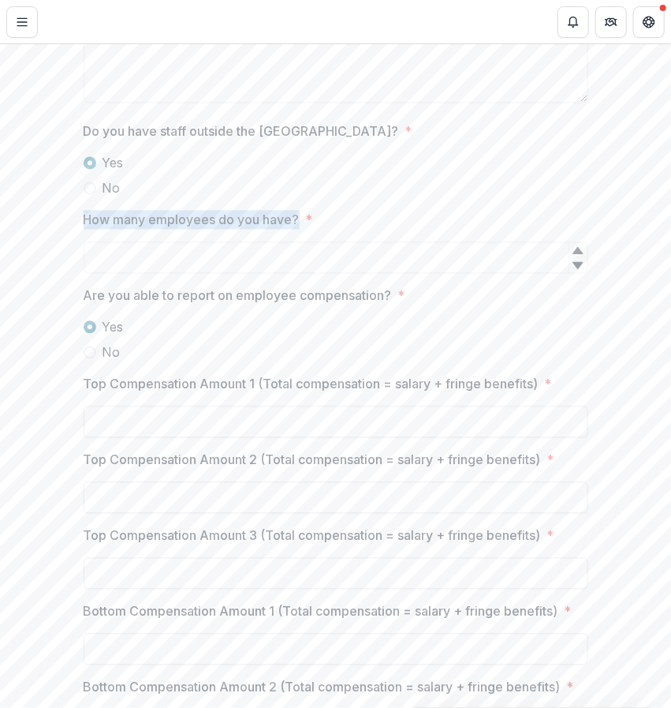
drag, startPoint x: 82, startPoint y: 230, endPoint x: 295, endPoint y: 235, distance: 213.1
click at [295, 230] on p "How many employees do you have?" at bounding box center [192, 220] width 216 height 19
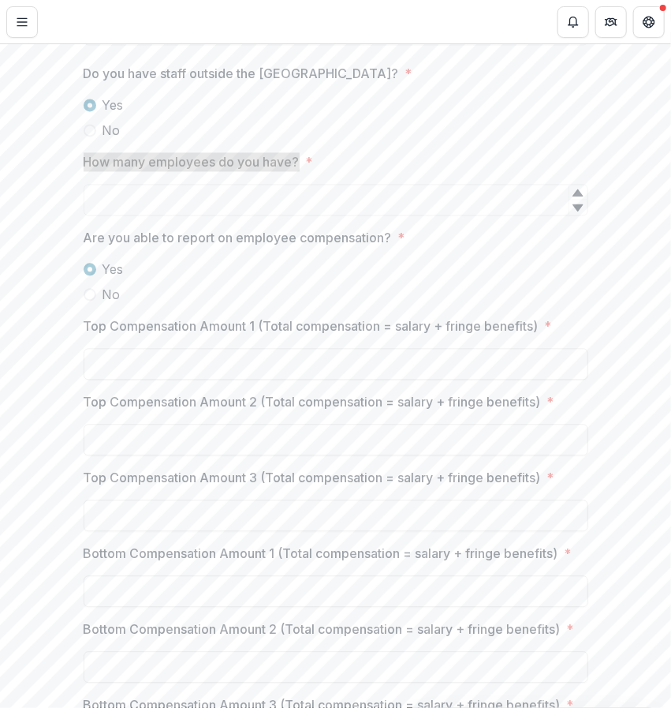
scroll to position [7108, 0]
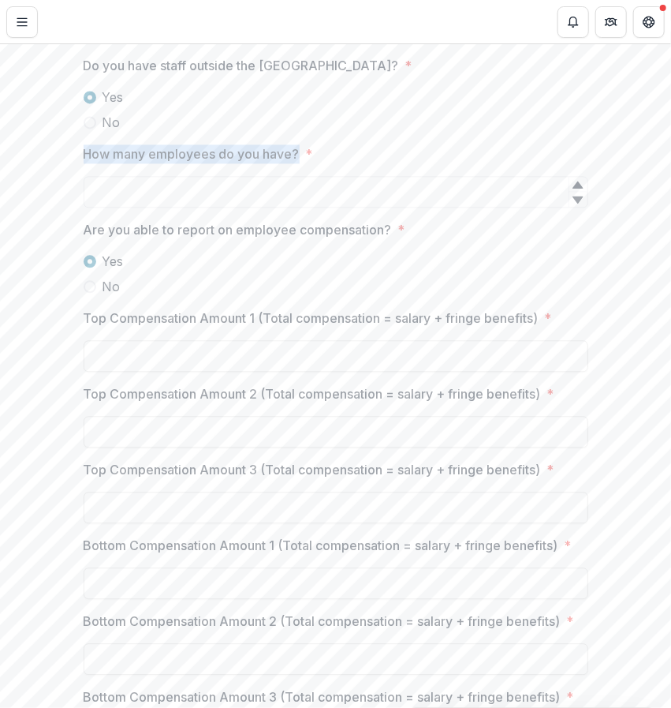
click at [87, 293] on span at bounding box center [90, 286] width 13 height 13
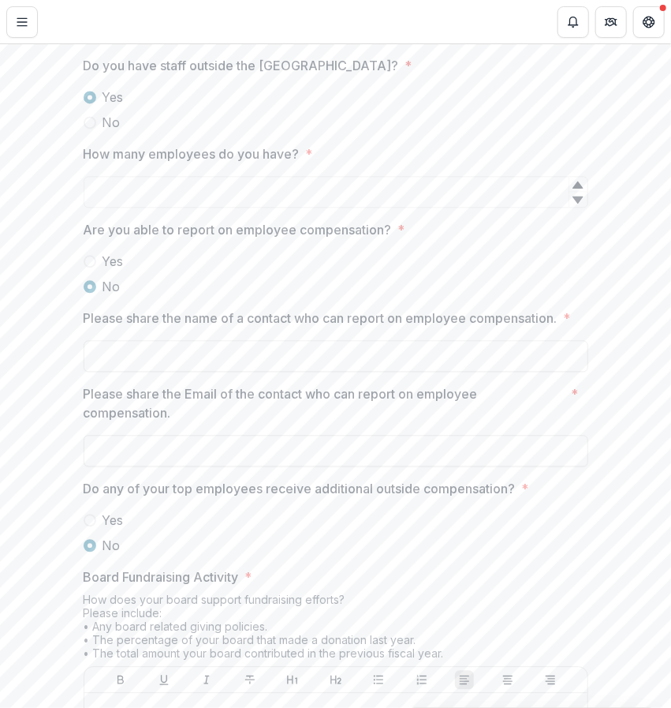
click at [86, 267] on span at bounding box center [90, 261] width 13 height 13
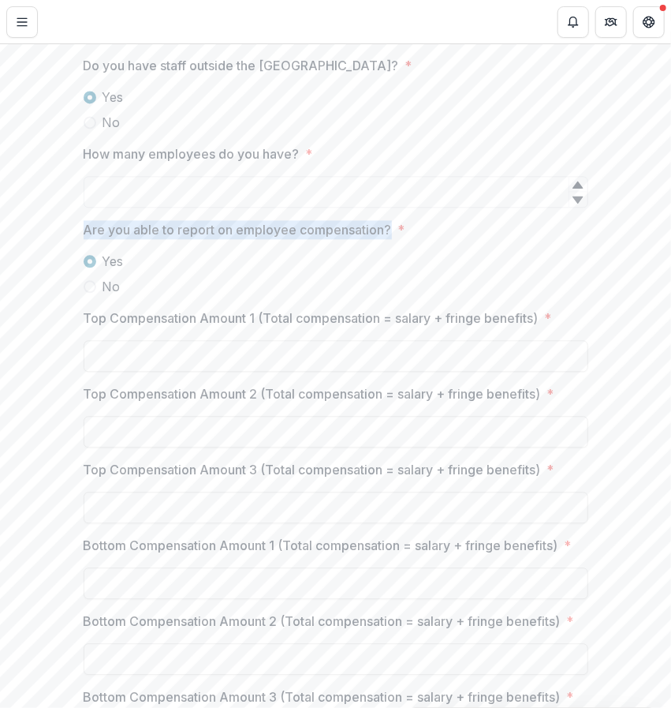
drag, startPoint x: 74, startPoint y: 241, endPoint x: 387, endPoint y: 244, distance: 313.3
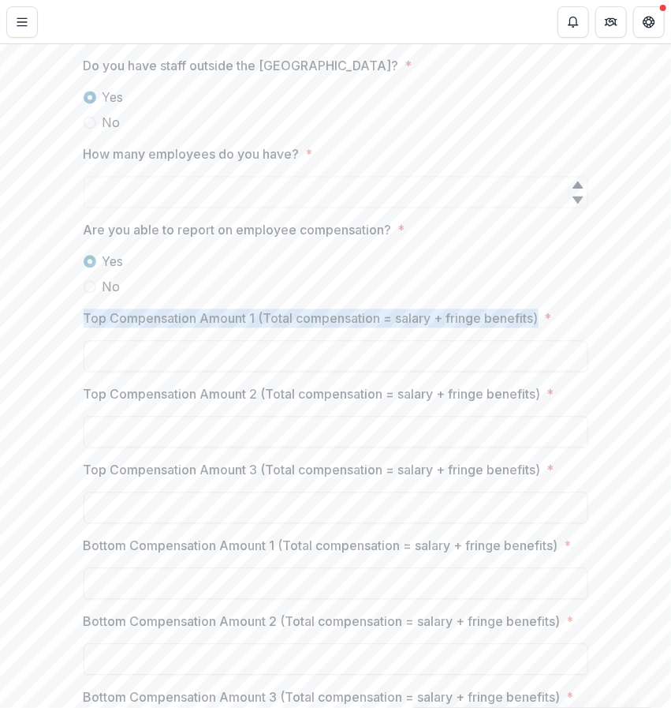
drag, startPoint x: 540, startPoint y: 333, endPoint x: 76, endPoint y: 337, distance: 464.0
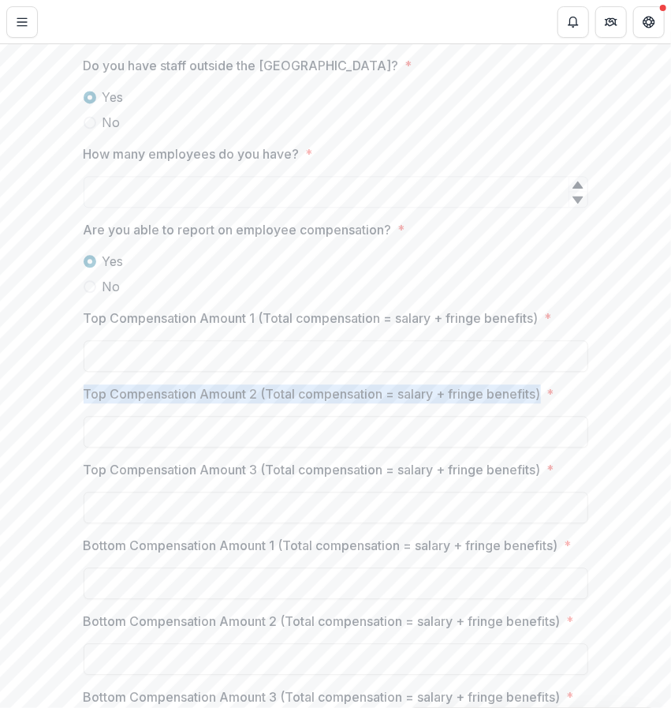
drag, startPoint x: 74, startPoint y: 406, endPoint x: 544, endPoint y: 411, distance: 470.3
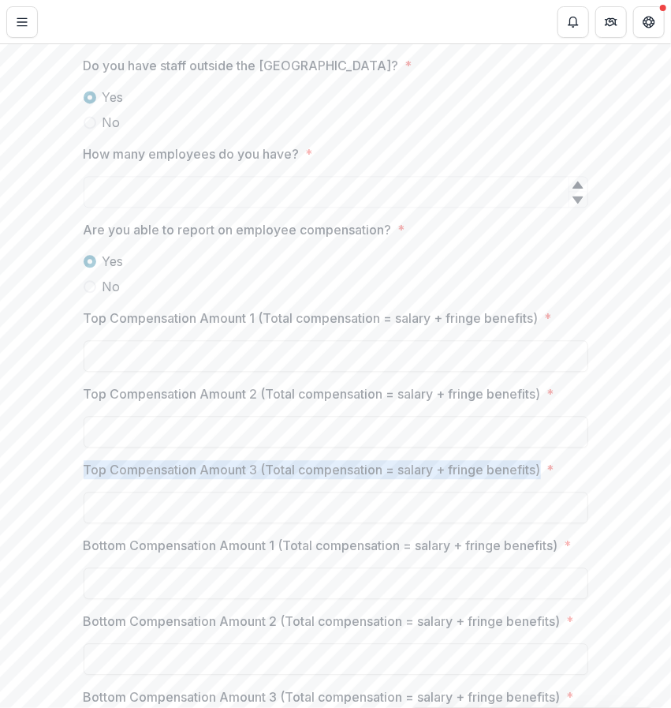
drag, startPoint x: 74, startPoint y: 481, endPoint x: 545, endPoint y: 485, distance: 471.1
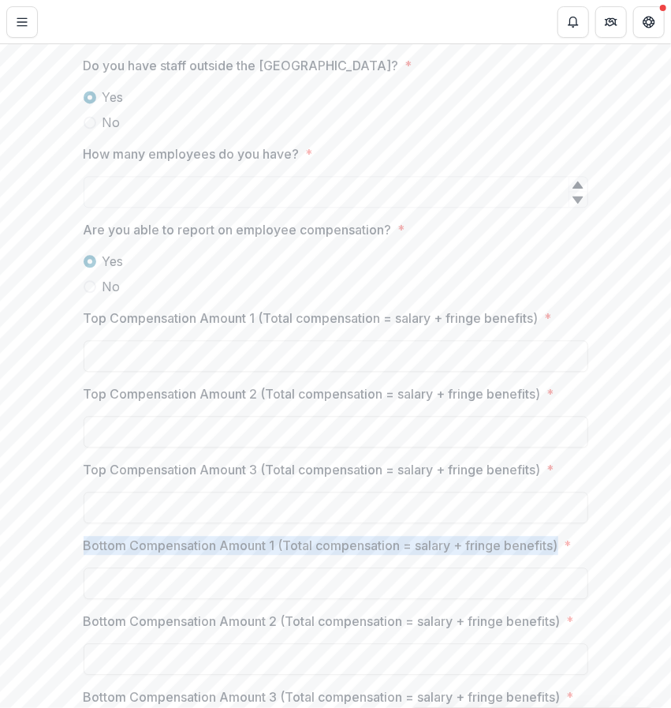
drag, startPoint x: 73, startPoint y: 555, endPoint x: 560, endPoint y: 562, distance: 487.7
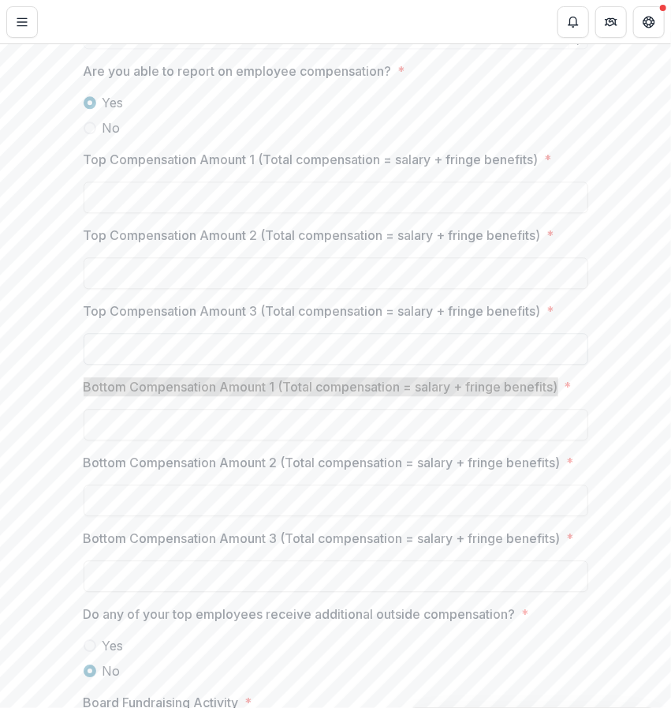
scroll to position [7273, 0]
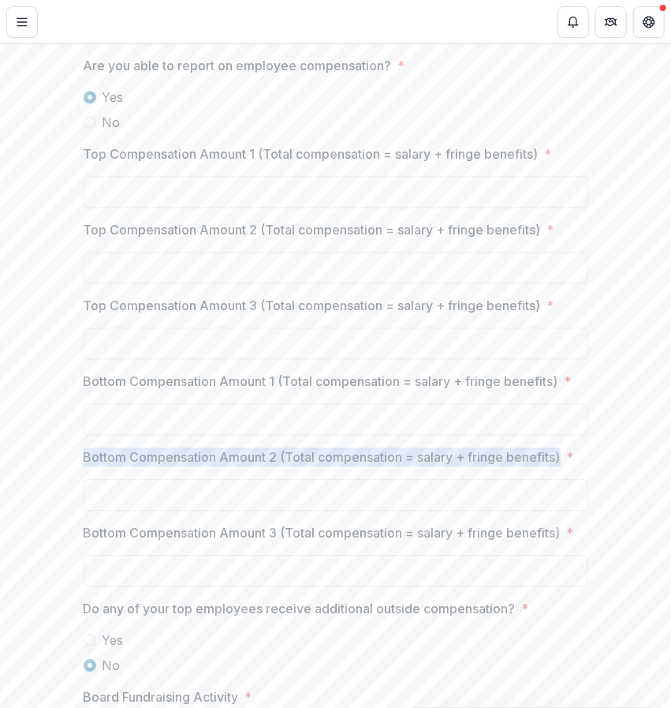
drag, startPoint x: 74, startPoint y: 471, endPoint x: 563, endPoint y: 474, distance: 489.2
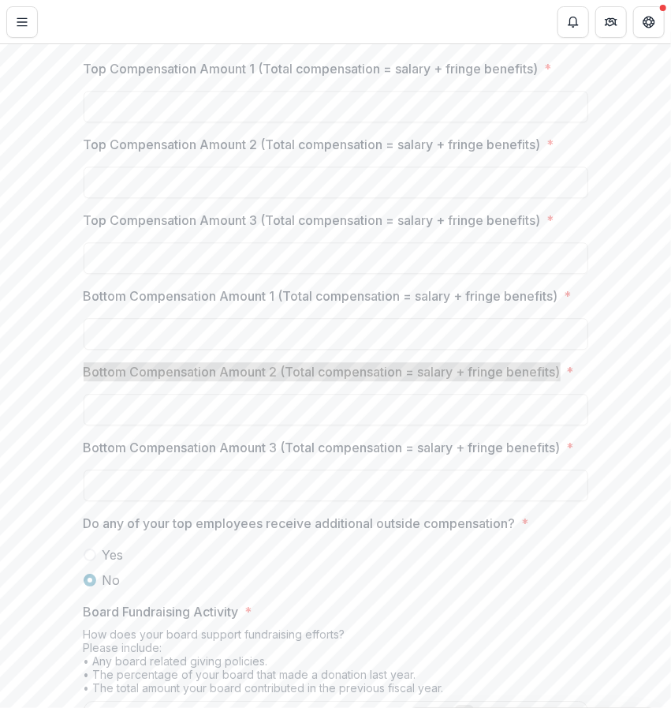
scroll to position [7372, 0]
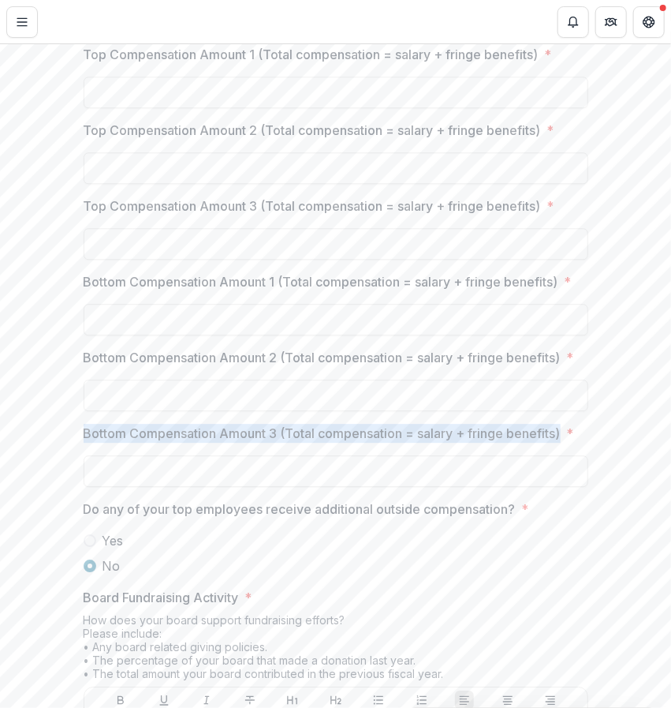
drag, startPoint x: 77, startPoint y: 446, endPoint x: 565, endPoint y: 449, distance: 488.4
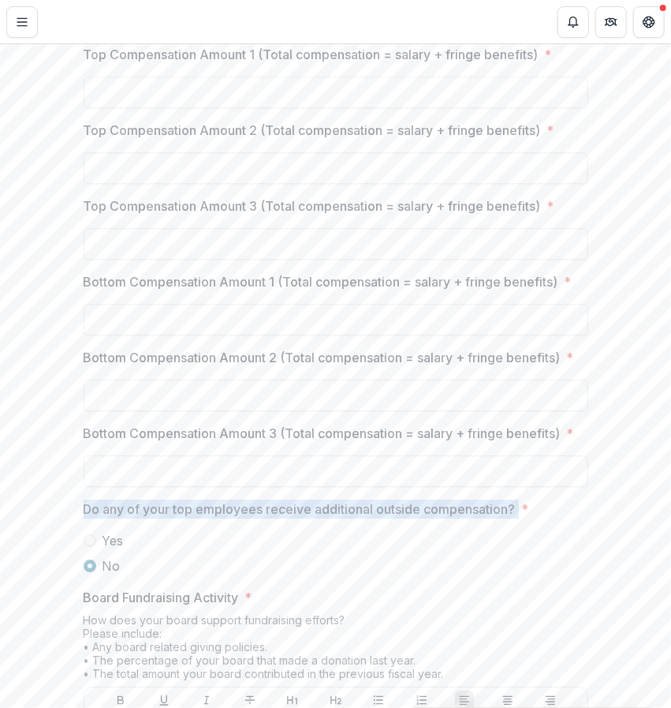
drag, startPoint x: 72, startPoint y: 514, endPoint x: 519, endPoint y: 518, distance: 447.4
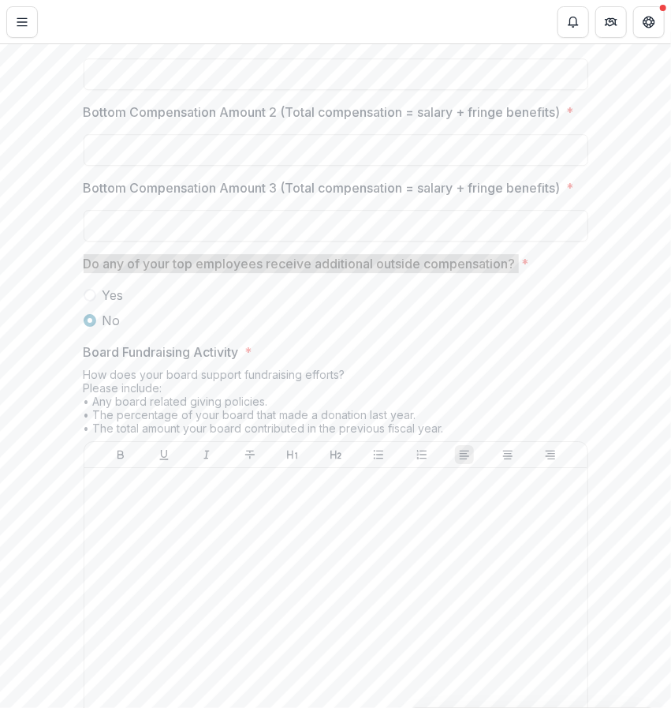
scroll to position [7626, 0]
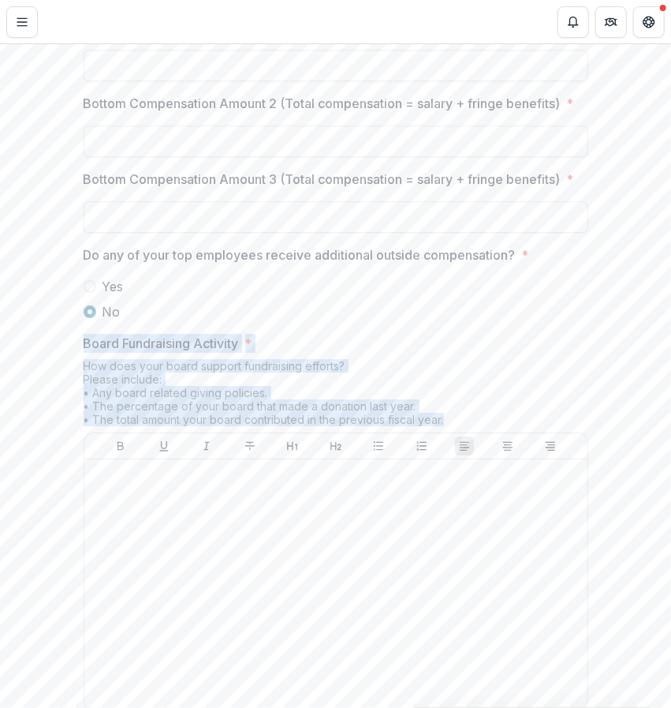
drag, startPoint x: 80, startPoint y: 356, endPoint x: 457, endPoint y: 428, distance: 383.3
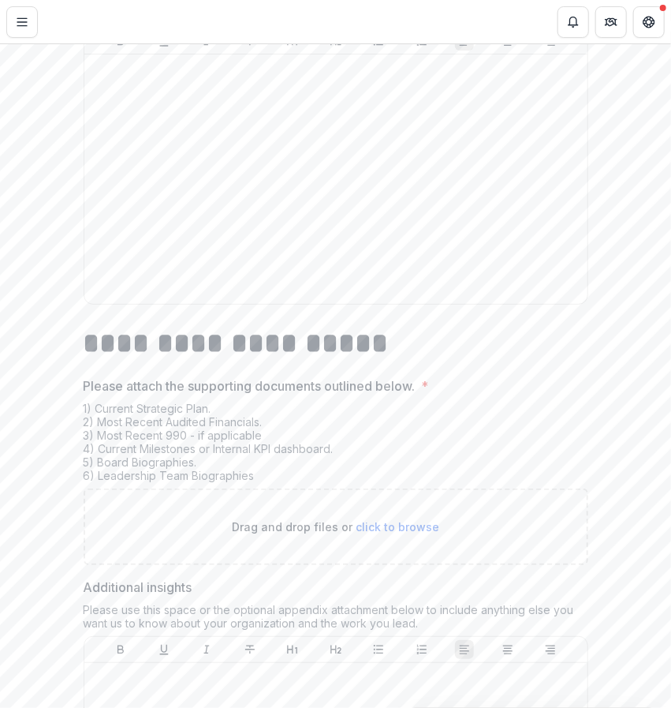
scroll to position [8054, 0]
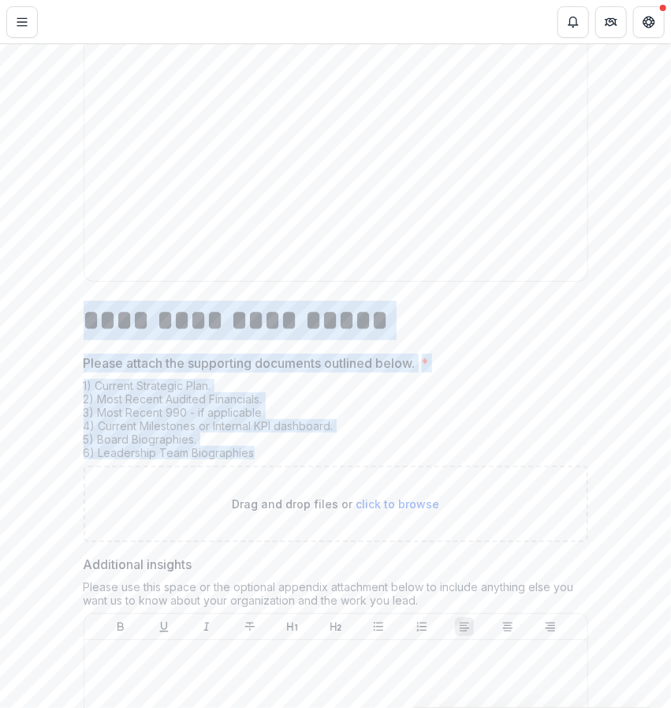
drag, startPoint x: 80, startPoint y: 332, endPoint x: 278, endPoint y: 457, distance: 233.4
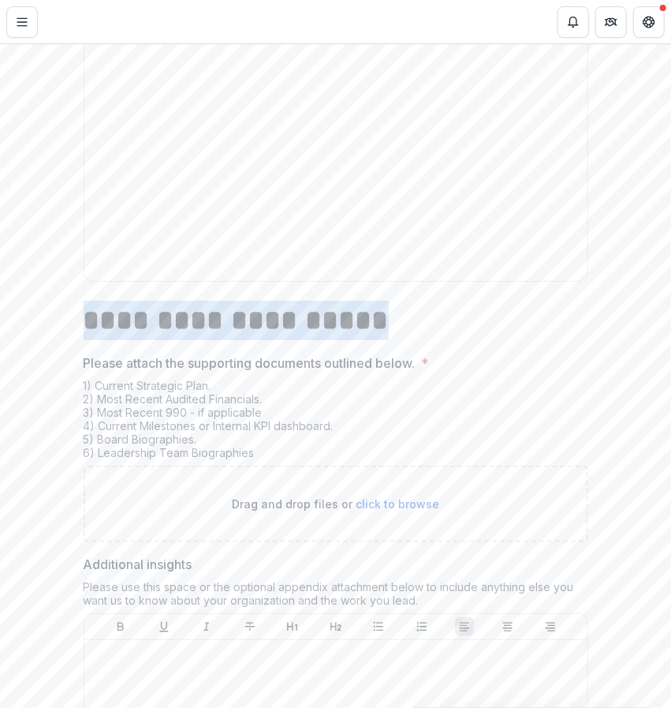
drag, startPoint x: 399, startPoint y: 332, endPoint x: 73, endPoint y: 348, distance: 326.3
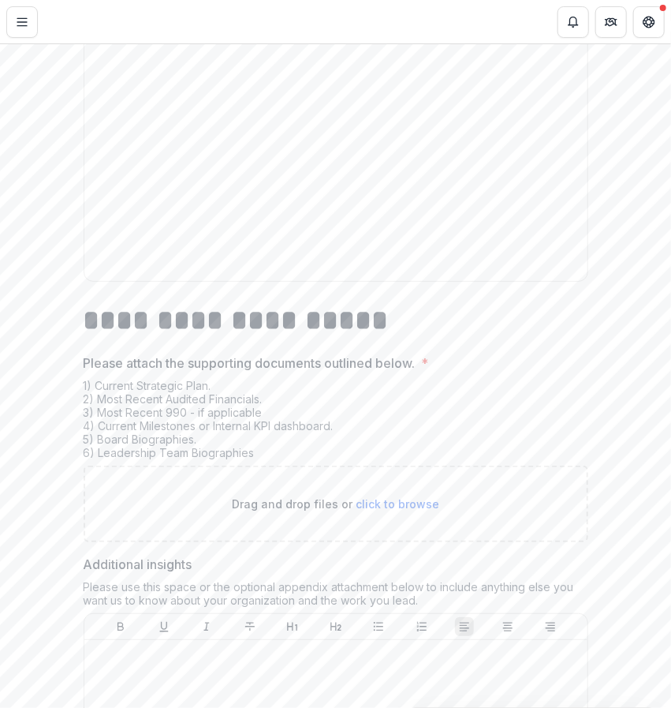
click at [204, 402] on div "1) Current Strategic Plan. 2) Most Recent Audited Financials. 3) Most Recent 99…" at bounding box center [336, 422] width 505 height 87
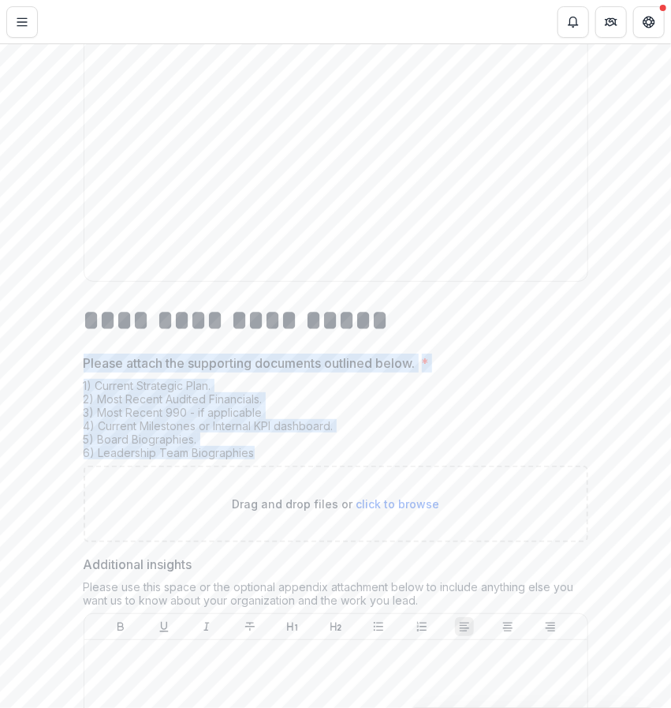
drag, startPoint x: 256, startPoint y: 459, endPoint x: 82, endPoint y: 380, distance: 191.0
click at [84, 380] on div "Please attach the supporting documents outlined below. * 1) Current Strategic P…" at bounding box center [336, 447] width 505 height 189
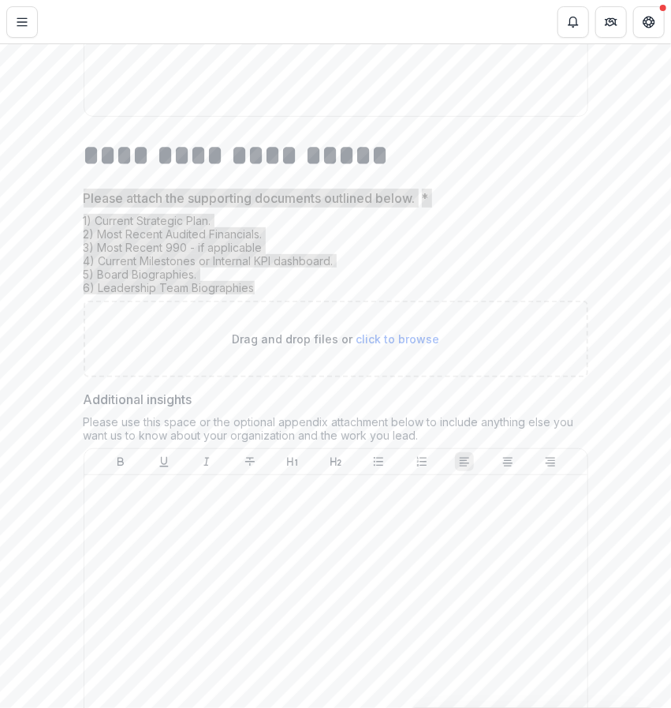
scroll to position [8250, 0]
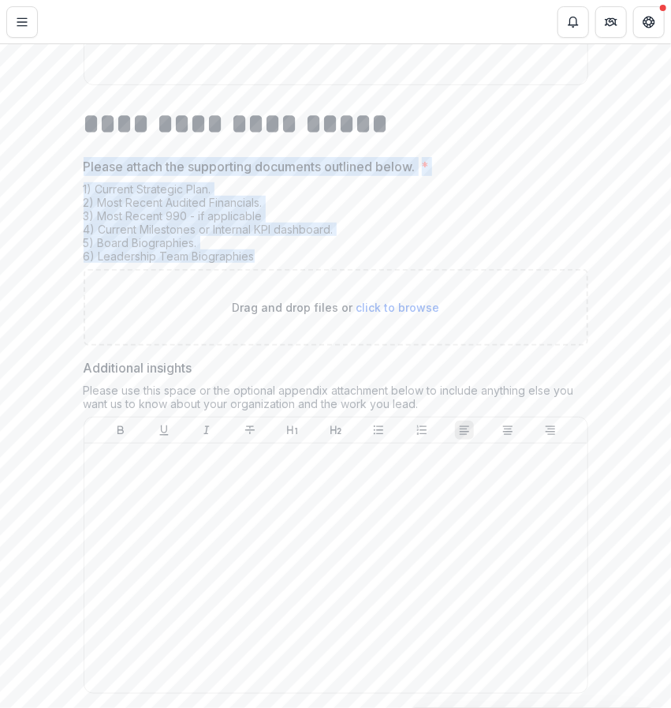
drag, startPoint x: 75, startPoint y: 379, endPoint x: 489, endPoint y: 408, distance: 415.3
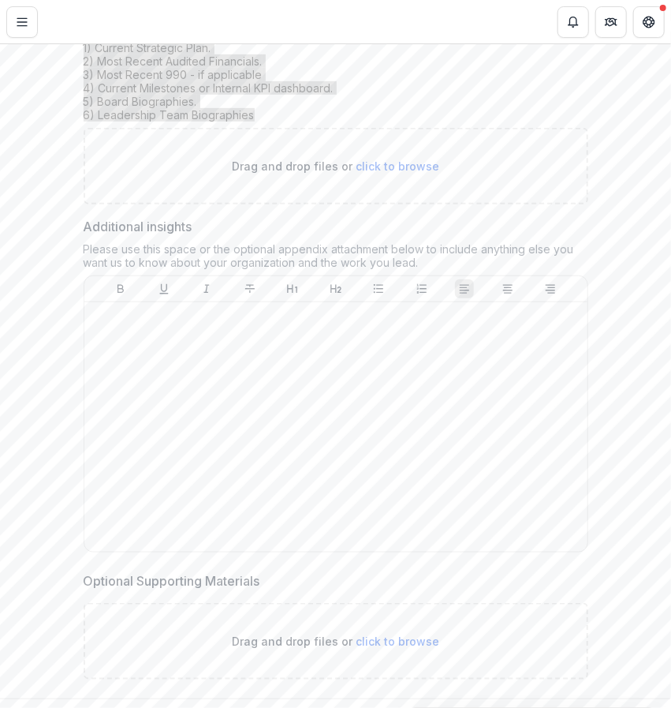
scroll to position [8440, 0]
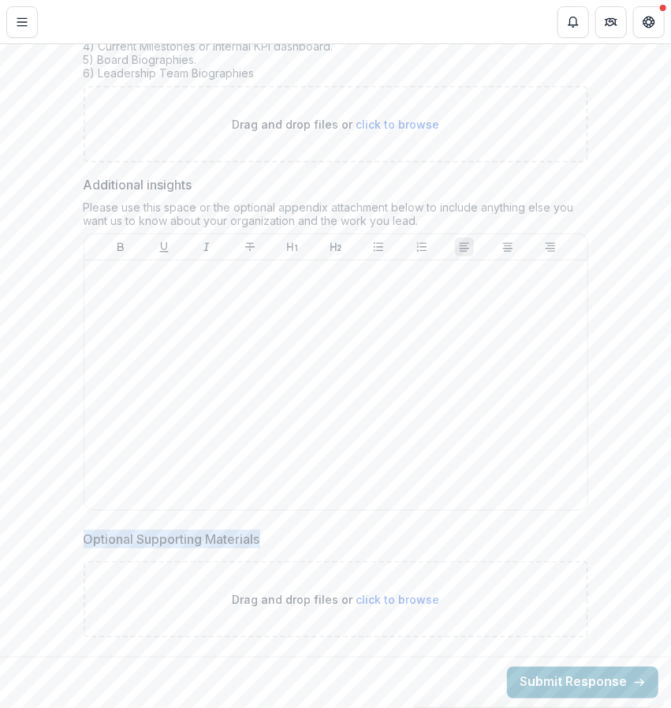
drag, startPoint x: 69, startPoint y: 533, endPoint x: 275, endPoint y: 544, distance: 205.4
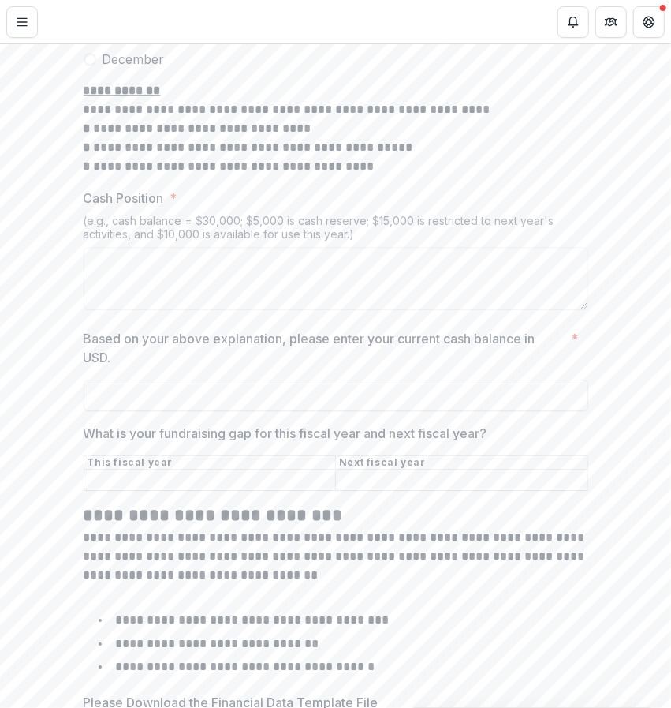
scroll to position [5401, 0]
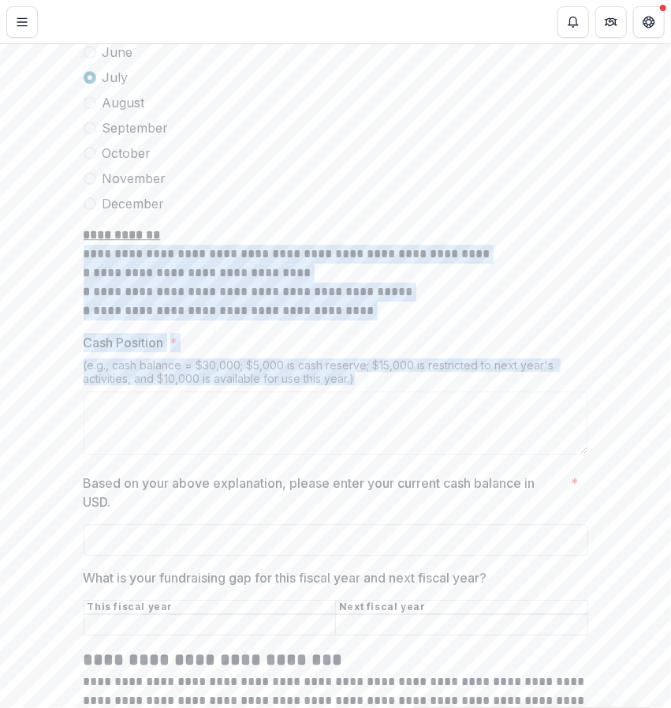
drag, startPoint x: 666, startPoint y: 462, endPoint x: 652, endPoint y: 159, distance: 304.1
click at [564, 250] on p "**********" at bounding box center [336, 273] width 505 height 95
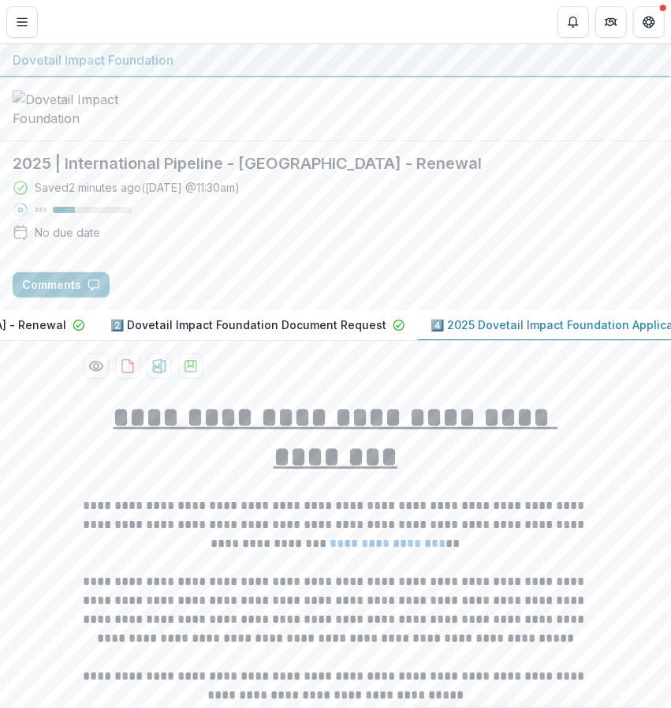
scroll to position [0, 292]
click at [451, 331] on p "4️⃣ 2025 Dovetail Impact Foundation Application" at bounding box center [558, 324] width 264 height 17
click at [256, 324] on p "2️⃣ Dovetail Impact Foundation Document Request" at bounding box center [244, 324] width 276 height 17
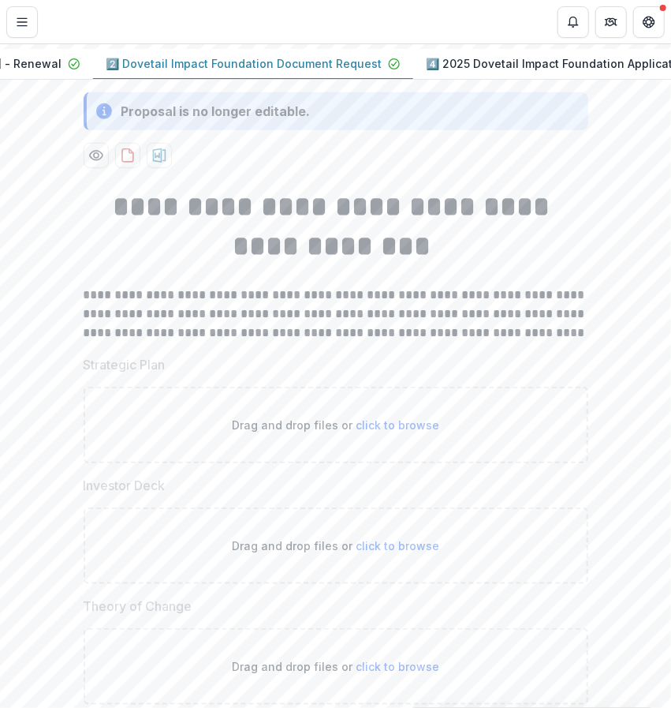
scroll to position [263, 0]
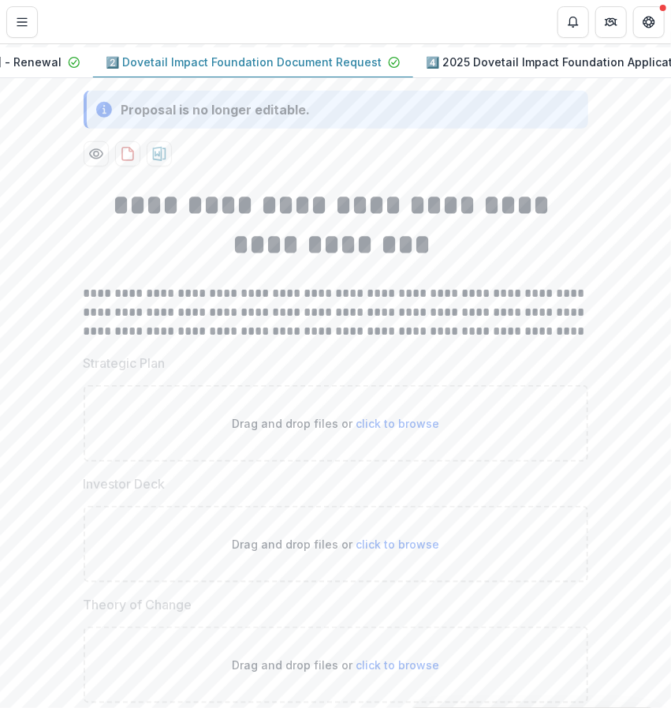
click at [388, 430] on span "click to browse" at bounding box center [398, 423] width 84 height 13
click at [379, 430] on span "click to browse" at bounding box center [398, 423] width 84 height 13
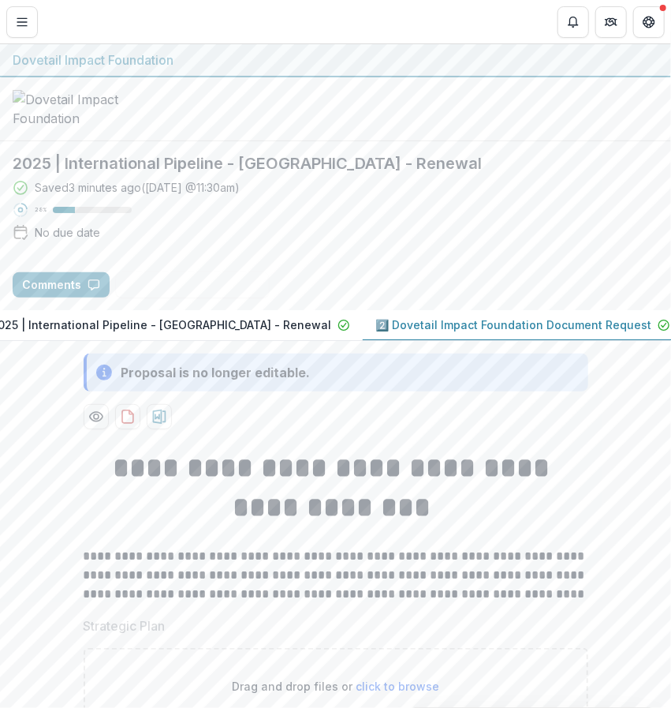
scroll to position [0, 0]
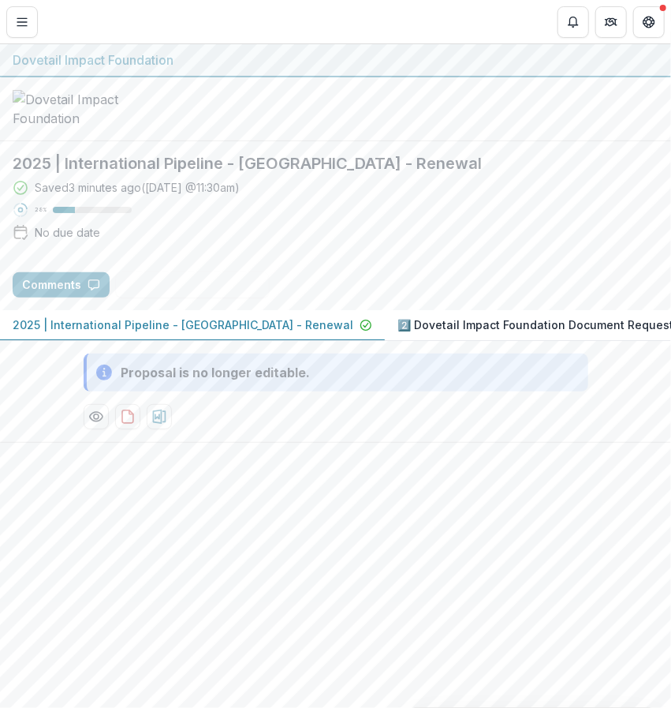
click at [165, 333] on p "2025 | International Pipeline - [GEOGRAPHIC_DATA] - Renewal" at bounding box center [183, 324] width 341 height 17
click at [398, 333] on p "2️⃣ Dovetail Impact Foundation Document Request" at bounding box center [536, 324] width 276 height 17
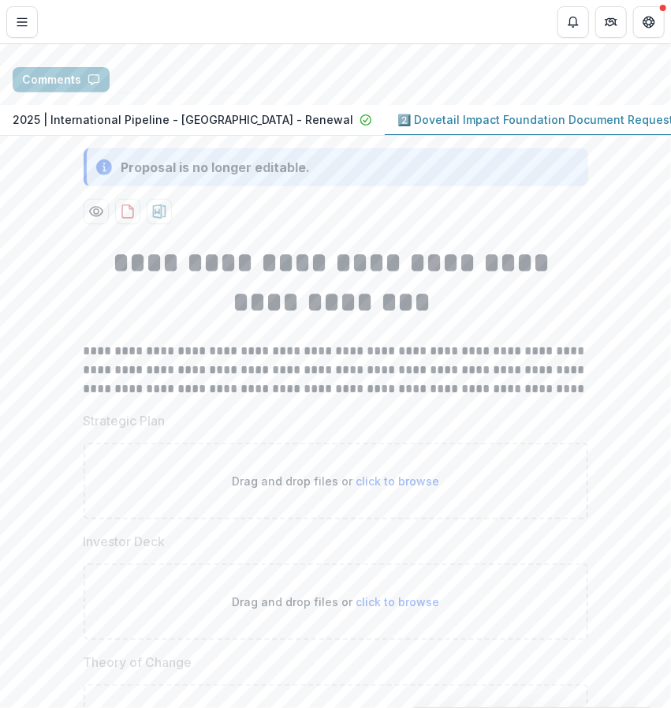
scroll to position [208, 0]
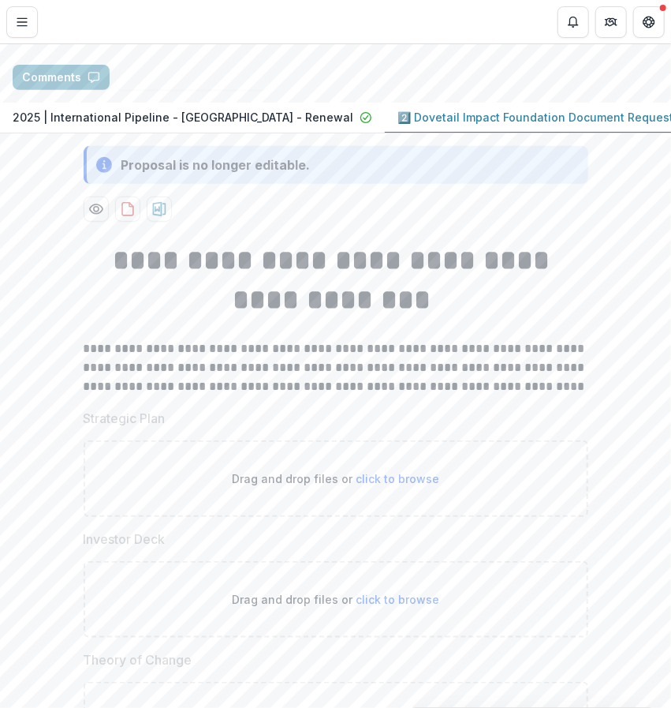
click at [355, 487] on p "Drag and drop files or click to browse" at bounding box center [336, 478] width 208 height 17
click at [379, 487] on p "Drag and drop files or click to browse" at bounding box center [336, 478] width 208 height 17
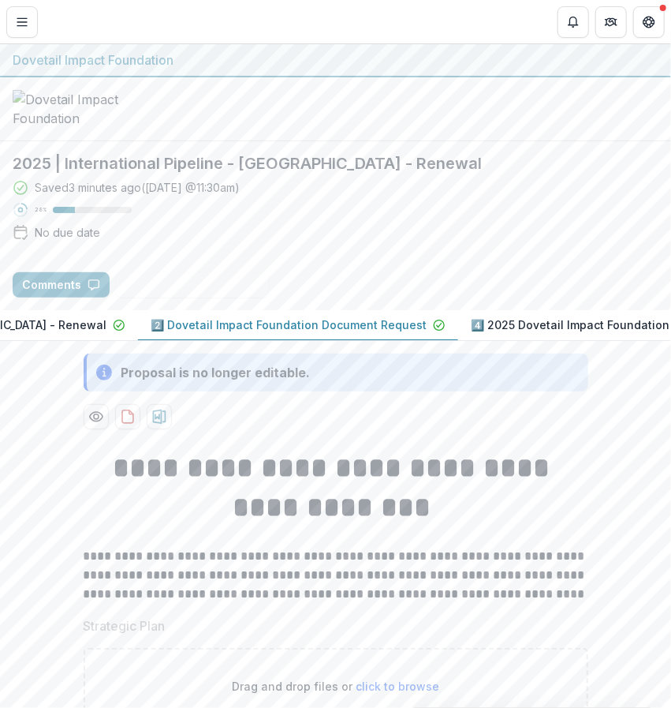
scroll to position [0, 292]
click at [472, 321] on button "4️⃣ 2025 Dovetail Impact Foundation Application Draft" at bounding box center [581, 325] width 337 height 31
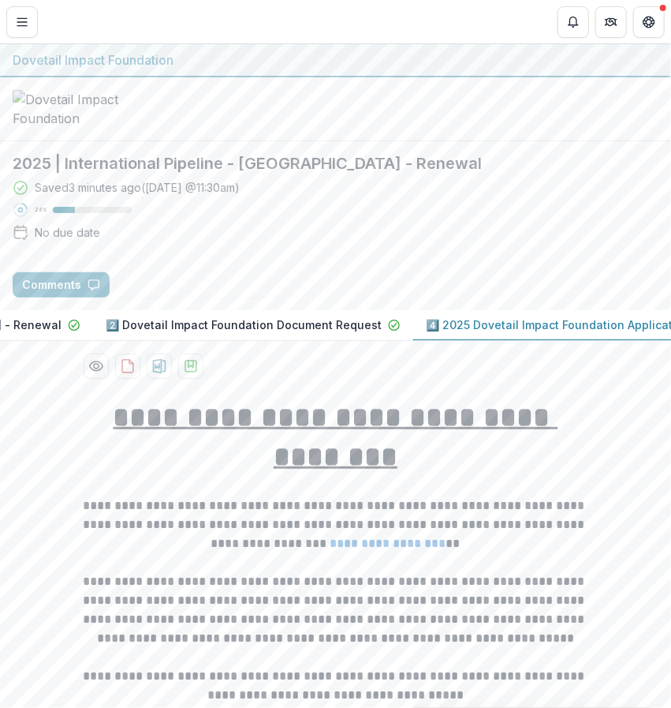
click at [440, 333] on p "4️⃣ 2025 Dovetail Impact Foundation Application" at bounding box center [558, 324] width 264 height 17
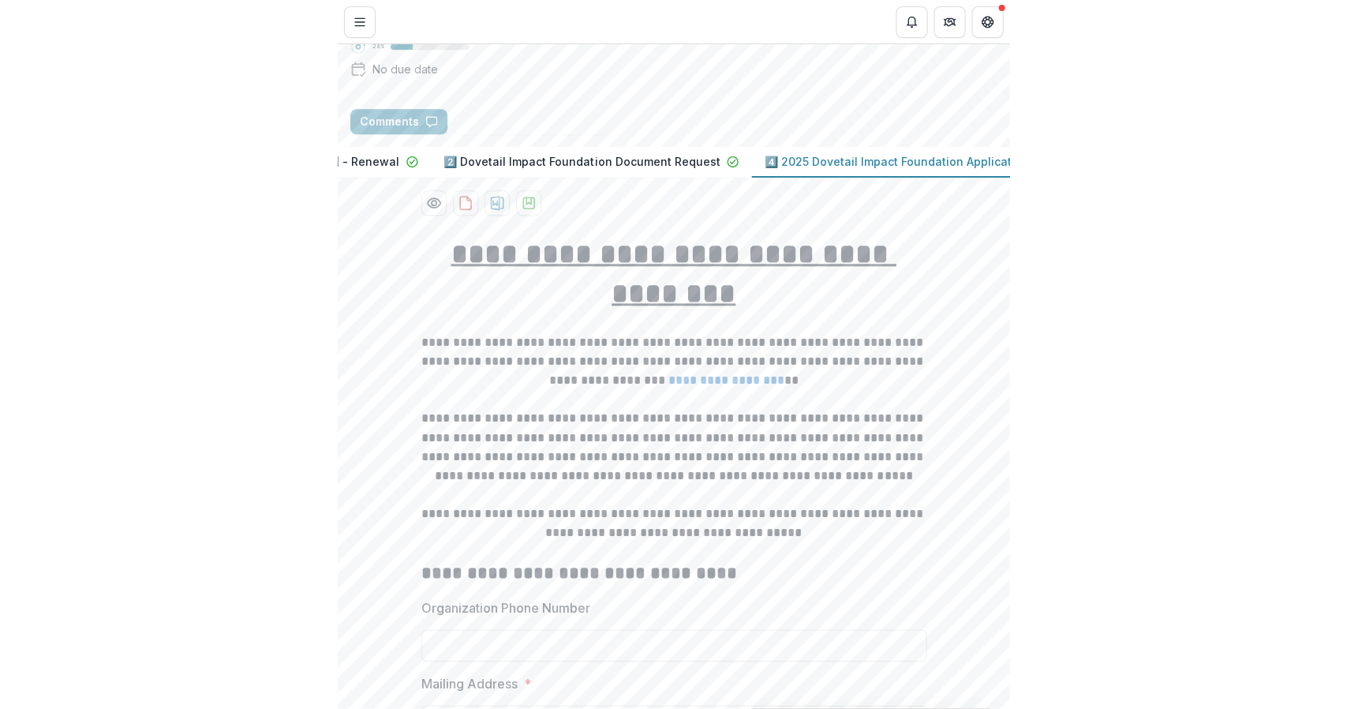
scroll to position [164, 0]
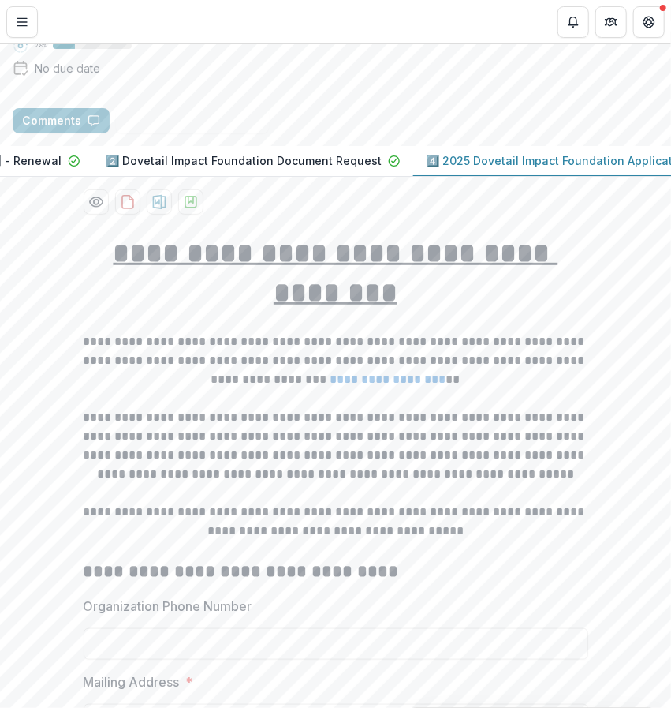
click at [243, 169] on p "2️⃣ Dovetail Impact Foundation Document Request" at bounding box center [244, 160] width 276 height 17
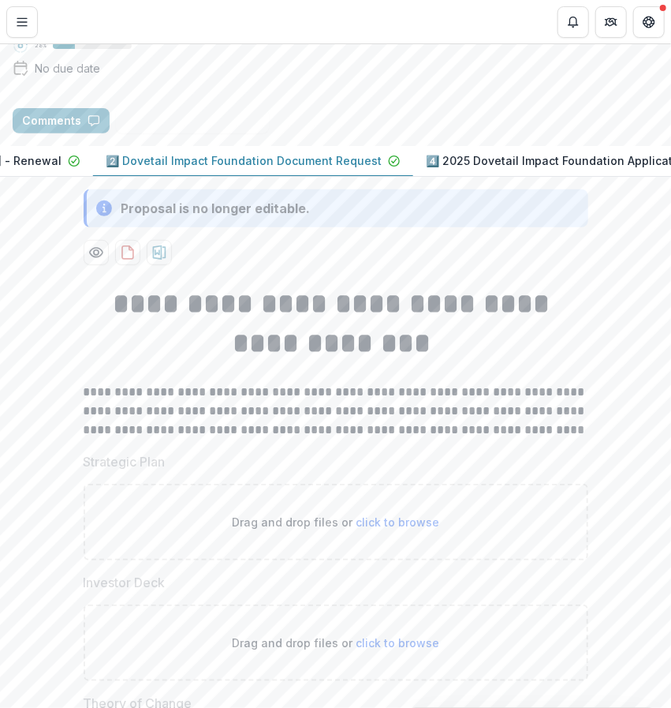
click at [396, 529] on span "click to browse" at bounding box center [398, 521] width 84 height 13
click at [371, 529] on span "click to browse" at bounding box center [398, 521] width 84 height 13
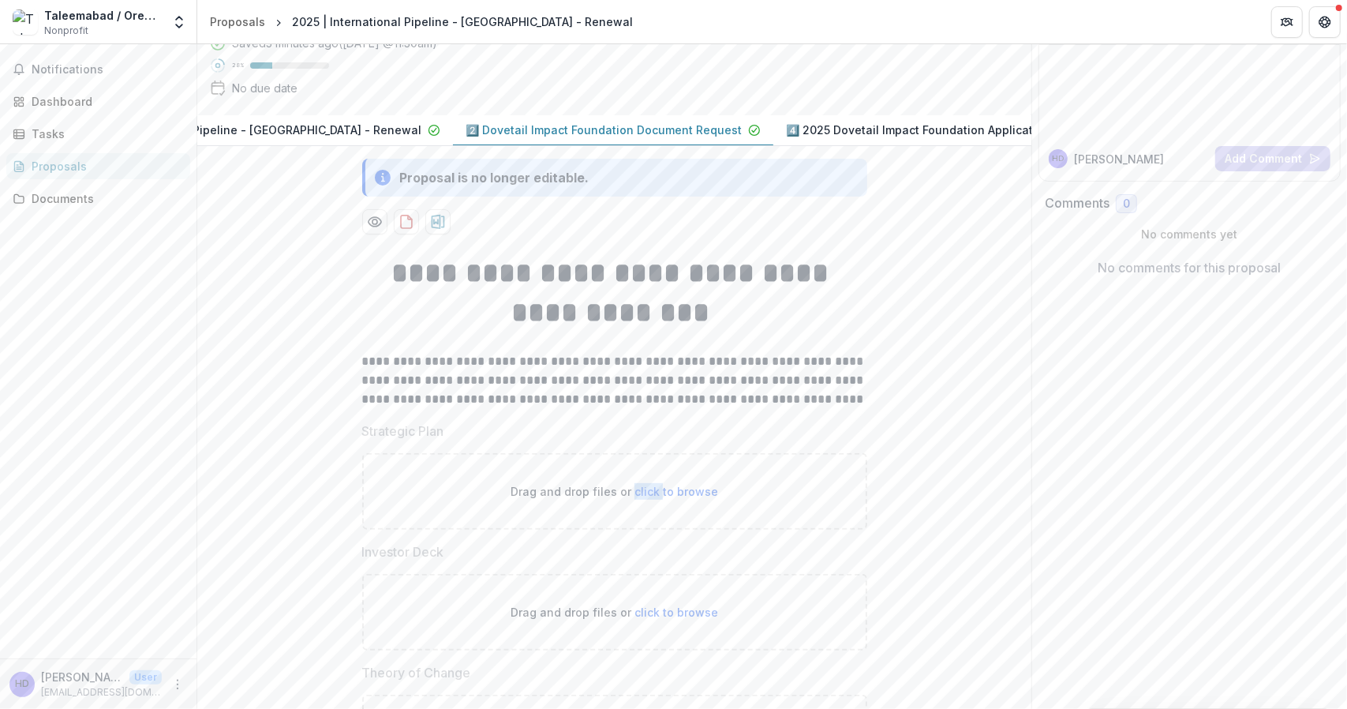
scroll to position [137, 0]
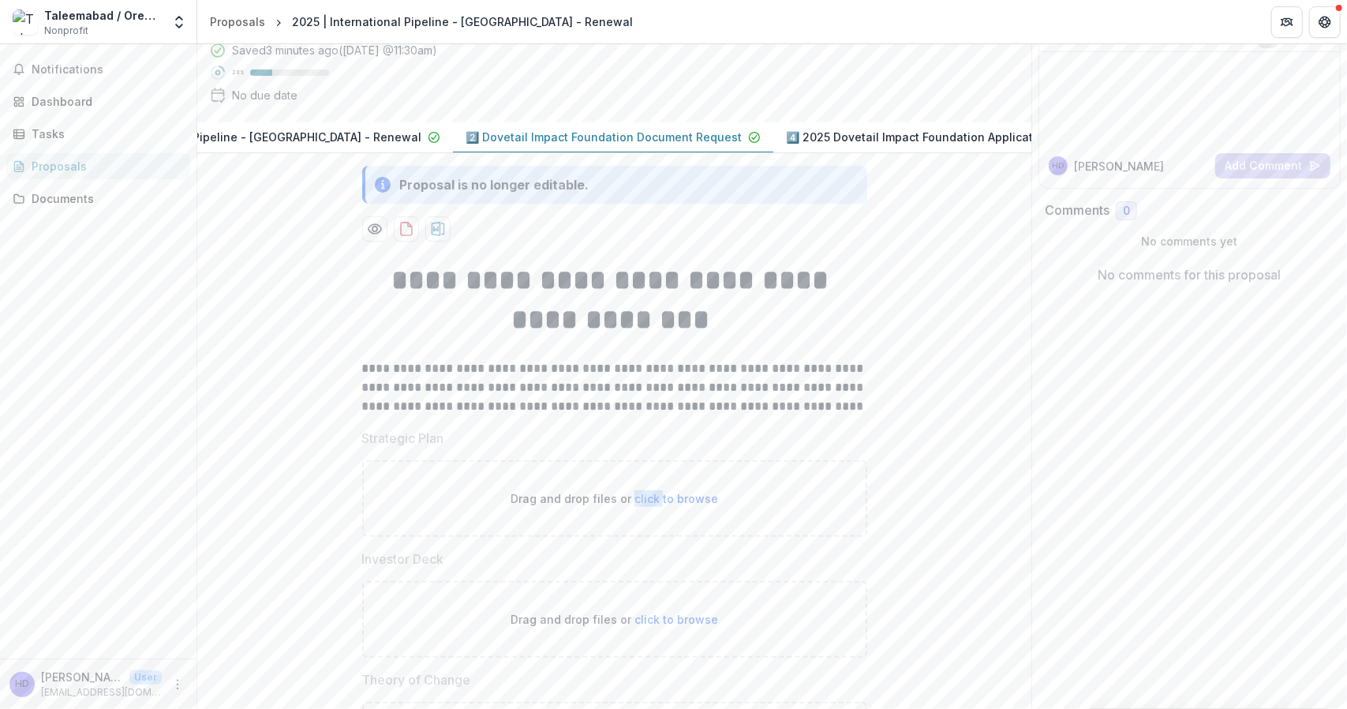
click at [644, 534] on div "Drag and drop files or click to browse" at bounding box center [614, 498] width 505 height 77
click at [671, 505] on span "click to browse" at bounding box center [676, 498] width 84 height 13
click at [661, 505] on span "click to browse" at bounding box center [676, 498] width 84 height 13
click at [601, 507] on p "Drag and drop files or click to browse" at bounding box center [615, 498] width 208 height 17
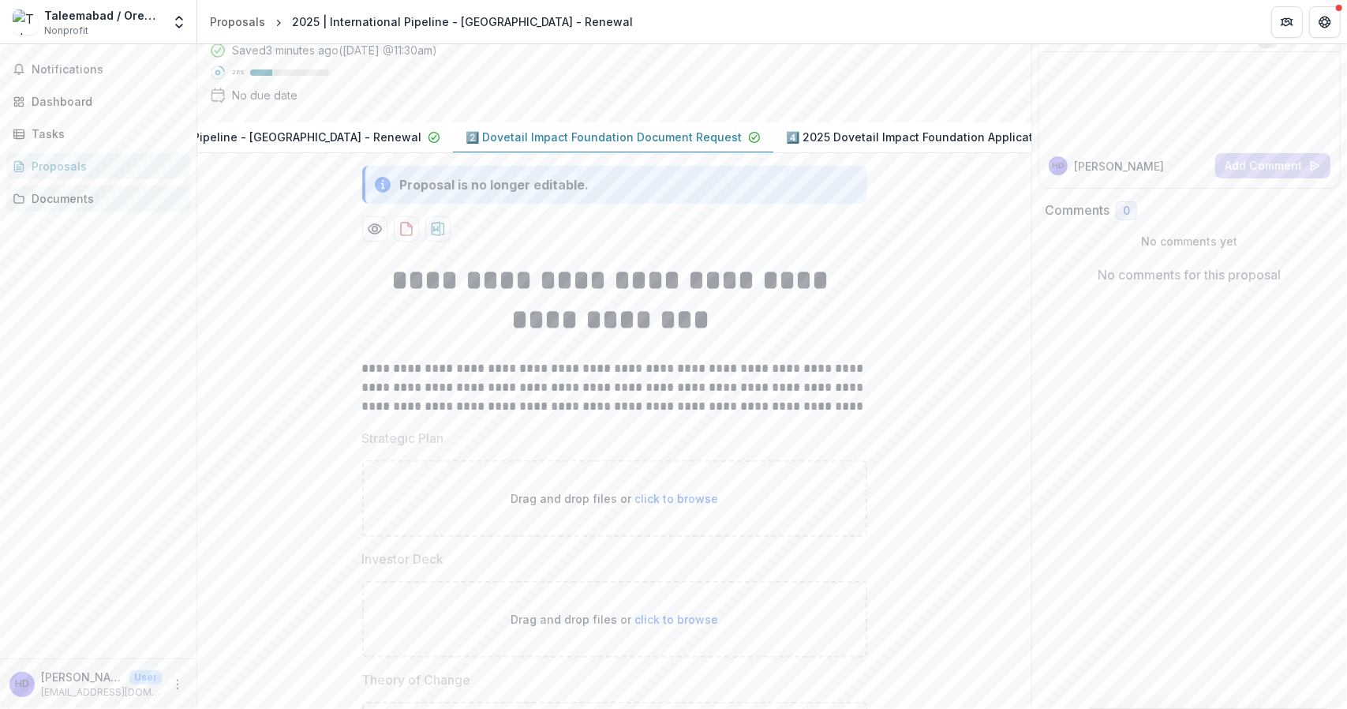
click at [74, 190] on div "Documents" at bounding box center [105, 198] width 146 height 17
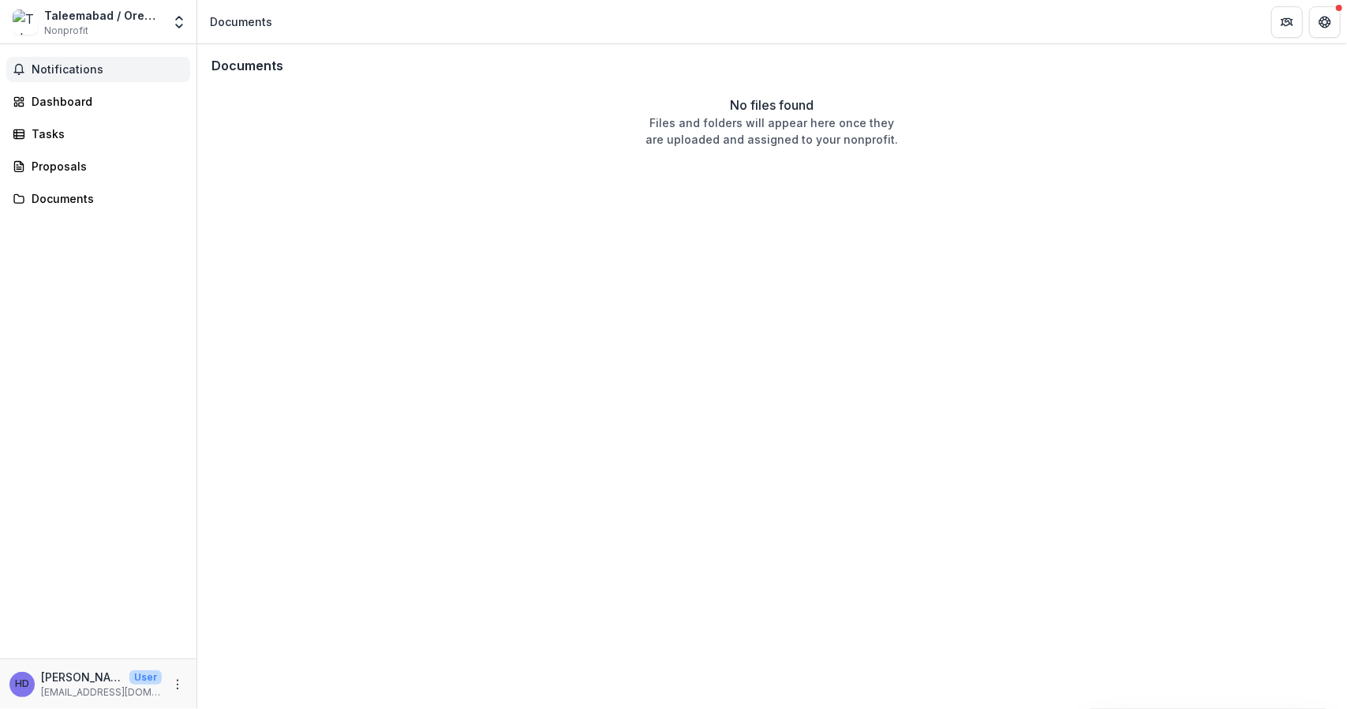
click at [60, 59] on button "Notifications" at bounding box center [98, 69] width 184 height 25
click at [51, 98] on div "Dashboard" at bounding box center [105, 101] width 146 height 17
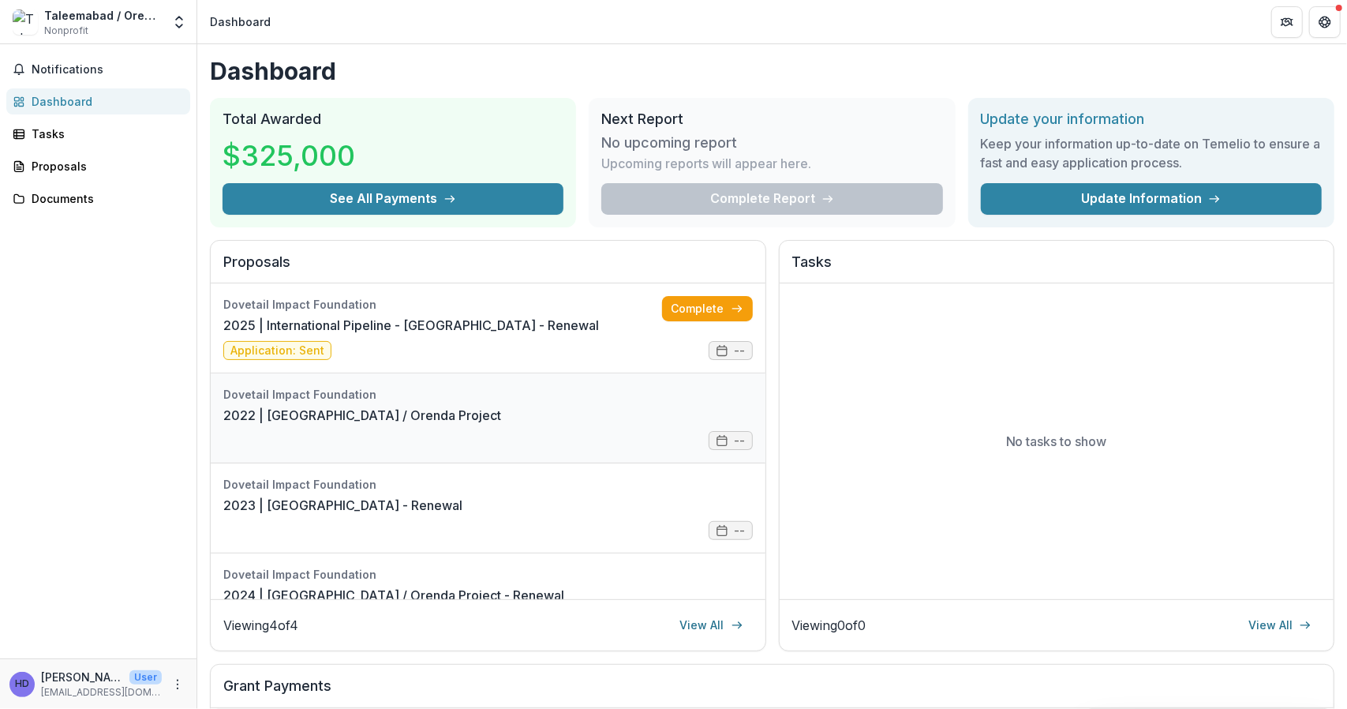
click at [352, 422] on link "2022 | [GEOGRAPHIC_DATA] / Orenda Project" at bounding box center [362, 415] width 278 height 19
click at [421, 319] on link "2025 | International Pipeline - [GEOGRAPHIC_DATA] - Renewal" at bounding box center [411, 325] width 376 height 19
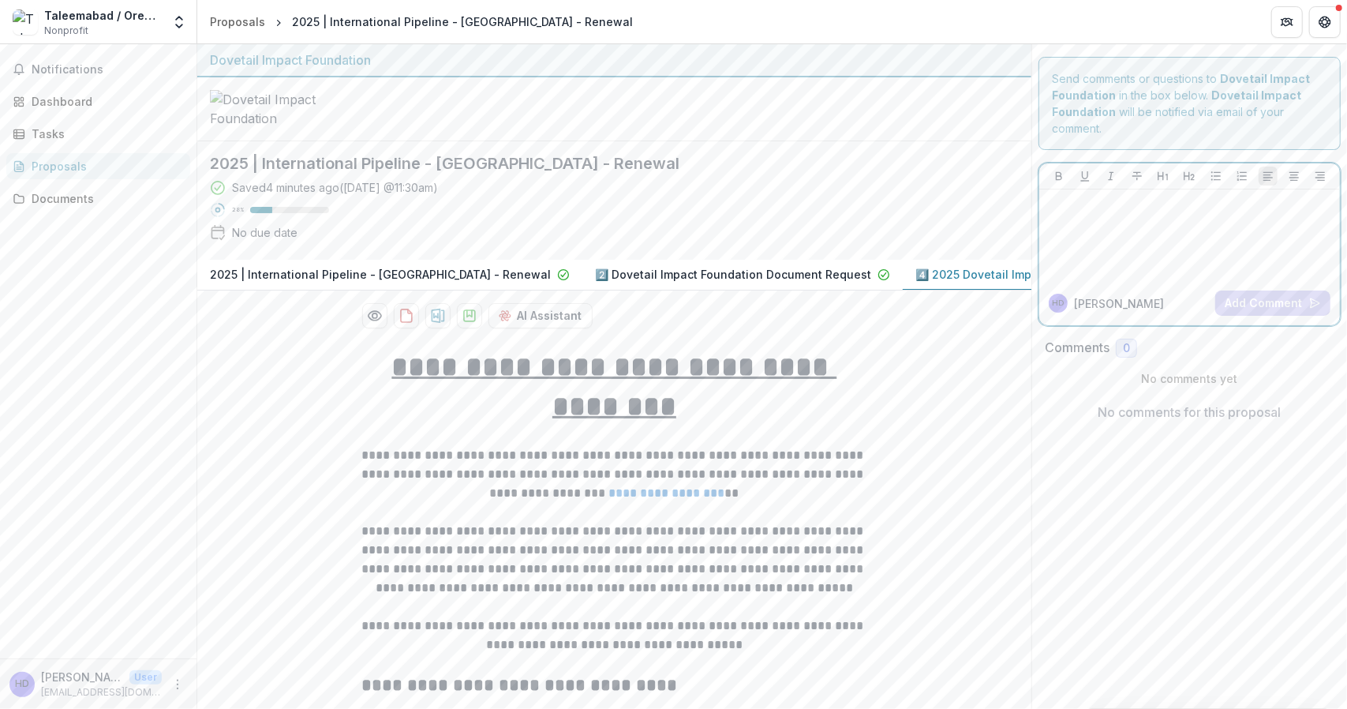
click at [1125, 222] on div at bounding box center [1189, 235] width 288 height 79
click at [684, 290] on button "2️⃣ Dovetail Impact Foundation Document Request" at bounding box center [742, 275] width 320 height 31
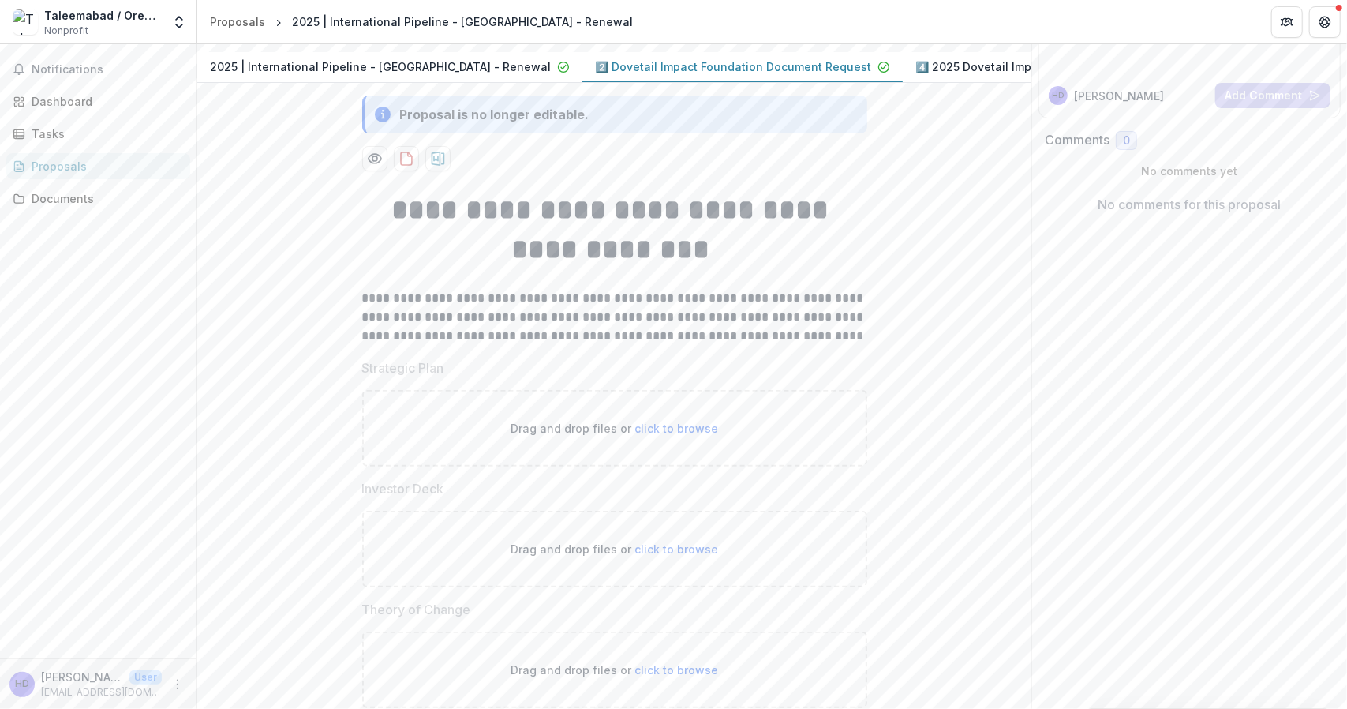
scroll to position [131, 0]
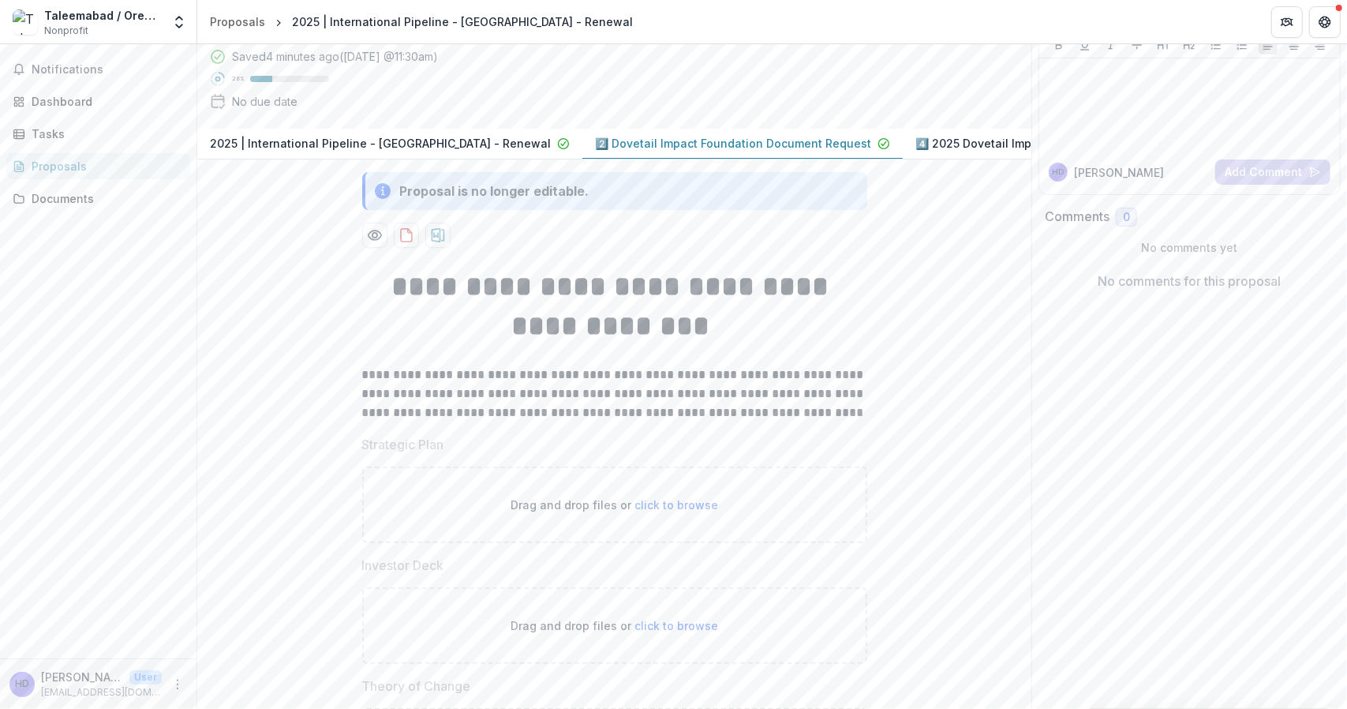
click at [934, 141] on button "4️⃣ 2025 Dovetail Impact Foundation Application Draft" at bounding box center [1071, 144] width 337 height 31
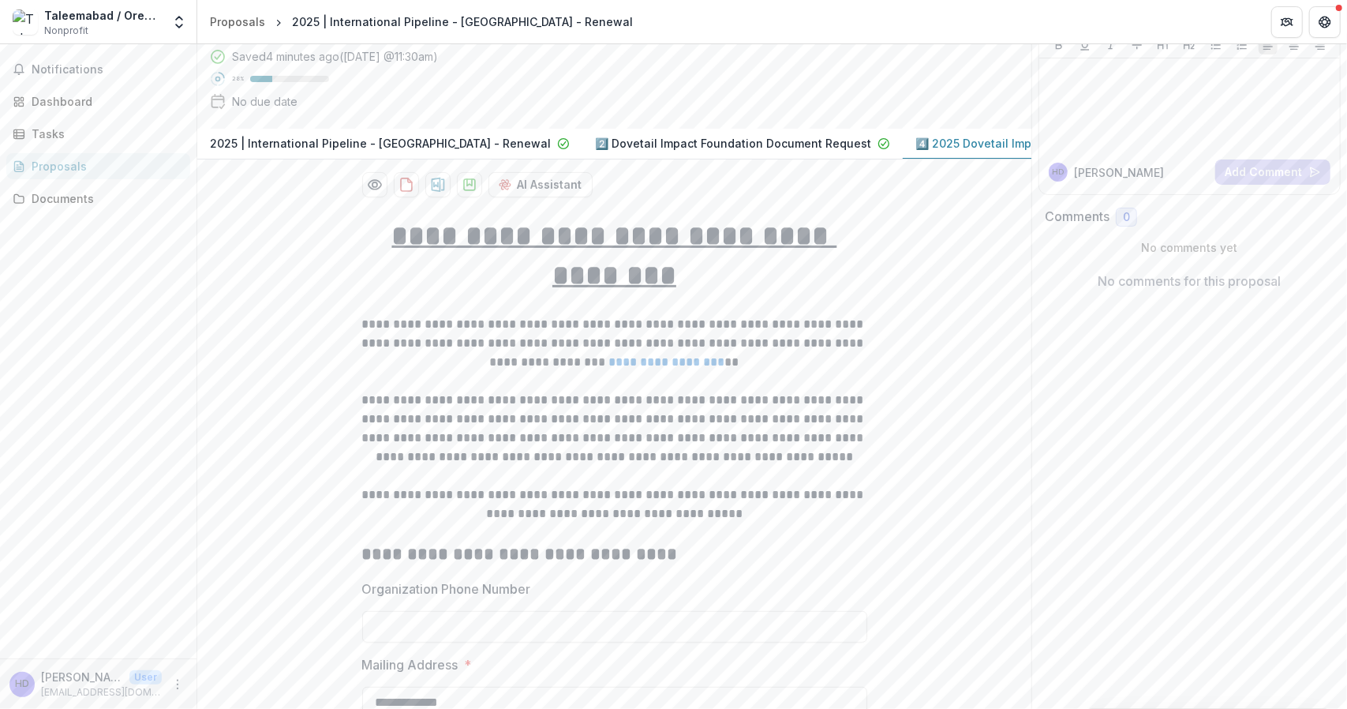
click at [922, 151] on p "4️⃣ 2025 Dovetail Impact Foundation Application" at bounding box center [1047, 143] width 264 height 17
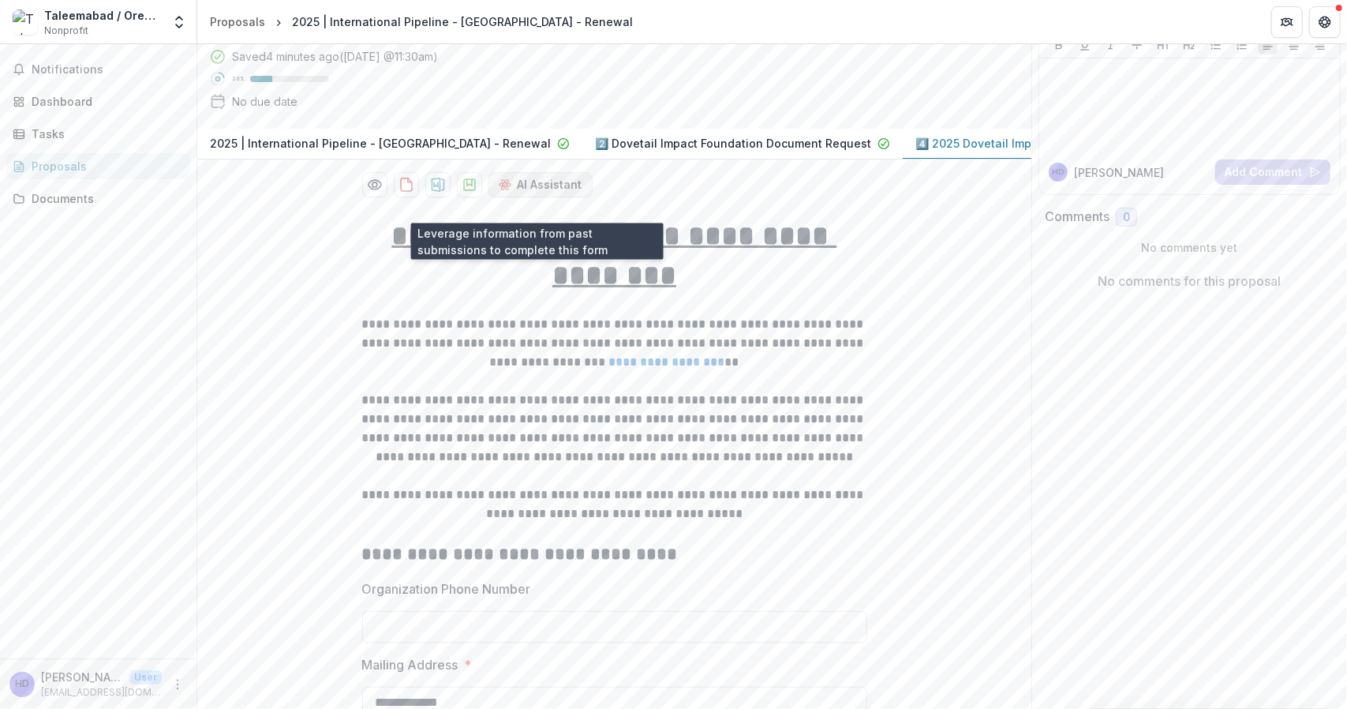
click at [525, 197] on button "AI Assistant" at bounding box center [540, 184] width 104 height 25
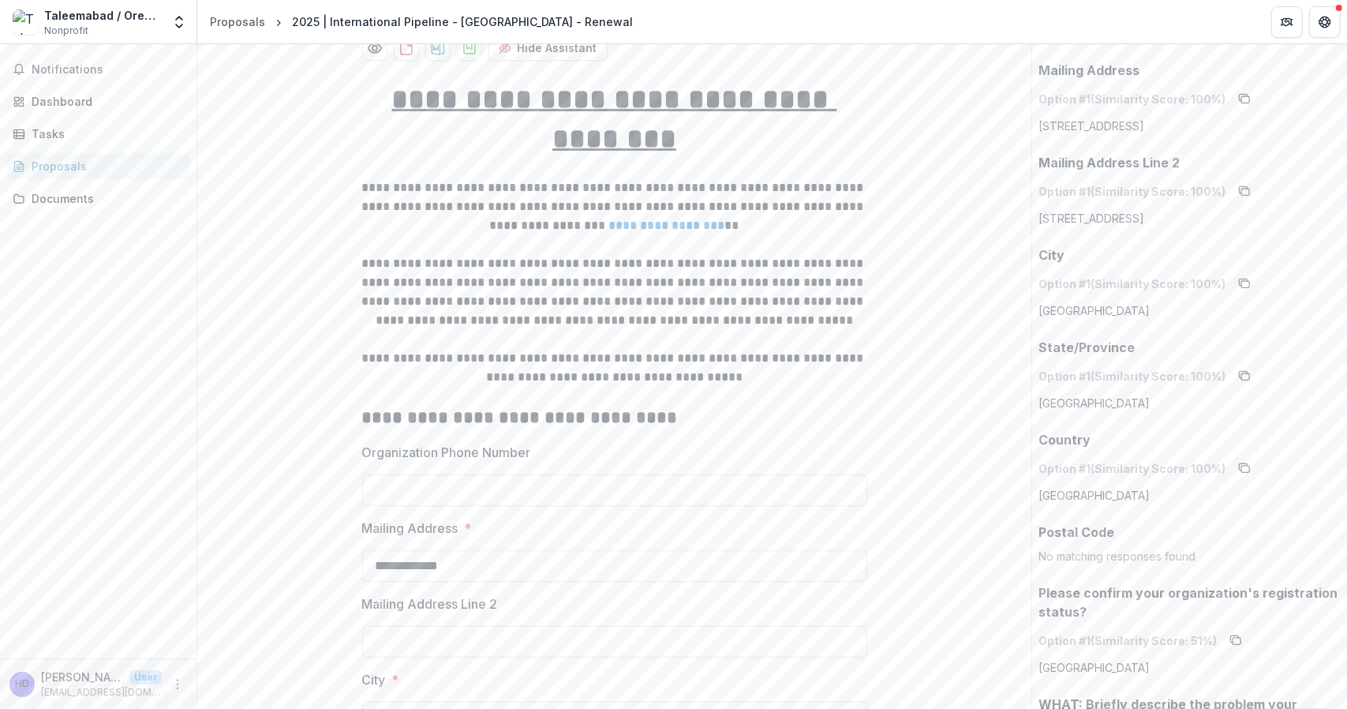
scroll to position [0, 0]
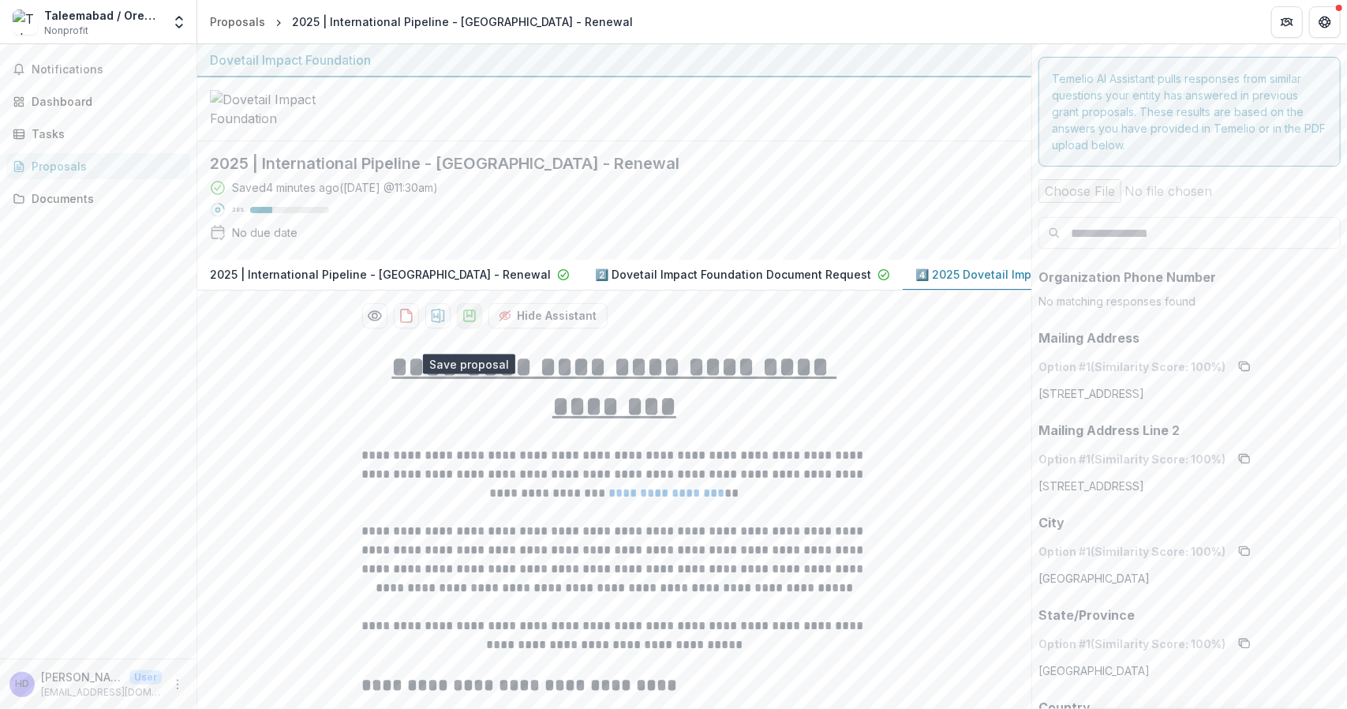
click at [471, 321] on icon "download-proposal" at bounding box center [469, 315] width 11 height 11
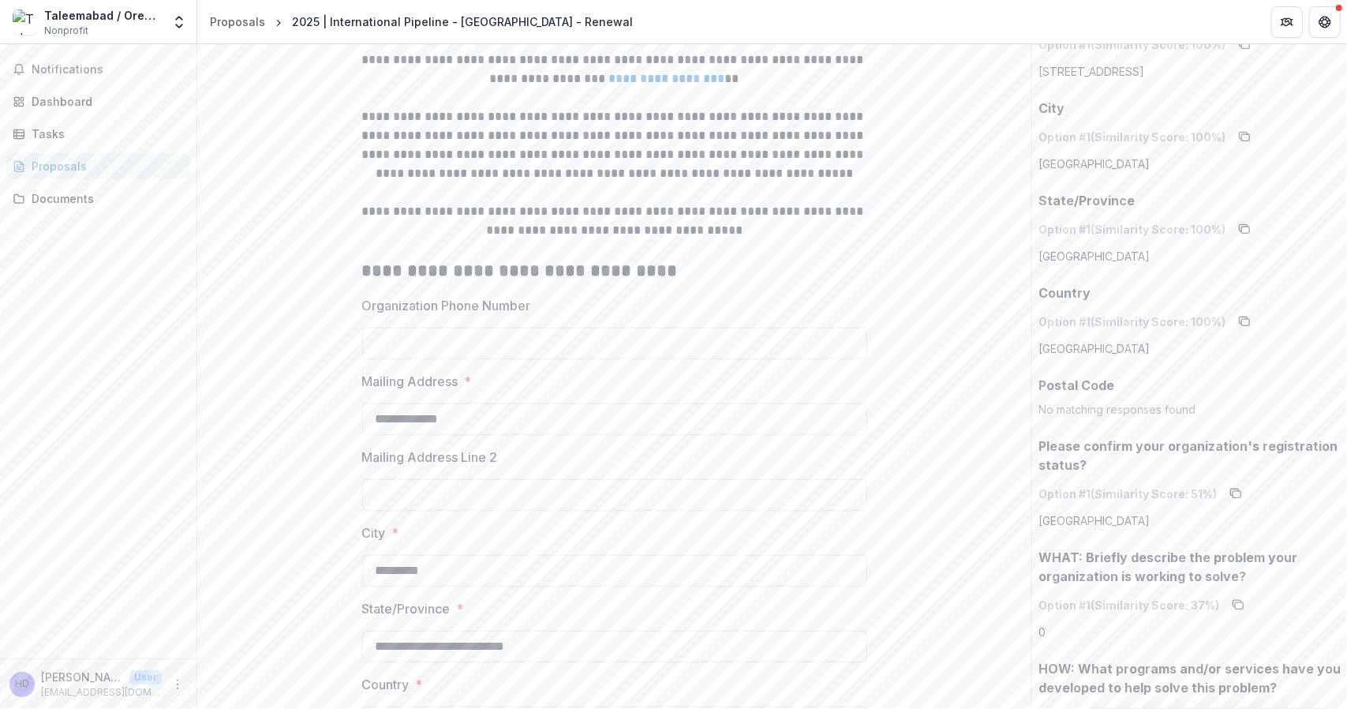
scroll to position [405, 0]
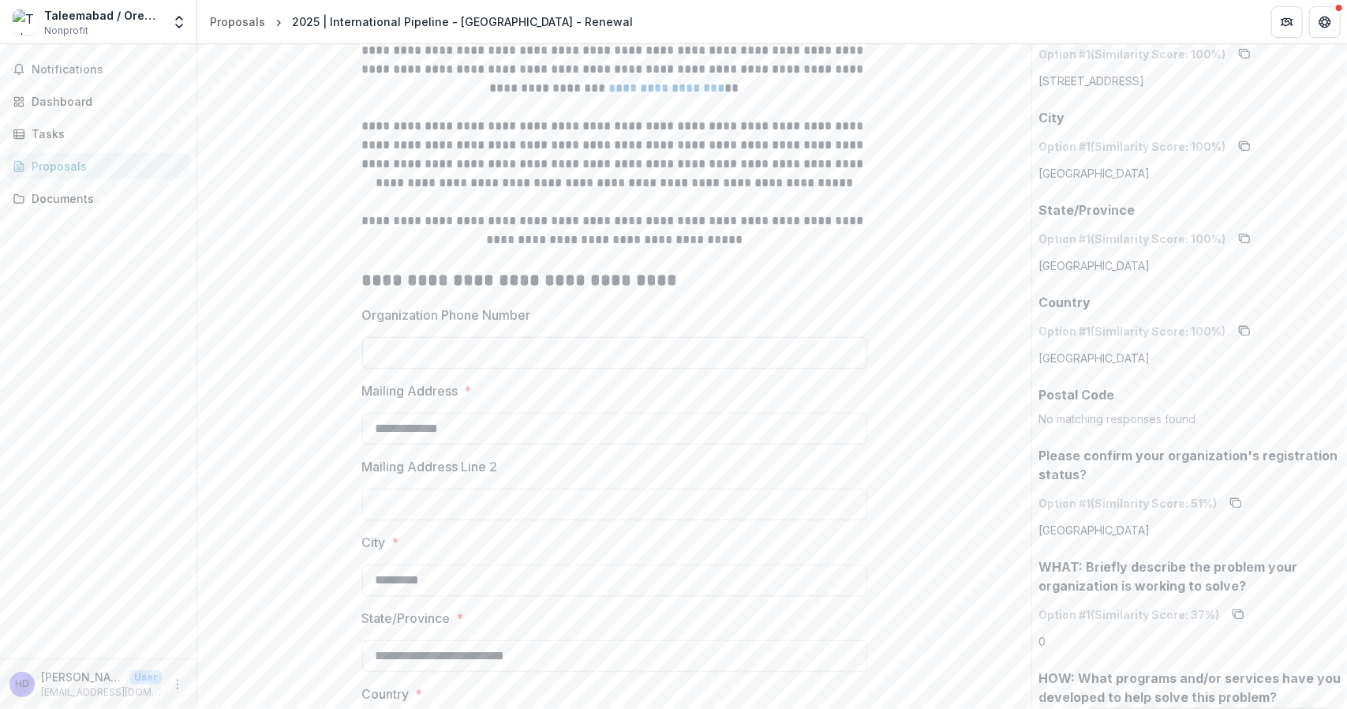
click at [449, 368] on input "Organization Phone Number" at bounding box center [614, 353] width 505 height 32
paste input "**********"
click at [389, 368] on input "**********" at bounding box center [614, 353] width 505 height 32
click at [425, 368] on input "**********" at bounding box center [614, 353] width 505 height 32
type input "**********"
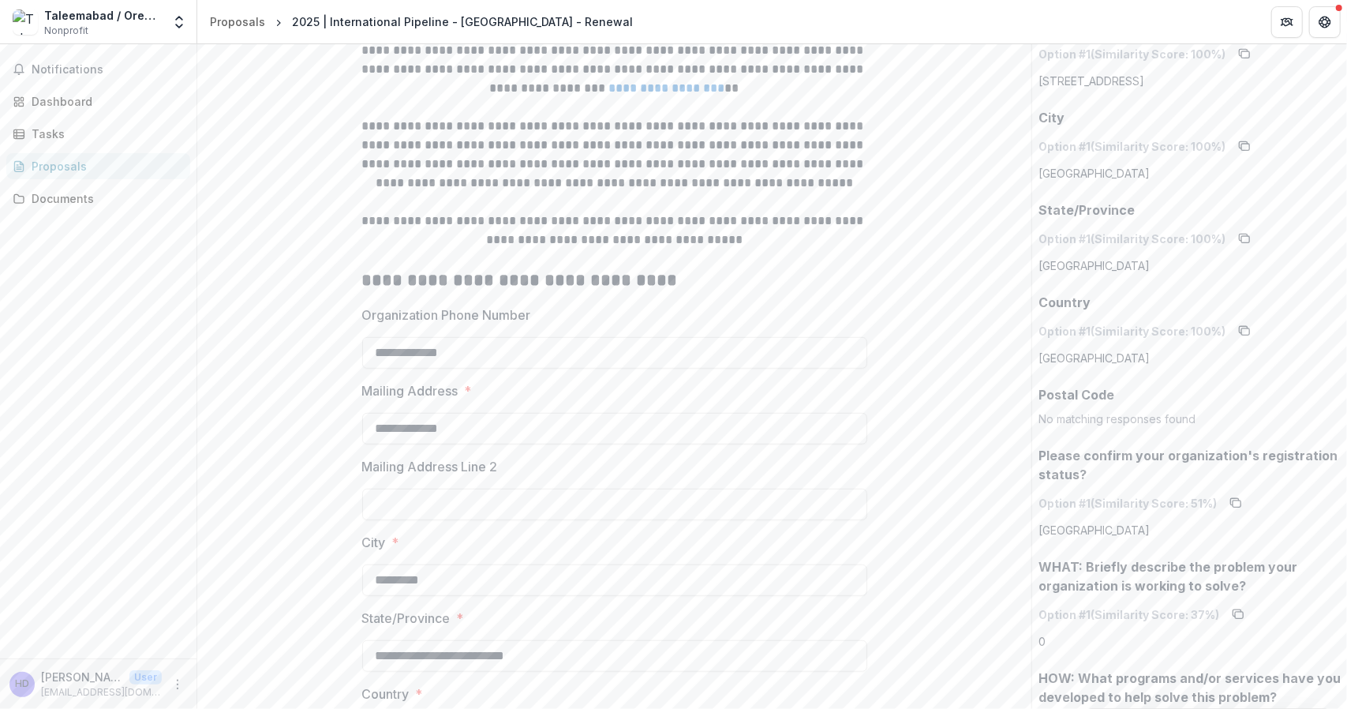
drag, startPoint x: 469, startPoint y: 454, endPoint x: 355, endPoint y: 443, distance: 114.2
paste input "**********"
drag, startPoint x: 709, startPoint y: 451, endPoint x: 637, endPoint y: 451, distance: 71.8
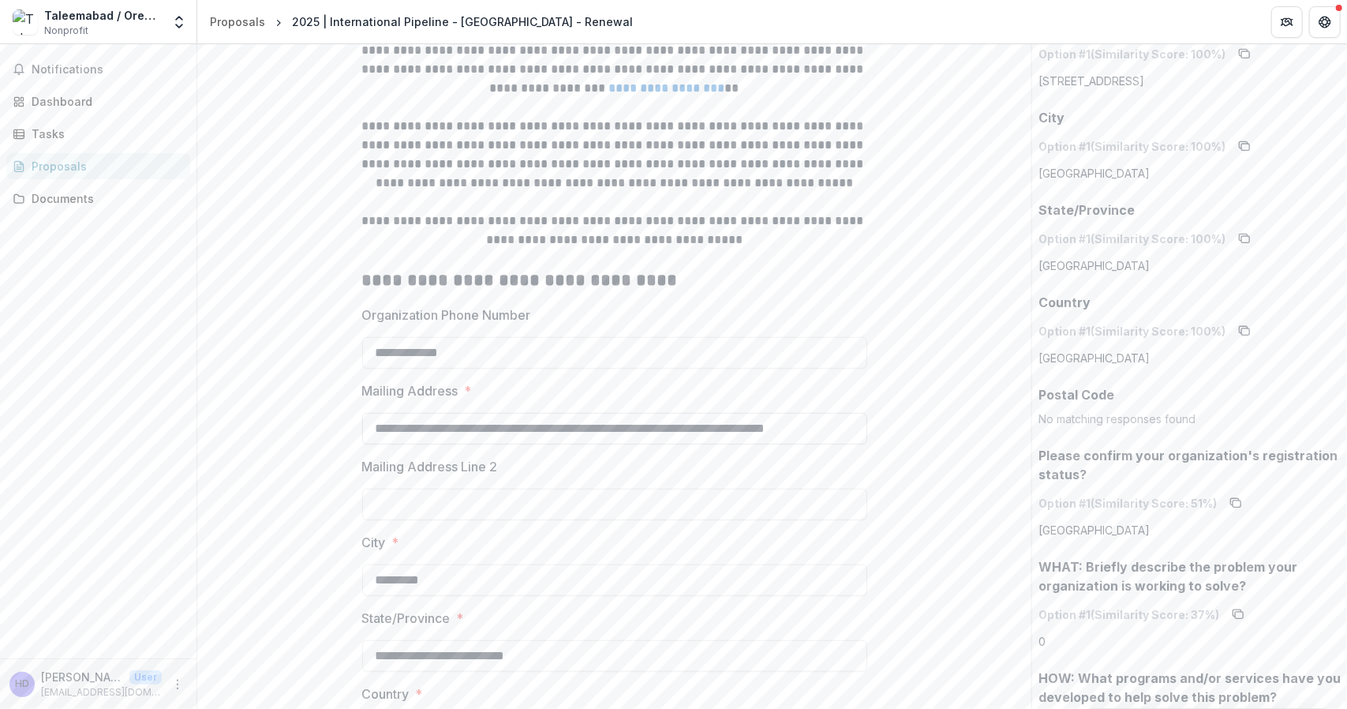
click at [637, 444] on input "**********" at bounding box center [614, 429] width 505 height 32
type input "**********"
click at [445, 520] on input "Mailing Address Line 2" at bounding box center [614, 504] width 505 height 32
paste input "**********"
type input "**********"
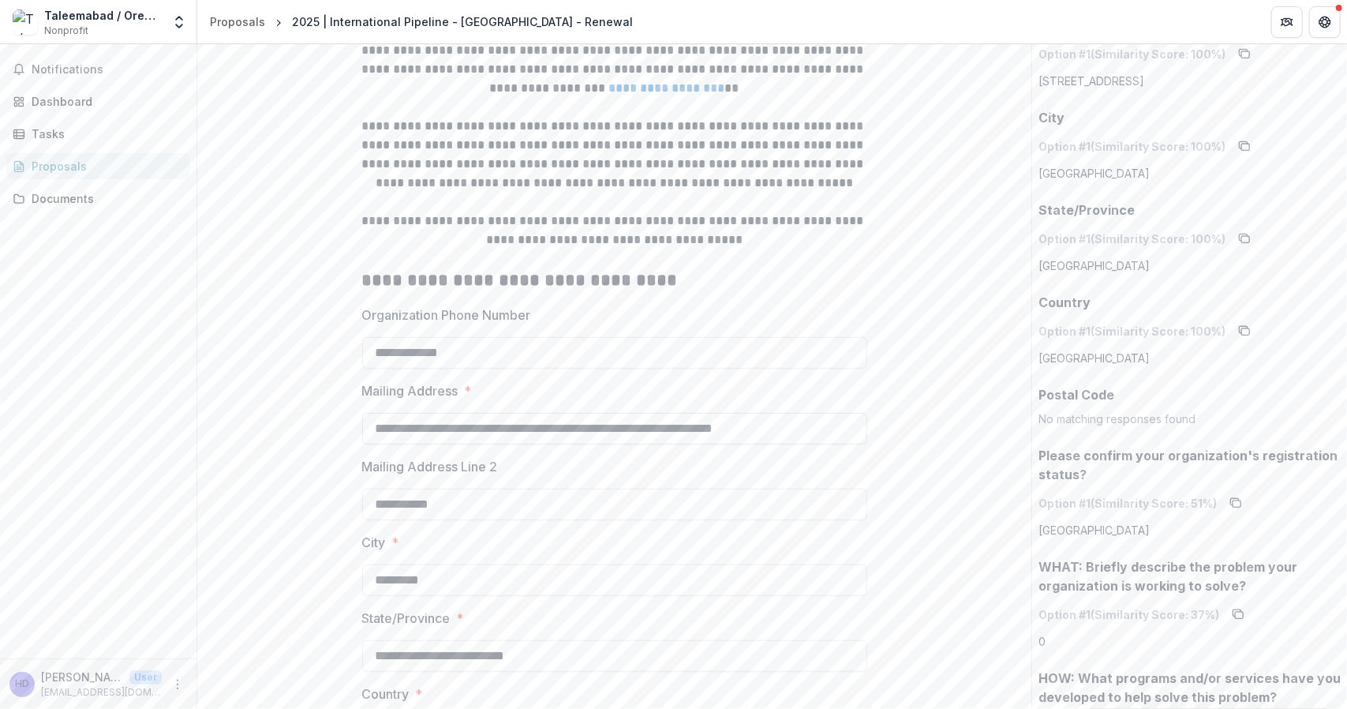
drag, startPoint x: 739, startPoint y: 451, endPoint x: 636, endPoint y: 452, distance: 102.6
click at [636, 444] on input "**********" at bounding box center [614, 429] width 505 height 32
drag, startPoint x: 696, startPoint y: 446, endPoint x: 633, endPoint y: 451, distance: 63.3
click at [633, 444] on input "**********" at bounding box center [614, 429] width 505 height 32
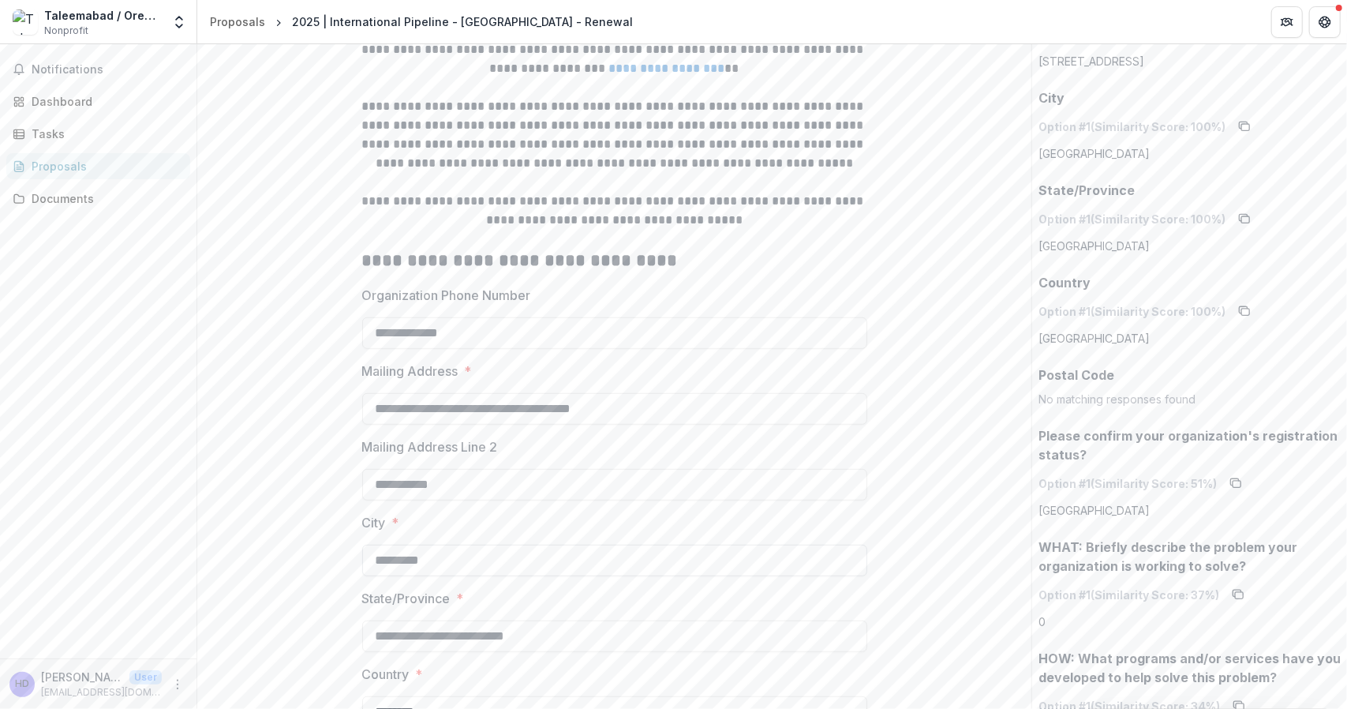
type input "**********"
drag, startPoint x: 443, startPoint y: 582, endPoint x: 349, endPoint y: 579, distance: 93.9
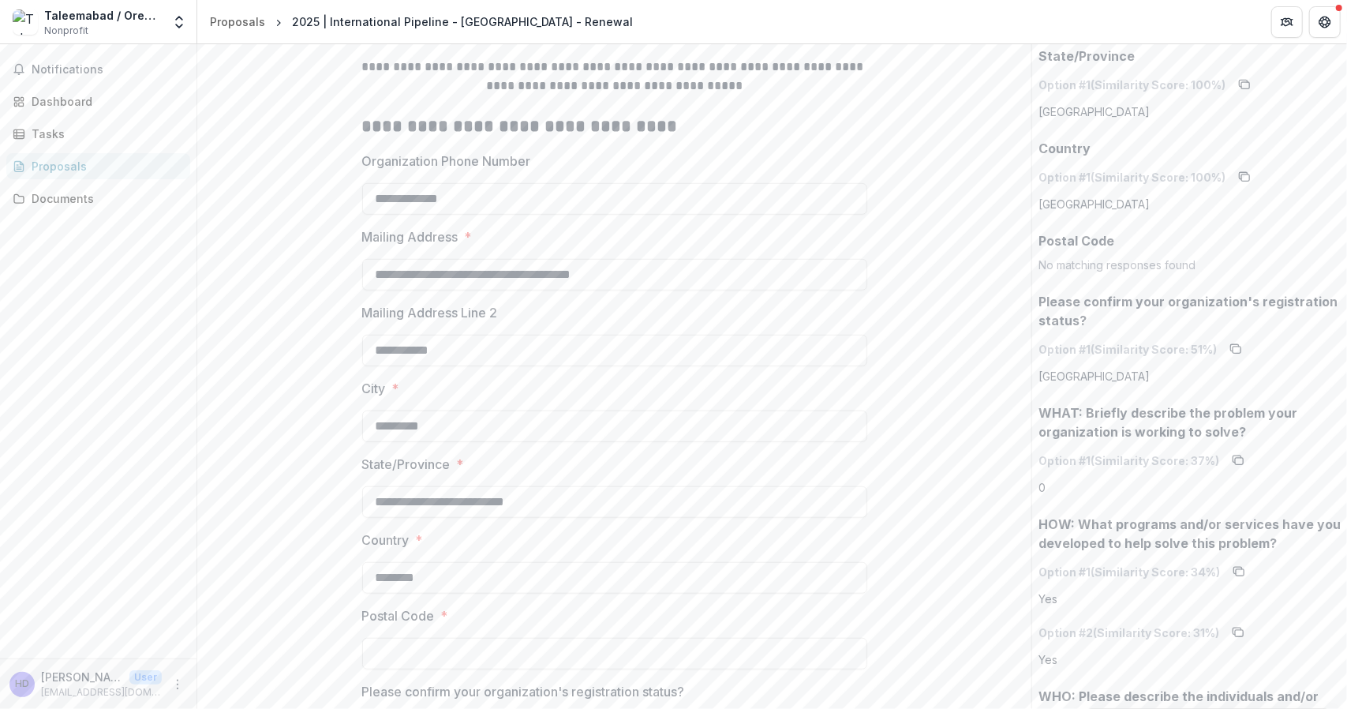
scroll to position [649, 0]
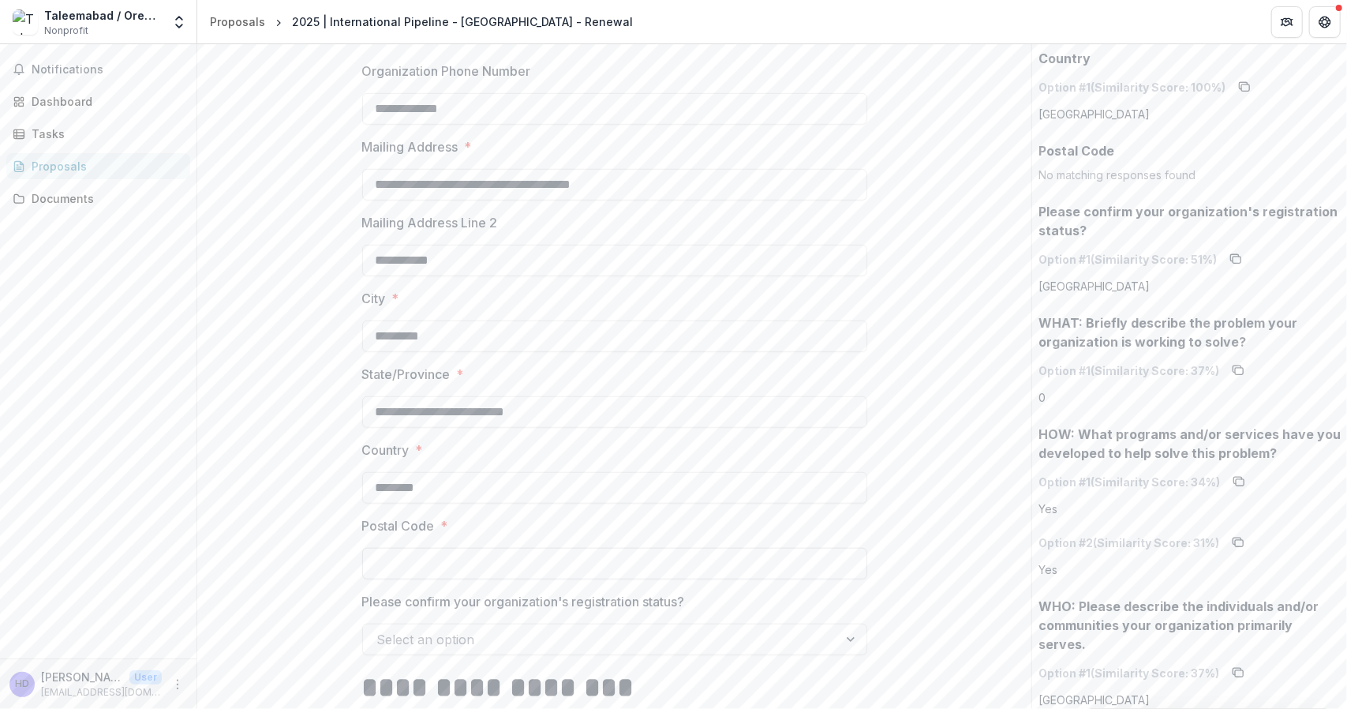
click at [492, 579] on input "Postal Code *" at bounding box center [614, 564] width 505 height 32
paste input "*****"
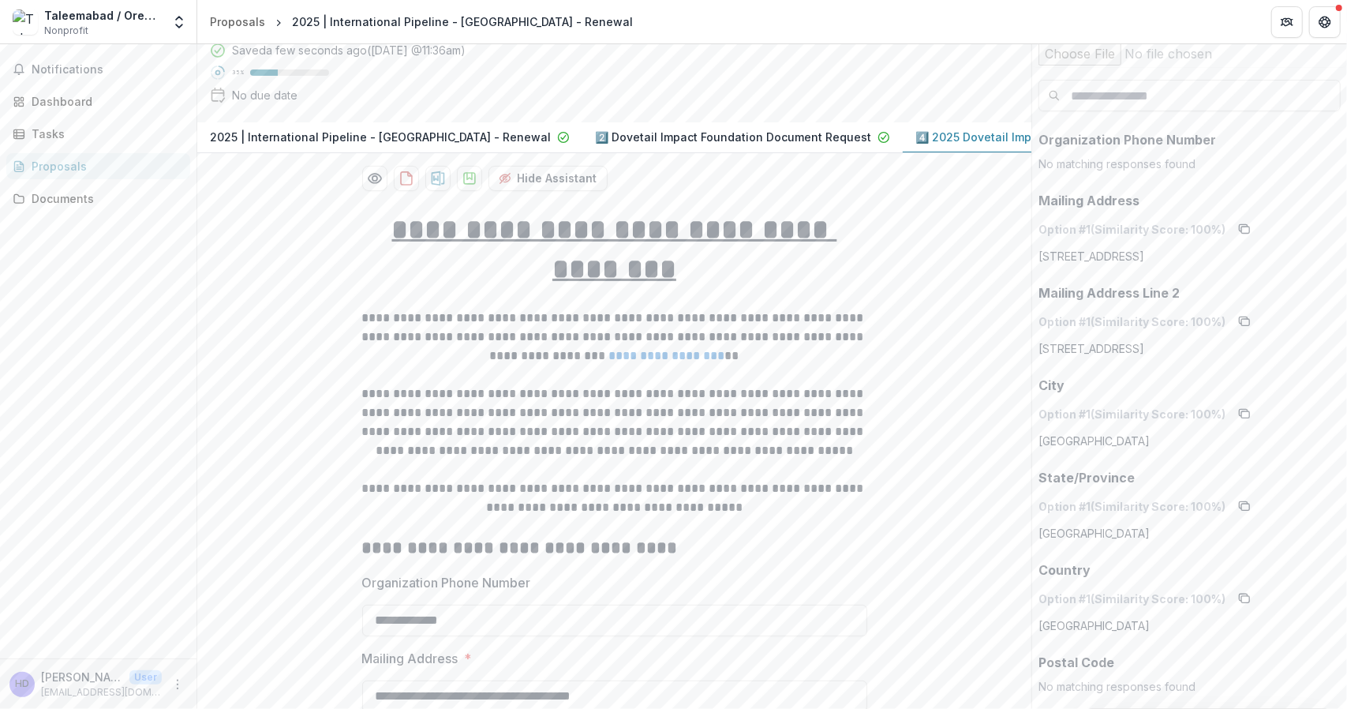
scroll to position [49, 0]
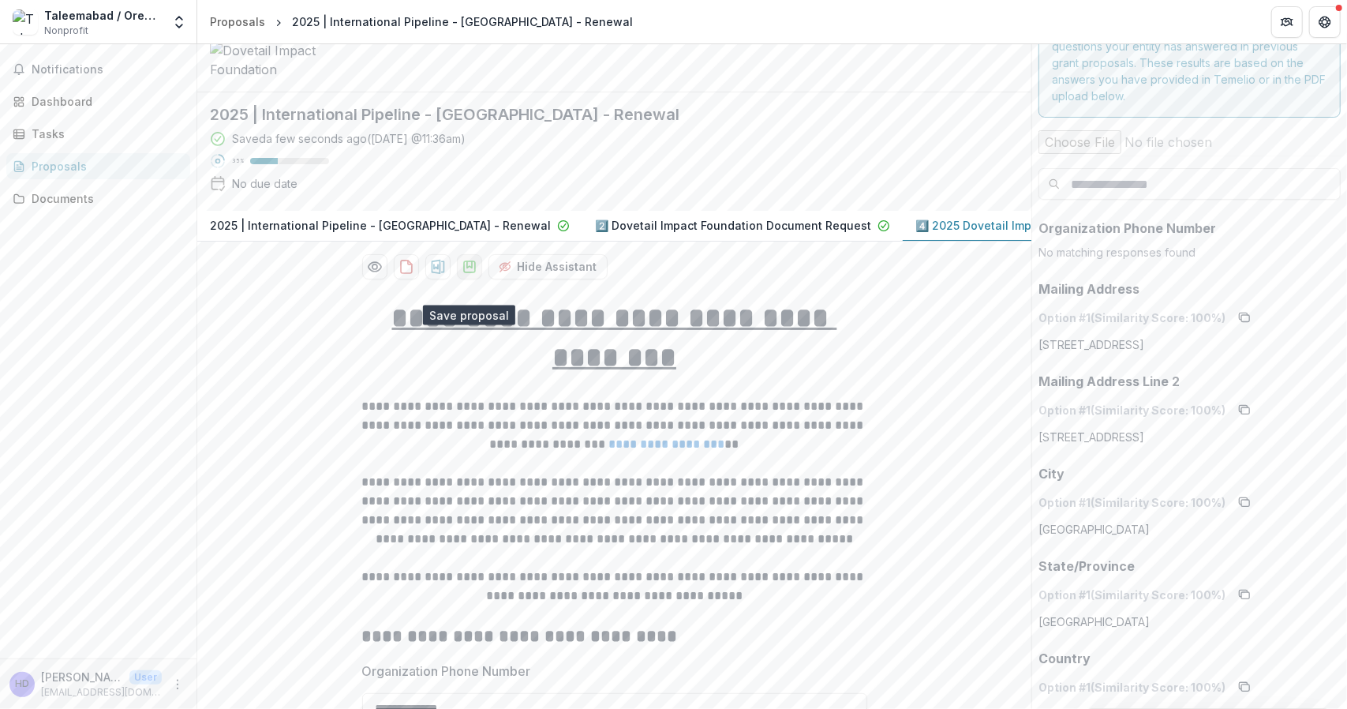
type input "*****"
click at [467, 275] on icon "download-proposal" at bounding box center [470, 267] width 16 height 16
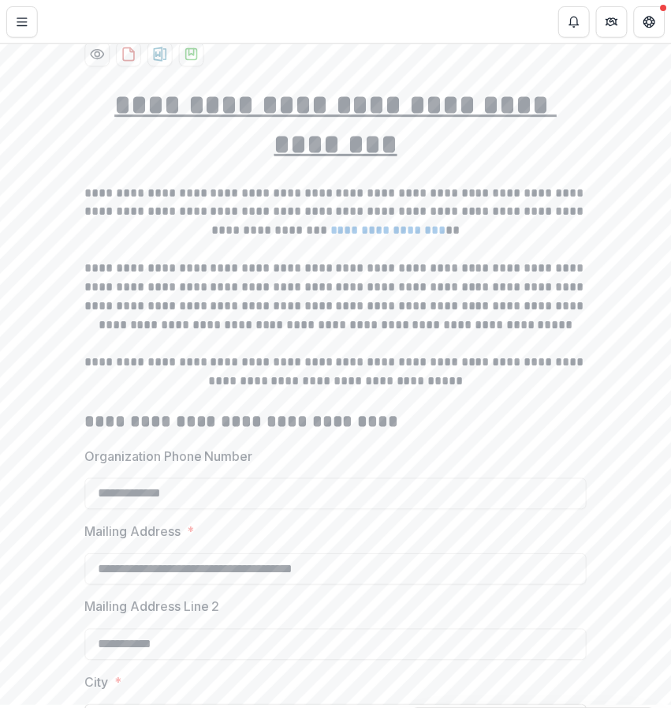
scroll to position [362, 0]
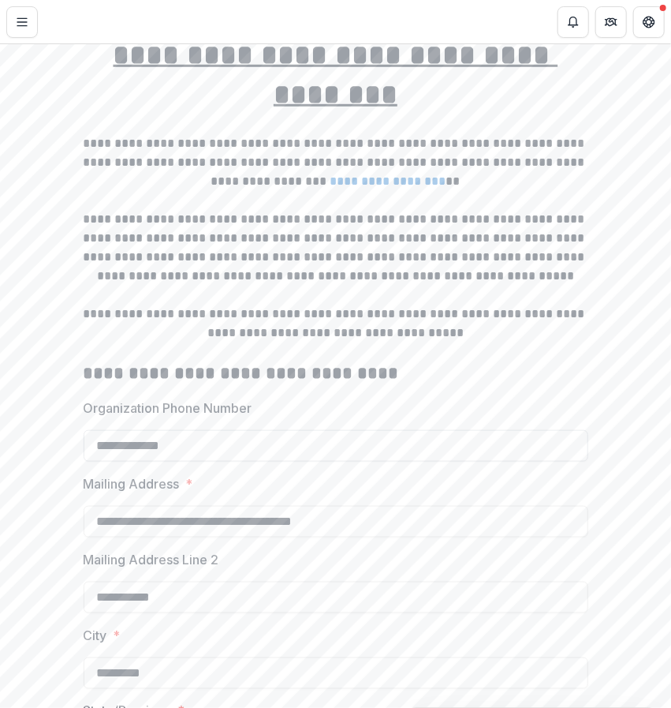
drag, startPoint x: 208, startPoint y: 462, endPoint x: 90, endPoint y: 468, distance: 118.5
click at [90, 462] on input "**********" at bounding box center [336, 446] width 505 height 32
drag, startPoint x: 361, startPoint y: 537, endPoint x: 92, endPoint y: 537, distance: 269.1
click at [92, 537] on input "**********" at bounding box center [336, 522] width 505 height 32
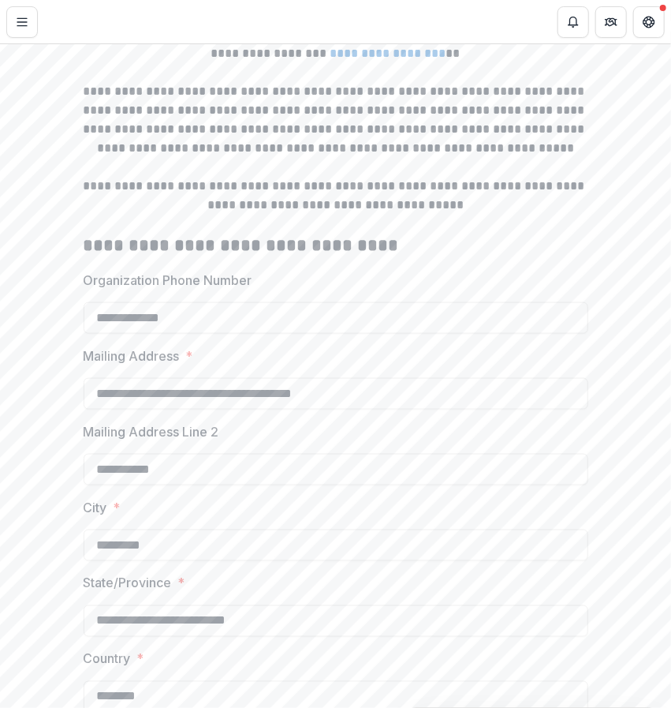
scroll to position [492, 0]
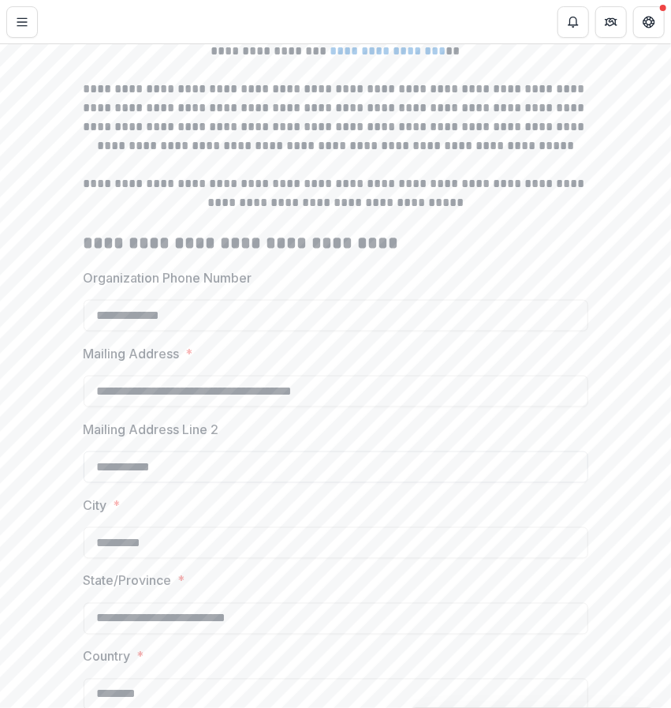
drag, startPoint x: 178, startPoint y: 486, endPoint x: 84, endPoint y: 484, distance: 94.7
click at [84, 483] on input "**********" at bounding box center [336, 467] width 505 height 32
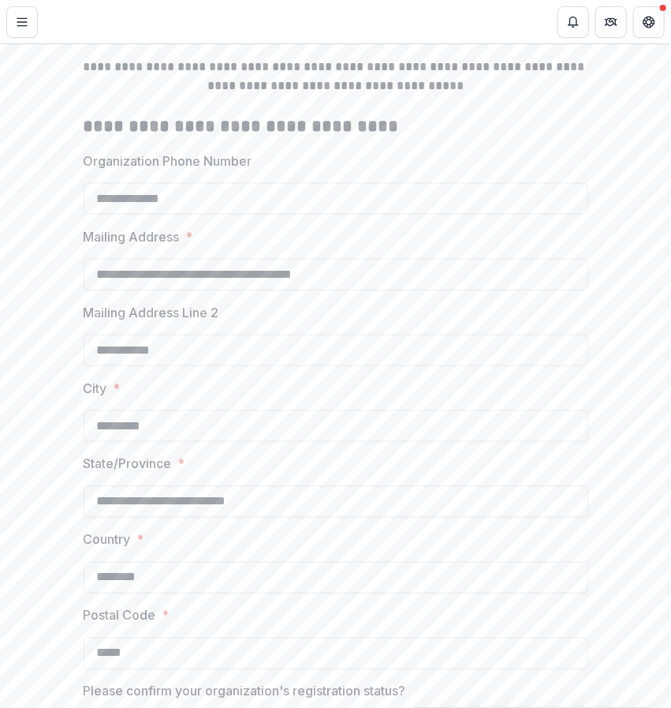
scroll to position [612, 0]
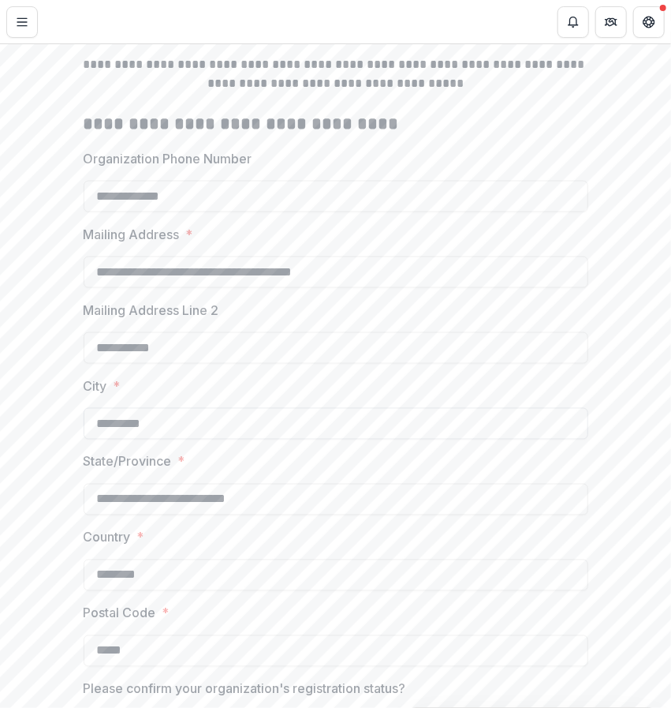
drag, startPoint x: 181, startPoint y: 451, endPoint x: 86, endPoint y: 447, distance: 95.6
click at [86, 439] on input "*********" at bounding box center [336, 424] width 505 height 32
drag, startPoint x: 262, startPoint y: 520, endPoint x: 74, endPoint y: 518, distance: 187.8
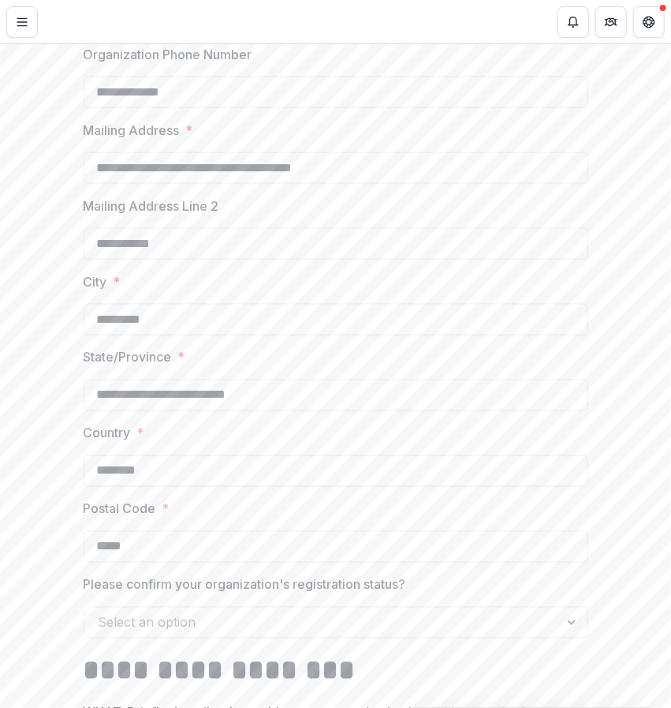
scroll to position [726, 0]
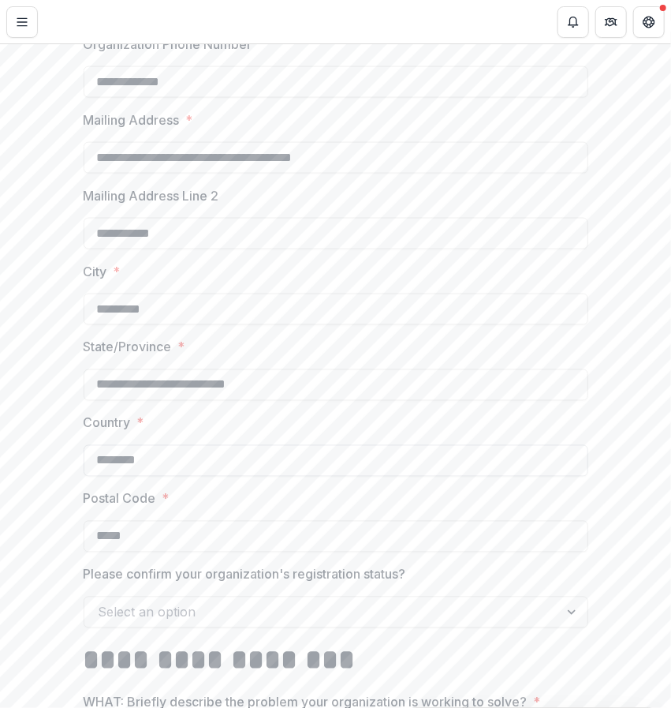
drag, startPoint x: 164, startPoint y: 481, endPoint x: 82, endPoint y: 477, distance: 82.1
click at [84, 477] on input "********" at bounding box center [336, 461] width 505 height 32
drag, startPoint x: 169, startPoint y: 555, endPoint x: 421, endPoint y: 499, distance: 258.6
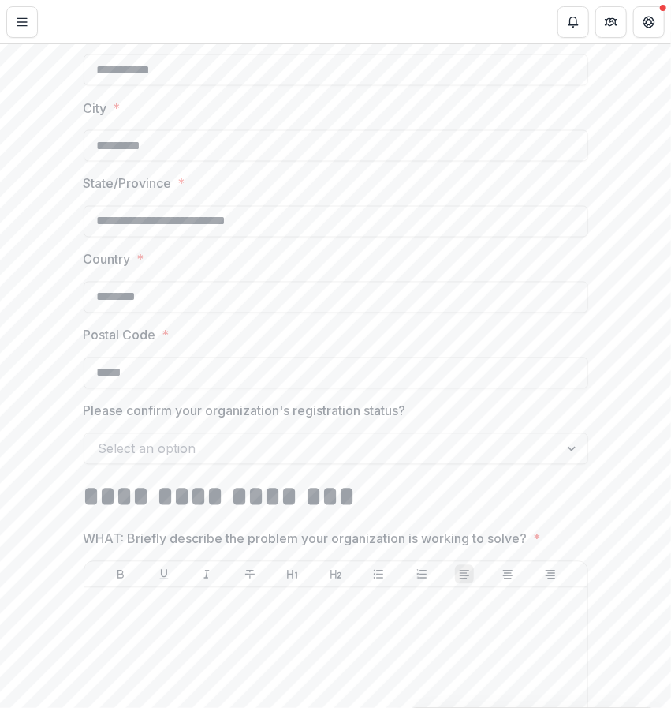
scroll to position [890, 0]
click at [356, 459] on div at bounding box center [322, 448] width 447 height 22
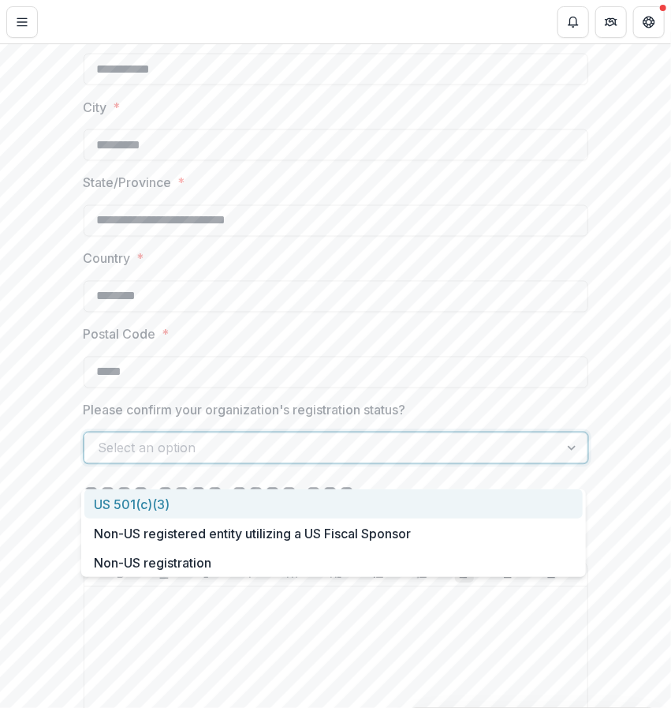
drag, startPoint x: 167, startPoint y: 497, endPoint x: 144, endPoint y: 481, distance: 28.4
click at [144, 464] on div "Select an option" at bounding box center [336, 448] width 505 height 32
click at [402, 459] on div at bounding box center [322, 448] width 447 height 22
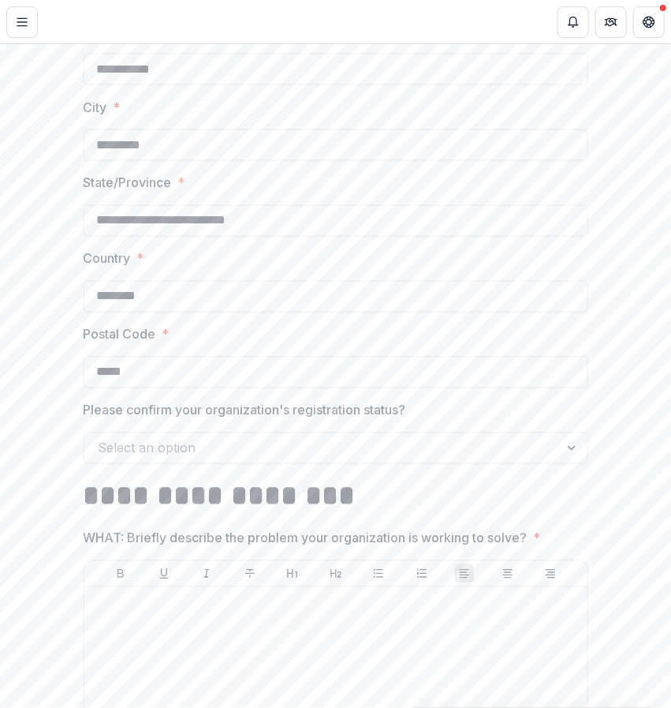
click at [290, 459] on div at bounding box center [322, 448] width 447 height 22
click at [567, 463] on div at bounding box center [573, 448] width 28 height 30
click at [559, 463] on div at bounding box center [573, 448] width 28 height 30
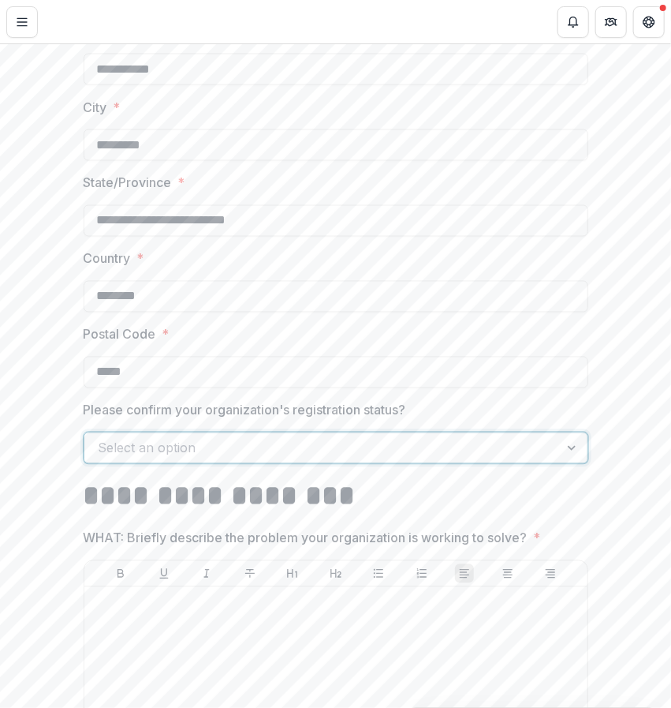
click at [559, 463] on div at bounding box center [573, 448] width 28 height 30
click at [522, 457] on div at bounding box center [322, 448] width 447 height 22
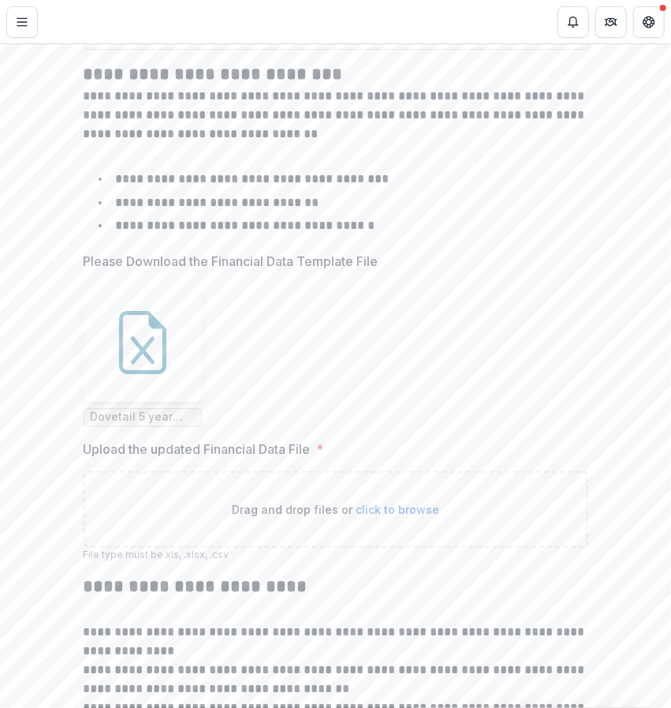
scroll to position [5902, 0]
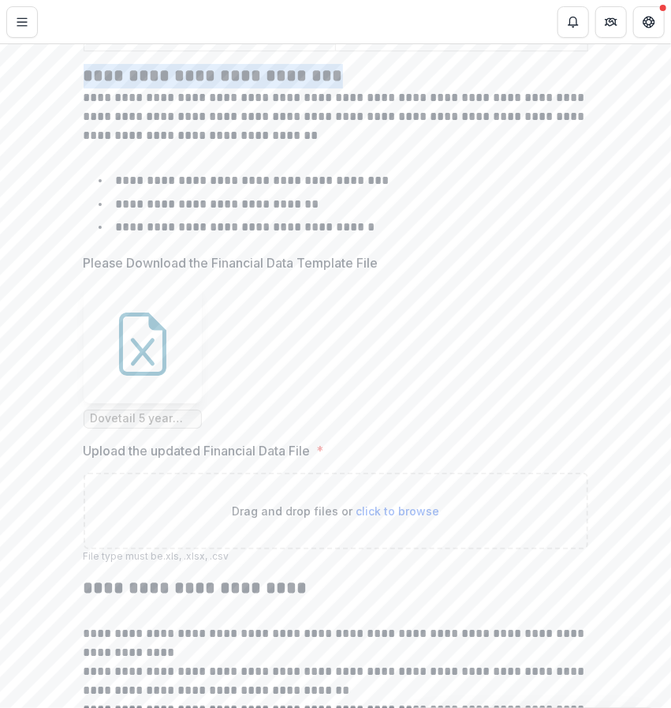
drag, startPoint x: 79, startPoint y: 97, endPoint x: 326, endPoint y: 93, distance: 247.0
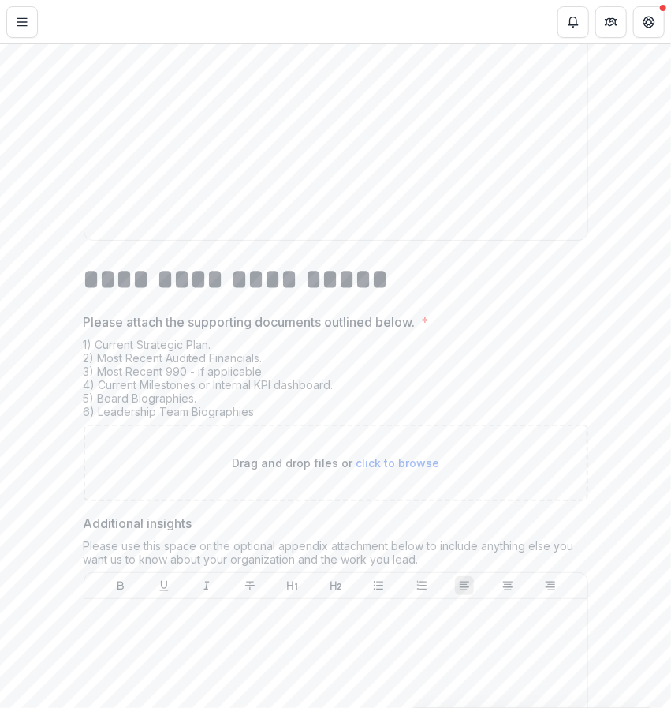
scroll to position [8020, 0]
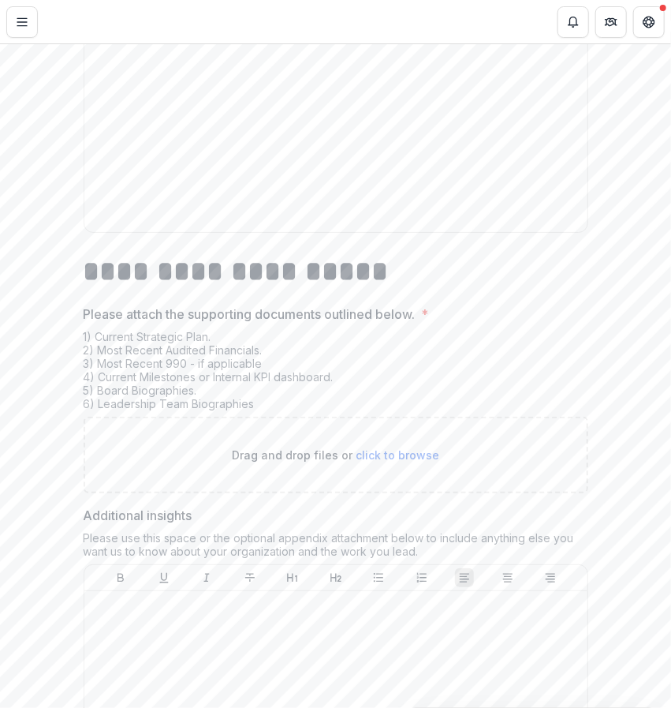
drag, startPoint x: 215, startPoint y: 349, endPoint x: 90, endPoint y: 348, distance: 124.7
click at [90, 348] on div "1) Current Strategic Plan. 2) Most Recent Audited Financials. 3) Most Recent 99…" at bounding box center [336, 373] width 505 height 87
drag, startPoint x: 264, startPoint y: 362, endPoint x: 96, endPoint y: 365, distance: 167.3
click at [96, 365] on div "1) Current Strategic Plan. 2) Most Recent Audited Financials. 3) Most Recent 99…" at bounding box center [336, 373] width 505 height 87
drag, startPoint x: 263, startPoint y: 374, endPoint x: 99, endPoint y: 374, distance: 164.1
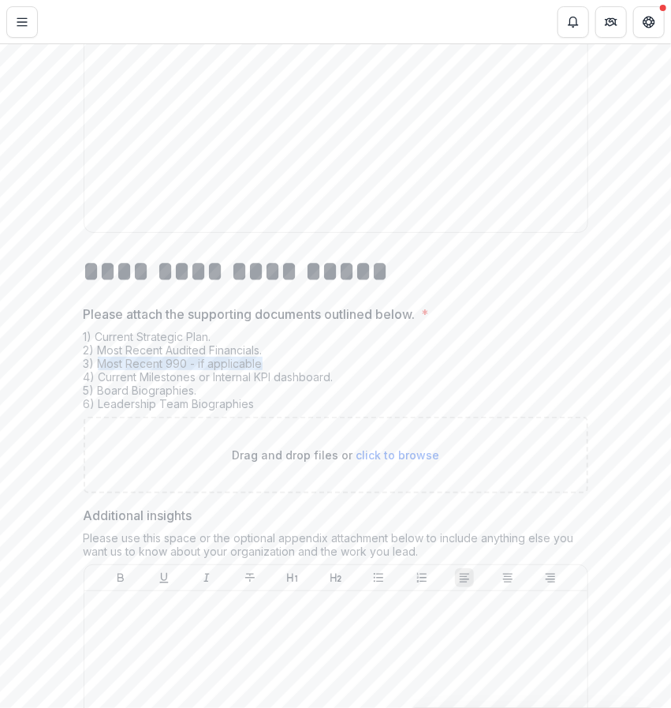
click at [99, 374] on div "1) Current Strategic Plan. 2) Most Recent Audited Financials. 3) Most Recent 99…" at bounding box center [336, 373] width 505 height 87
drag, startPoint x: 322, startPoint y: 382, endPoint x: 96, endPoint y: 392, distance: 225.9
click at [96, 392] on div "1) Current Strategic Plan. 2) Most Recent Audited Financials. 3) Most Recent 99…" at bounding box center [336, 373] width 505 height 87
drag, startPoint x: 196, startPoint y: 400, endPoint x: 96, endPoint y: 405, distance: 99.5
click at [96, 405] on div "1) Current Strategic Plan. 2) Most Recent Audited Financials. 3) Most Recent 99…" at bounding box center [336, 373] width 505 height 87
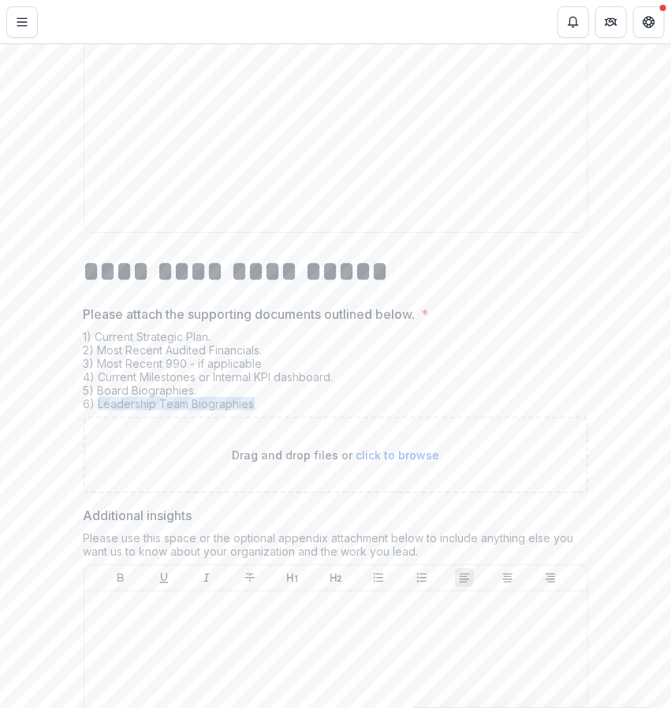
drag, startPoint x: 248, startPoint y: 414, endPoint x: 95, endPoint y: 416, distance: 152.3
click at [95, 416] on div "1) Current Strategic Plan. 2) Most Recent Audited Financials. 3) Most Recent 99…" at bounding box center [336, 373] width 505 height 87
